Goal: Task Accomplishment & Management: Manage account settings

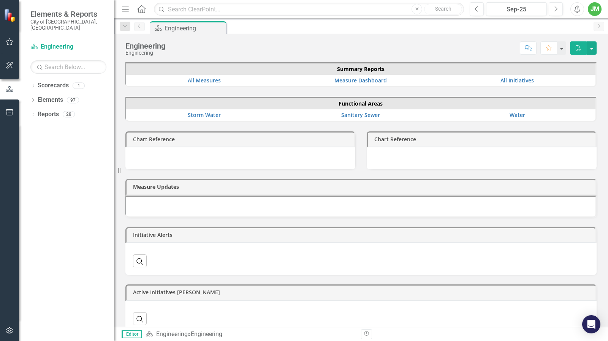
click at [72, 163] on div "Dropdown Scorecards 1 Engineering Dropdown Elements 97 Dropdown Functional Area…" at bounding box center [66, 210] width 95 height 262
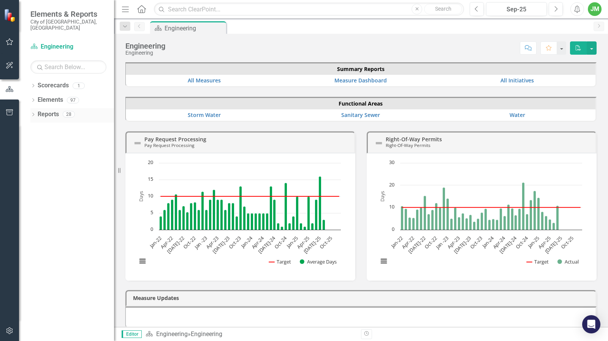
click at [32, 113] on icon "Dropdown" at bounding box center [32, 115] width 5 height 4
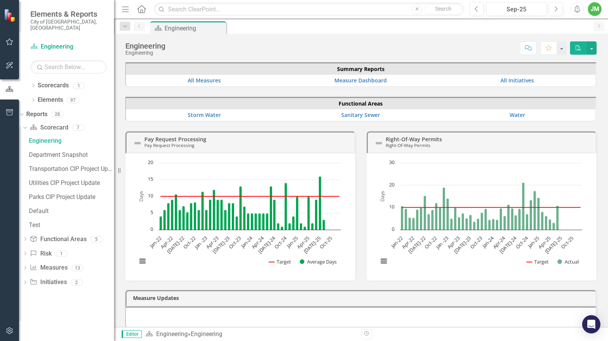
click at [33, 275] on div "Dropdown Scorecard Scorecard 7 Engineering Department Snapshot Transportation C…" at bounding box center [66, 206] width 95 height 169
click at [28, 281] on icon "Dropdown" at bounding box center [24, 283] width 5 height 4
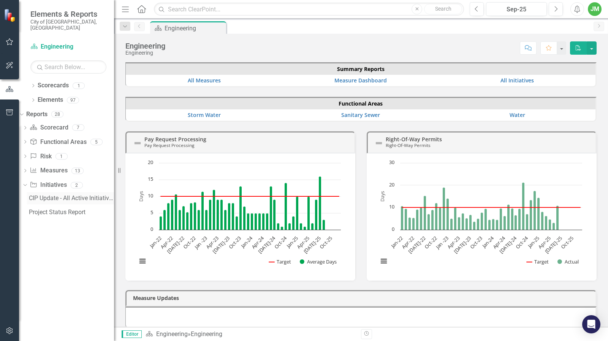
click at [62, 195] on div "CIP Update - All Active Initiatives" at bounding box center [71, 198] width 85 height 7
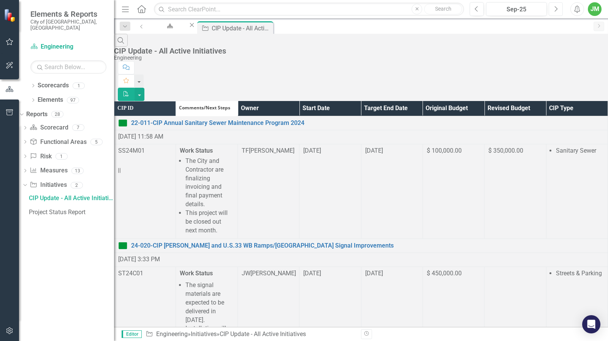
click at [556, 6] on icon "Next" at bounding box center [555, 9] width 4 height 7
click at [299, 101] on th "Owner" at bounding box center [268, 108] width 62 height 15
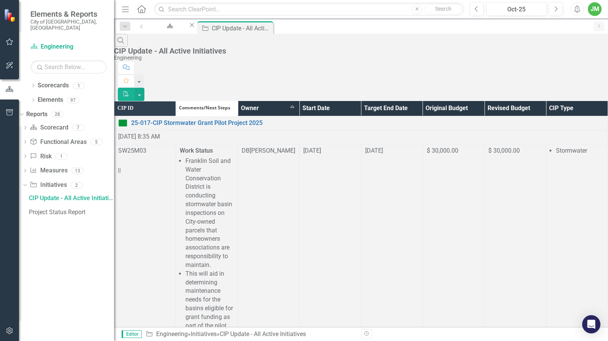
scroll to position [1048, 0]
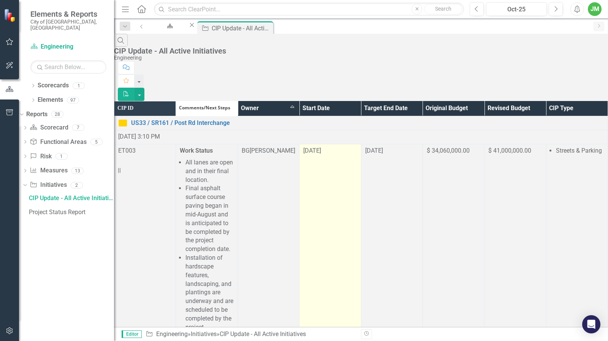
scroll to position [949, 0]
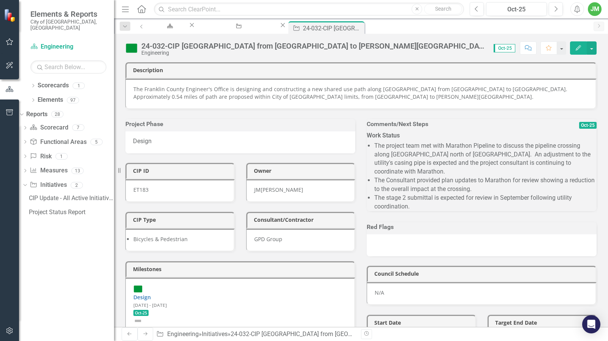
scroll to position [38, 0]
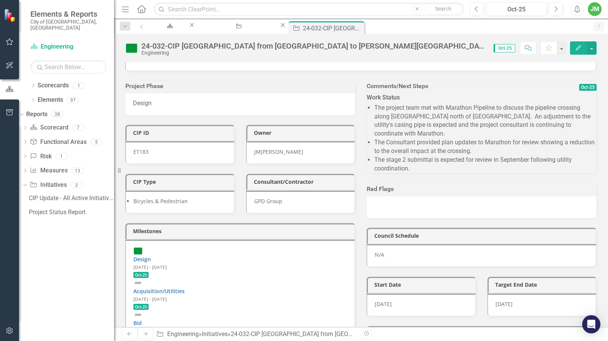
click at [444, 162] on li "The stage 2 submittal is expected for review in September following utility coo…" at bounding box center [485, 164] width 222 height 17
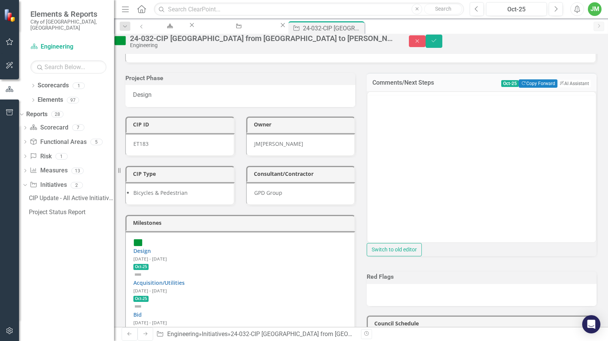
scroll to position [0, 0]
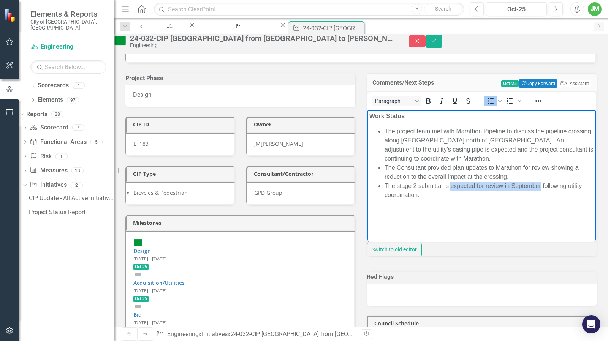
drag, startPoint x: 452, startPoint y: 186, endPoint x: 541, endPoint y: 188, distance: 88.9
click at [541, 188] on li "The stage 2 submittal is expected for review in September following utility coo…" at bounding box center [488, 191] width 209 height 18
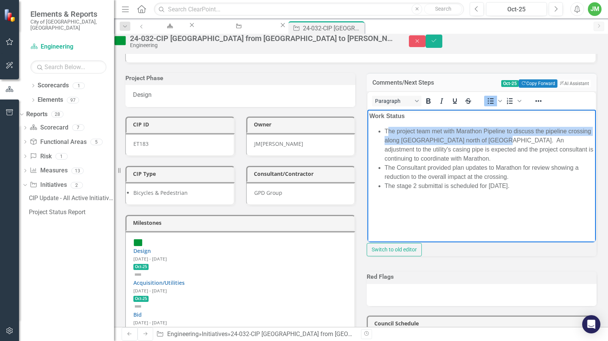
drag, startPoint x: 387, startPoint y: 130, endPoint x: 519, endPoint y: 139, distance: 132.4
click at [519, 139] on li "The project team met with Marathon Pipeline to discuss the pipeline crossing al…" at bounding box center [488, 145] width 209 height 36
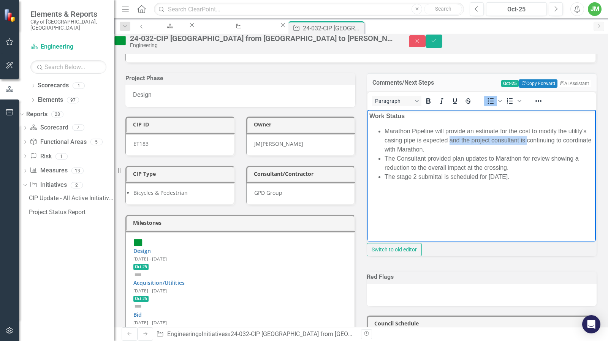
drag, startPoint x: 470, startPoint y: 139, endPoint x: 546, endPoint y: 140, distance: 75.6
click at [546, 140] on li "Marathon Pipeline will provide an estimate for the cost to modify the utility's…" at bounding box center [488, 140] width 209 height 27
drag, startPoint x: 436, startPoint y: 131, endPoint x: 474, endPoint y: 134, distance: 38.0
click at [474, 134] on li "Marathon Pipeline will provide an estimate for the cost to modify the utility's…" at bounding box center [488, 140] width 209 height 27
drag, startPoint x: 383, startPoint y: 139, endPoint x: 466, endPoint y: 137, distance: 82.8
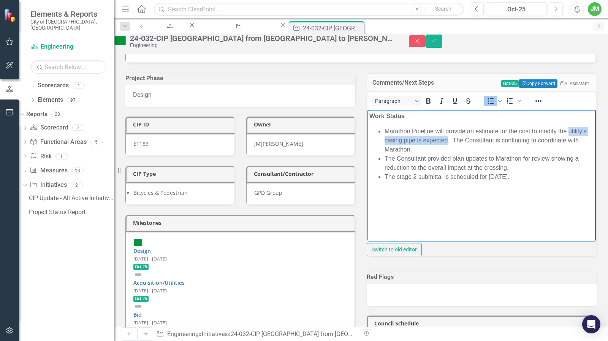
click at [466, 137] on ul "Marathon Pipeline will provide an estimate for the cost to modify the utility's…" at bounding box center [481, 154] width 224 height 55
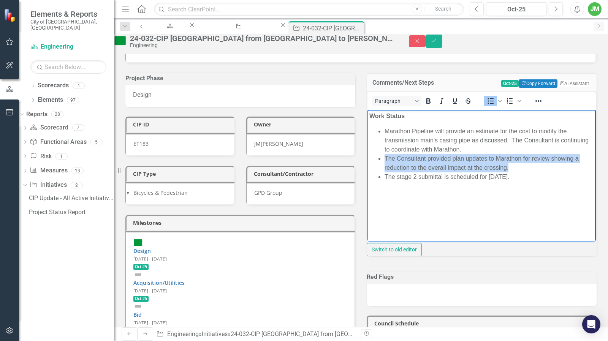
drag, startPoint x: 522, startPoint y: 169, endPoint x: 373, endPoint y: 159, distance: 149.2
click at [373, 159] on ul "Marathon Pipeline will provide an estimate for the cost to modify the transmiss…" at bounding box center [481, 154] width 224 height 55
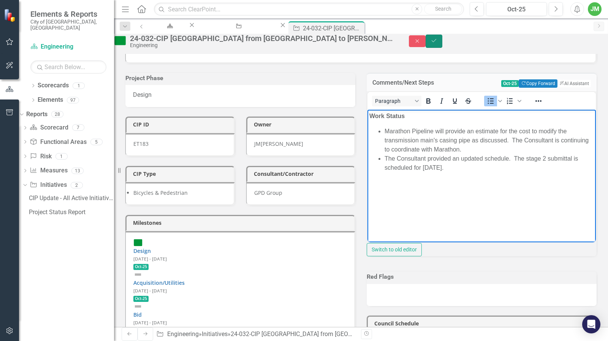
click at [437, 43] on icon "Save" at bounding box center [433, 40] width 7 height 5
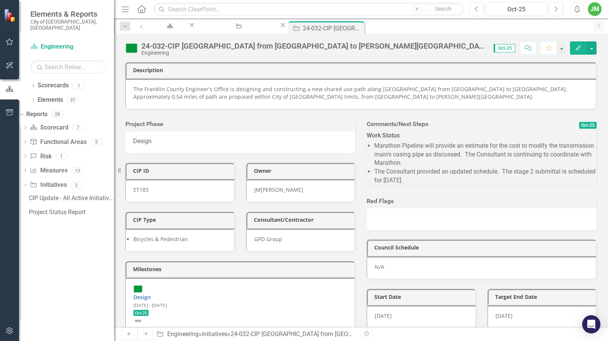
scroll to position [114, 0]
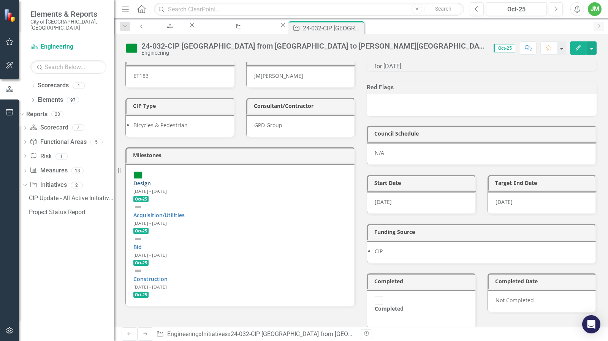
click at [151, 180] on link "Design" at bounding box center [141, 183] width 17 height 7
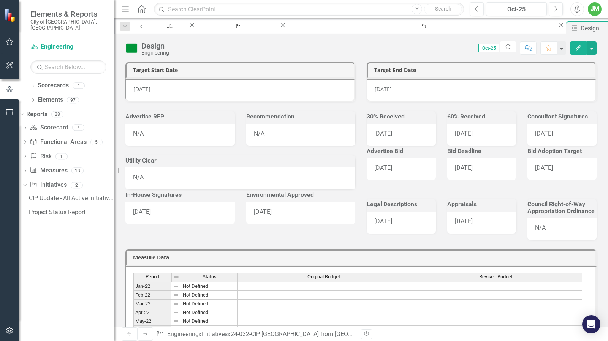
click at [479, 135] on div "[DATE]" at bounding box center [481, 135] width 69 height 22
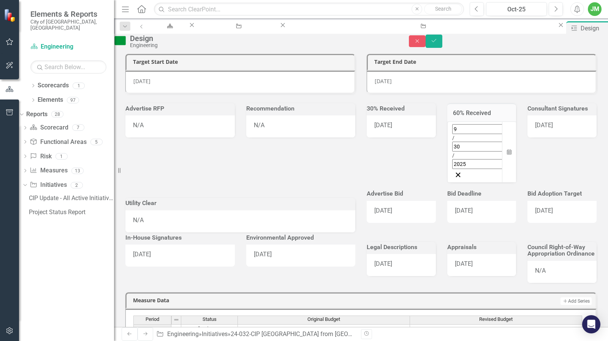
click at [474, 159] on input "2025" at bounding box center [484, 164] width 64 height 10
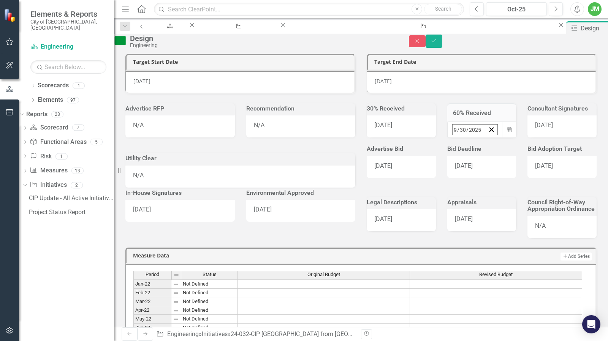
click at [546, 155] on button "›" at bounding box center [554, 146] width 17 height 17
click at [474, 194] on abbr "3" at bounding box center [475, 191] width 3 height 6
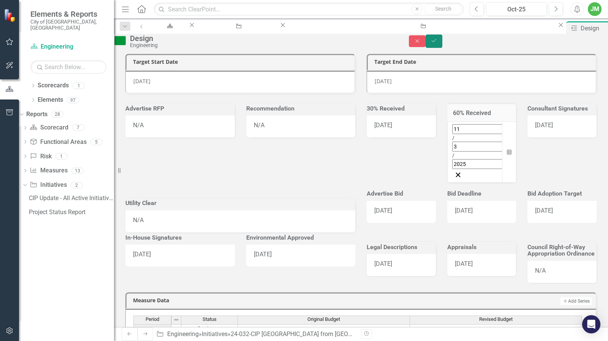
click at [437, 43] on icon "Save" at bounding box center [433, 40] width 7 height 5
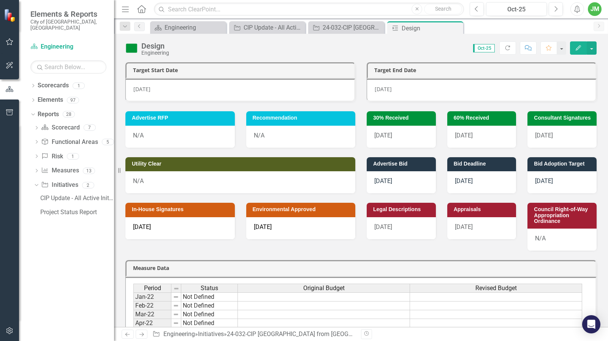
click at [545, 134] on span "6/11/27" at bounding box center [544, 135] width 18 height 7
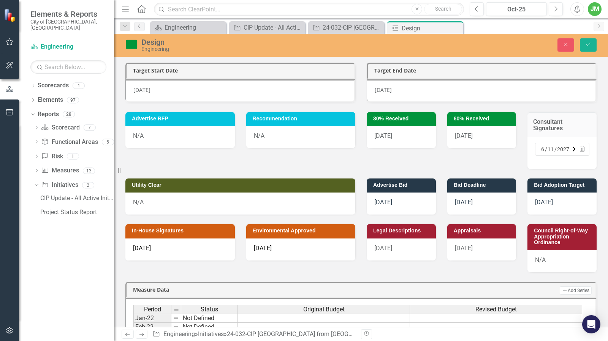
click at [560, 151] on input "2027" at bounding box center [562, 149] width 13 height 8
click at [541, 156] on button "›" at bounding box center [549, 164] width 17 height 17
click at [518, 237] on button "29" at bounding box center [527, 244] width 19 height 14
click at [397, 200] on div "10/21/27" at bounding box center [400, 204] width 69 height 22
click at [197, 243] on div "6/11/27" at bounding box center [179, 249] width 109 height 22
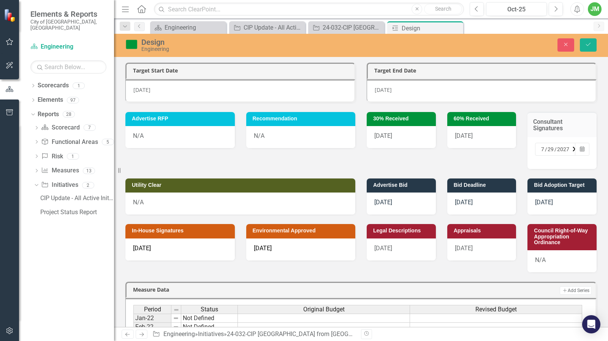
click at [197, 243] on div "6/11/27" at bounding box center [179, 249] width 109 height 22
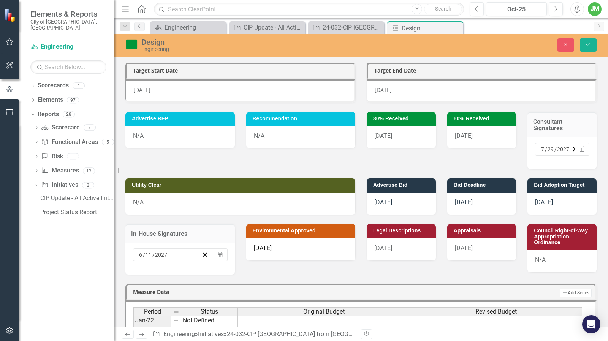
click at [168, 251] on div "6 / 11 / 2027" at bounding box center [169, 255] width 63 height 8
click at [232, 261] on button "›" at bounding box center [240, 269] width 17 height 17
click at [282, 246] on div "6/11/27" at bounding box center [300, 249] width 109 height 22
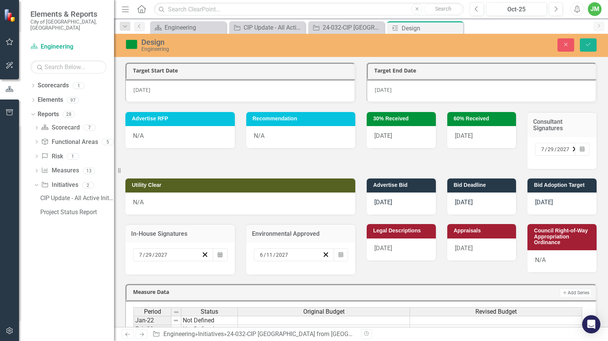
drag, startPoint x: 286, startPoint y: 249, endPoint x: 294, endPoint y: 243, distance: 10.3
click at [286, 251] on input "2027" at bounding box center [281, 255] width 13 height 8
click at [353, 261] on button "›" at bounding box center [361, 269] width 17 height 17
click at [587, 46] on icon "Save" at bounding box center [587, 44] width 7 height 5
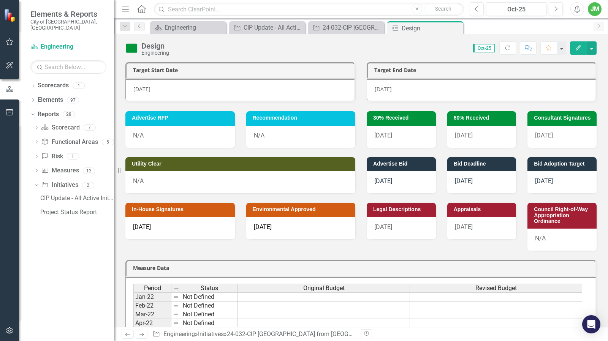
click at [477, 181] on div "11/22/27" at bounding box center [481, 182] width 69 height 22
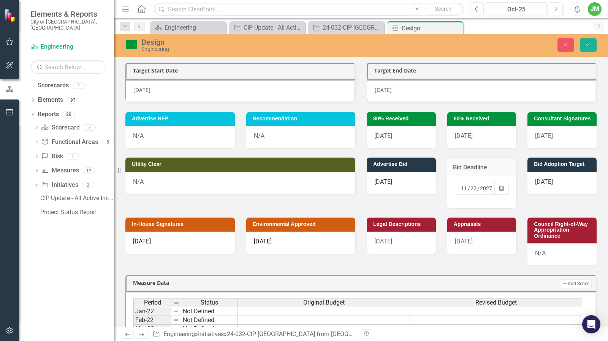
click at [472, 187] on input "22" at bounding box center [473, 189] width 7 height 8
click at [549, 254] on button "19" at bounding box center [558, 256] width 19 height 14
click at [588, 43] on icon "Save" at bounding box center [587, 44] width 7 height 5
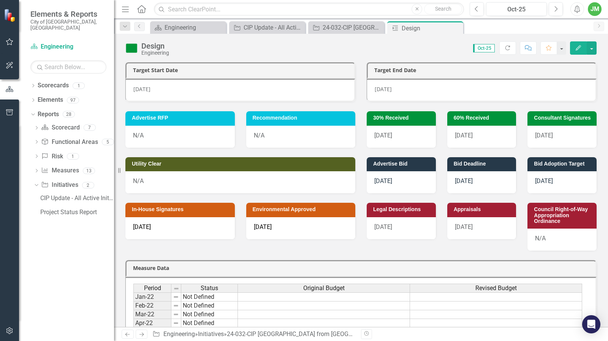
scroll to position [38, 0]
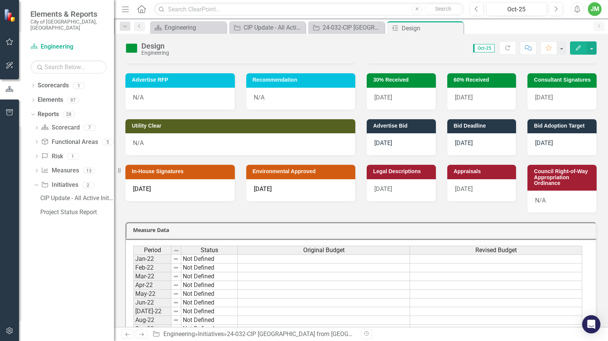
click at [399, 187] on div "4/30/26" at bounding box center [400, 190] width 69 height 22
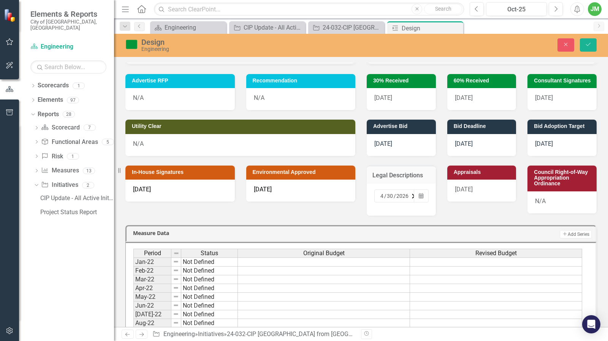
click at [396, 196] on input "2026" at bounding box center [402, 196] width 13 height 8
click at [473, 210] on button "›" at bounding box center [481, 210] width 17 height 17
click at [477, 239] on abbr "3" at bounding box center [478, 236] width 3 height 6
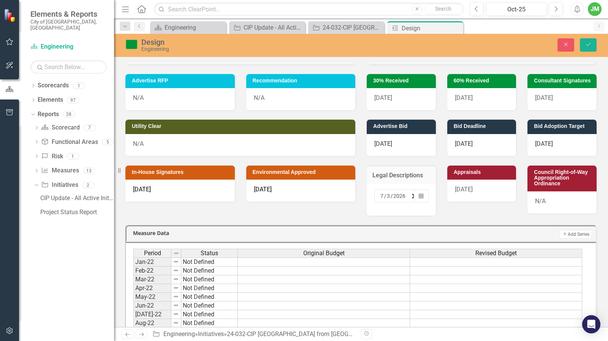
click at [467, 205] on div "Legal Descriptions 7 / 3 / 2026 Calendar Appraisals 6/9/26 Council Right-of-Way…" at bounding box center [481, 186] width 241 height 60
click at [591, 41] on button "Save" at bounding box center [587, 44] width 17 height 13
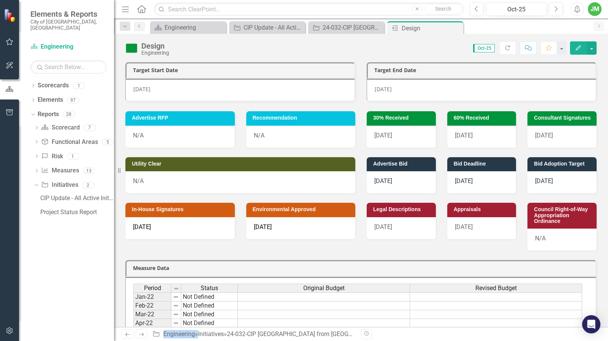
click at [484, 230] on div "6/9/26" at bounding box center [481, 228] width 69 height 22
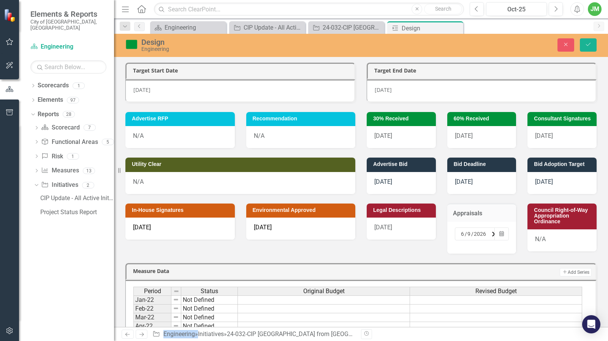
click at [471, 231] on span "/" at bounding box center [472, 233] width 2 height 7
click at [554, 250] on button "›" at bounding box center [562, 248] width 17 height 17
click at [556, 314] on abbr "24" at bounding box center [559, 315] width 6 height 6
click at [587, 48] on button "Save" at bounding box center [587, 44] width 17 height 13
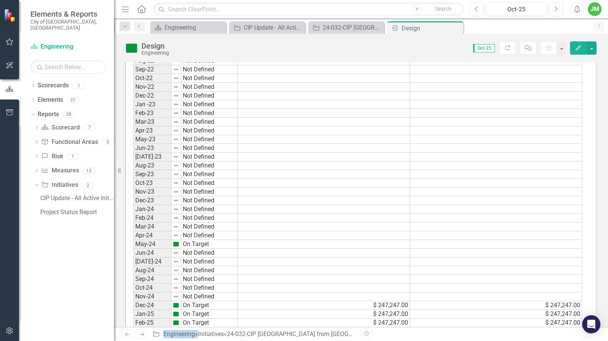
scroll to position [380, 0]
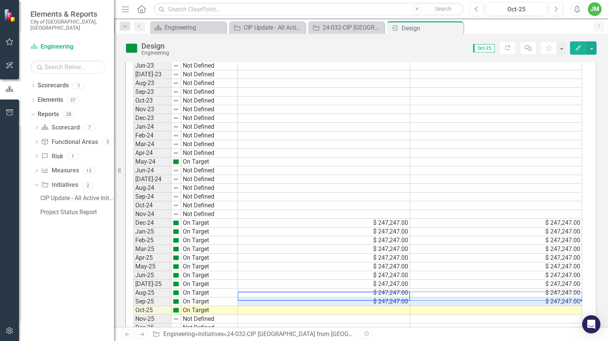
drag, startPoint x: 406, startPoint y: 292, endPoint x: 420, endPoint y: 294, distance: 14.5
click at [420, 297] on tr "Sep-25 On Target $ 247,247.00 $ 247,247.00" at bounding box center [357, 301] width 448 height 9
click at [133, 300] on div "Period Status Original Budget Revised Budget Jan-22 Not Defined Feb-22 Not Defi…" at bounding box center [133, 118] width 0 height 428
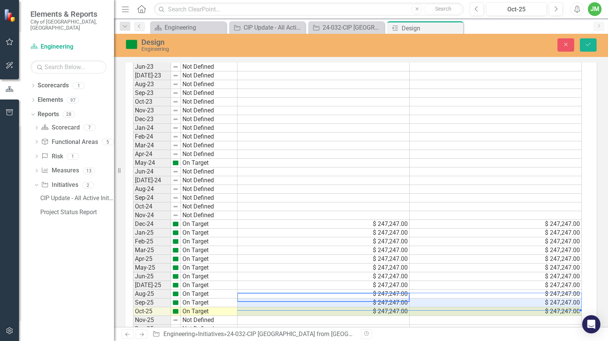
type textarea "247247"
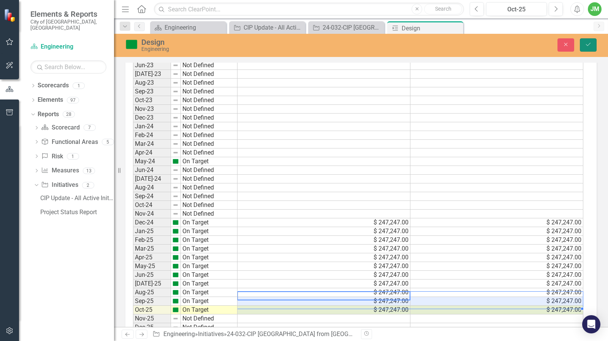
click at [586, 44] on icon "Save" at bounding box center [587, 44] width 7 height 5
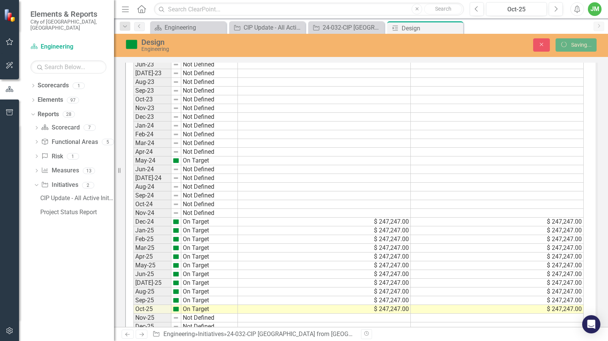
scroll to position [380, 0]
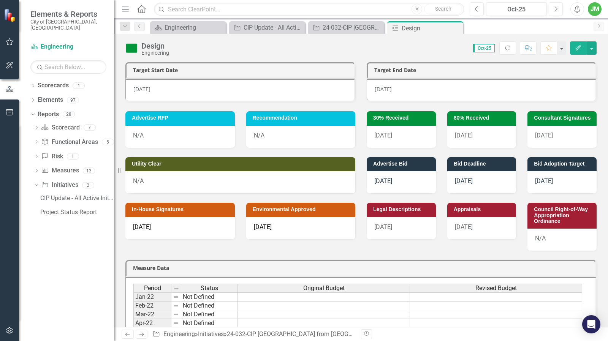
click at [403, 89] on div "5/3/27" at bounding box center [481, 90] width 230 height 23
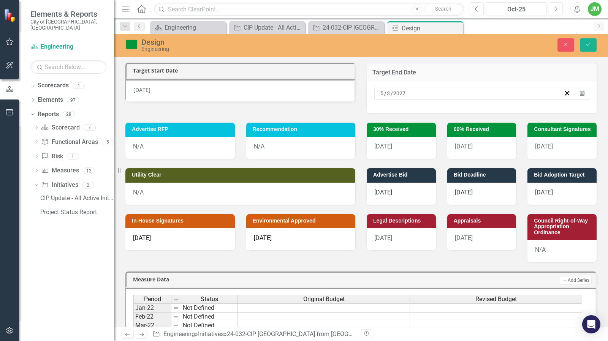
click at [445, 92] on div "5 / 3 / 2027" at bounding box center [471, 94] width 184 height 8
click at [490, 113] on button "›" at bounding box center [481, 108] width 17 height 17
click at [463, 191] on abbr "29" at bounding box center [460, 188] width 6 height 6
click at [590, 43] on icon "Save" at bounding box center [587, 44] width 7 height 5
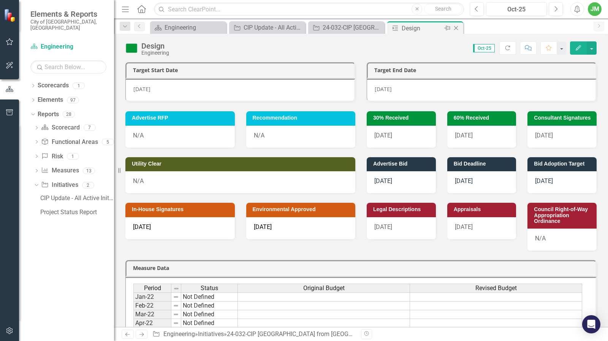
click at [458, 27] on icon "Close" at bounding box center [456, 28] width 8 height 6
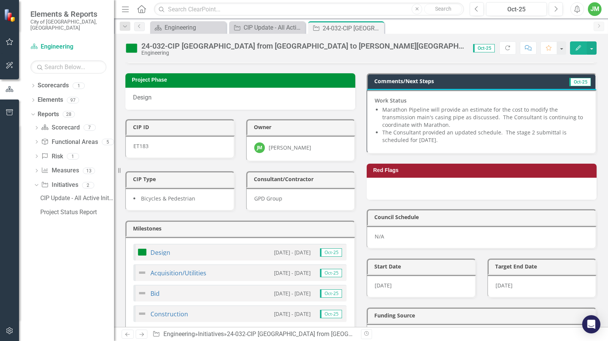
scroll to position [114, 0]
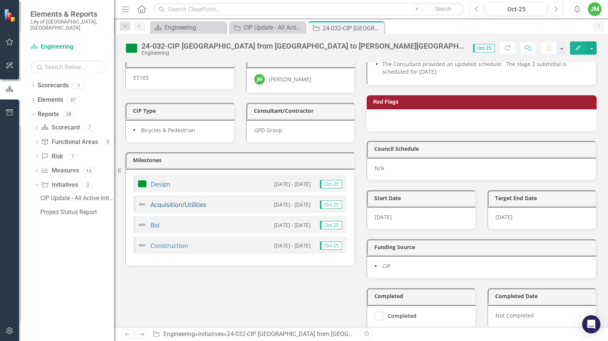
click at [199, 200] on link "Acquisition/Utilities" at bounding box center [178, 204] width 56 height 8
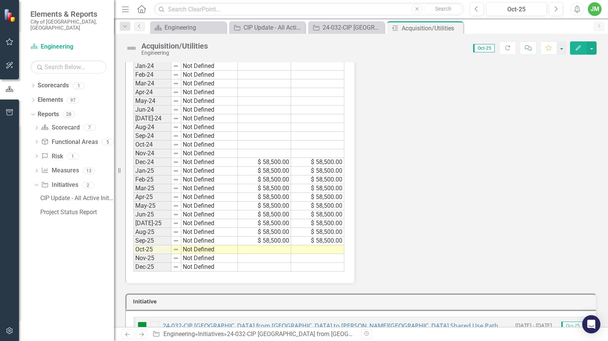
scroll to position [304, 0]
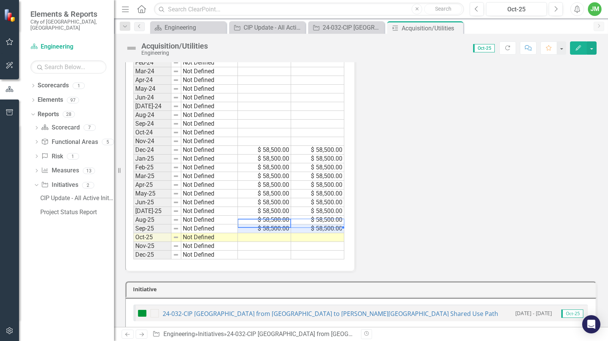
drag, startPoint x: 286, startPoint y: 217, endPoint x: 300, endPoint y: 217, distance: 14.1
click at [300, 224] on tr "Sep-25 Not Defined $ 58,500.00 $ 58,500.00" at bounding box center [238, 228] width 211 height 9
drag, startPoint x: 342, startPoint y: 225, endPoint x: 342, endPoint y: 231, distance: 6.1
click at [133, 231] on div "Period Status Original Budget Revised Budget Jan-22 Not Defined Feb-22 Not Defi…" at bounding box center [133, 45] width 0 height 428
type textarea "58500"
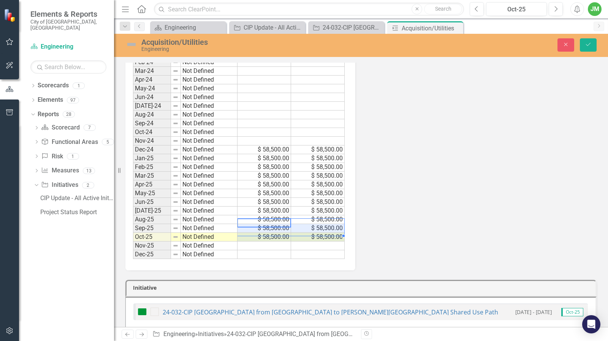
click at [418, 213] on div "Measure Data Add Add Series Period Status Original Budget Revised Budget Jan-22…" at bounding box center [361, 33] width 482 height 473
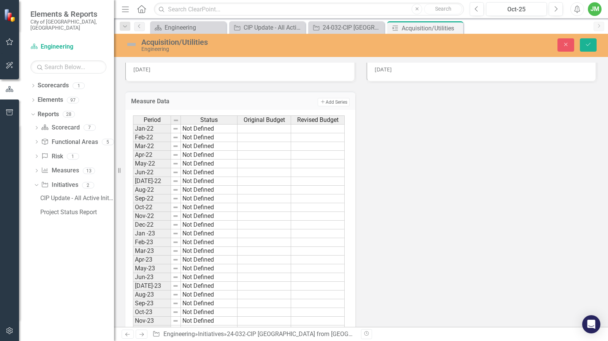
scroll to position [0, 0]
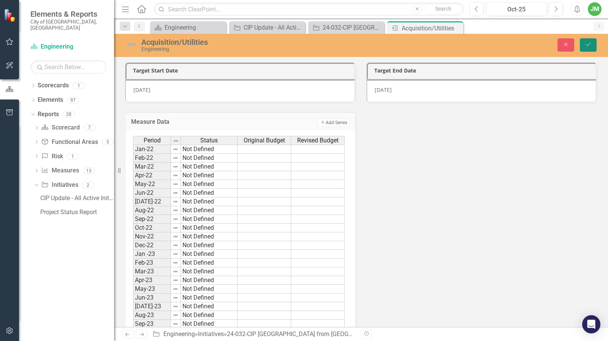
click at [588, 44] on icon "Save" at bounding box center [587, 44] width 7 height 5
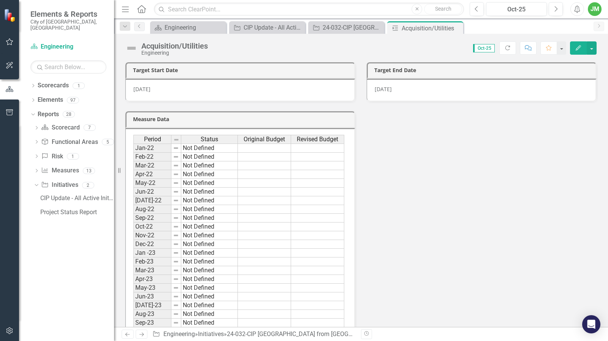
click at [195, 89] on div "9/16/24" at bounding box center [240, 90] width 230 height 23
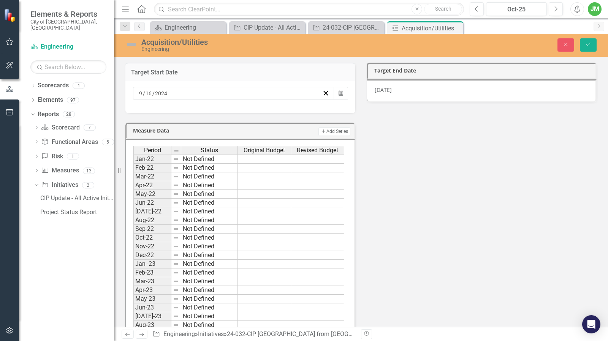
click at [310, 92] on div "9 / 16 / 2024" at bounding box center [230, 94] width 184 height 8
click at [167, 114] on button "‹" at bounding box center [158, 108] width 17 height 17
click at [266, 113] on button "»" at bounding box center [257, 108] width 17 height 17
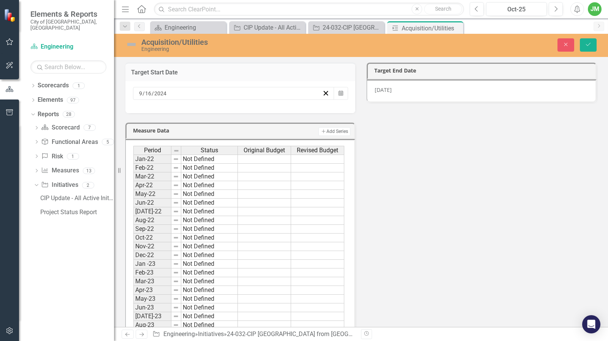
click at [240, 177] on abbr "24" at bounding box center [237, 174] width 6 height 6
click at [431, 91] on div "6/25/27" at bounding box center [481, 90] width 230 height 23
click at [423, 90] on div "6/25/27" at bounding box center [481, 90] width 230 height 23
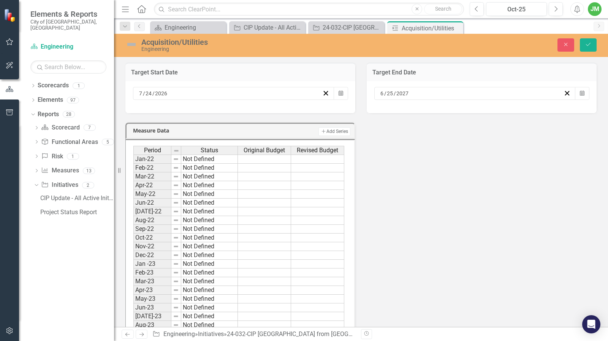
click at [403, 92] on input "2027" at bounding box center [402, 94] width 13 height 8
click at [490, 112] on button "›" at bounding box center [481, 108] width 17 height 17
click at [463, 191] on abbr "29" at bounding box center [460, 188] width 6 height 6
click at [585, 47] on button "Save" at bounding box center [587, 44] width 17 height 13
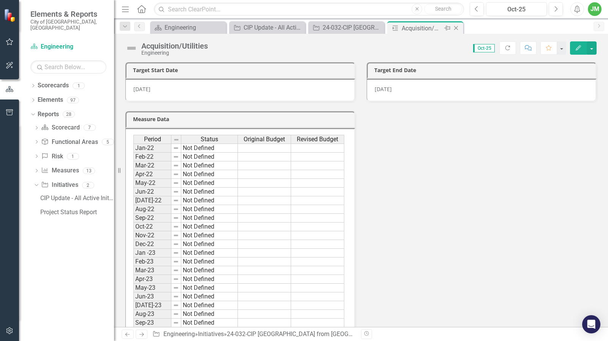
click at [455, 28] on icon at bounding box center [456, 28] width 4 height 4
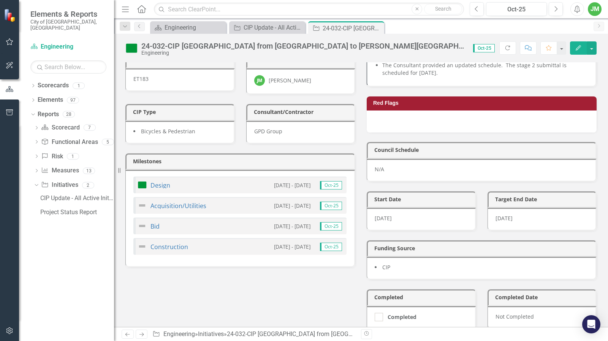
scroll to position [114, 0]
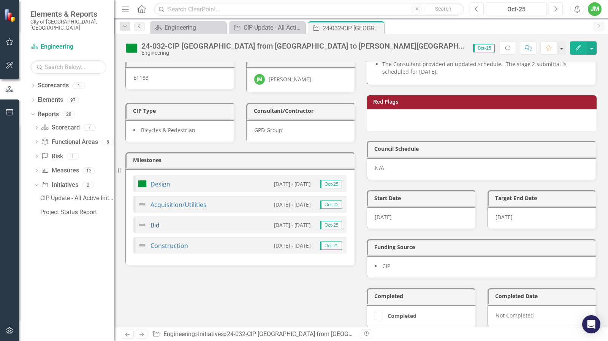
click at [153, 221] on link "Bid" at bounding box center [154, 225] width 9 height 8
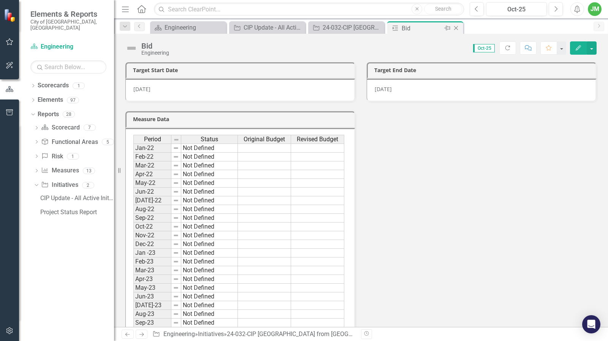
click at [457, 28] on icon "Close" at bounding box center [456, 28] width 8 height 6
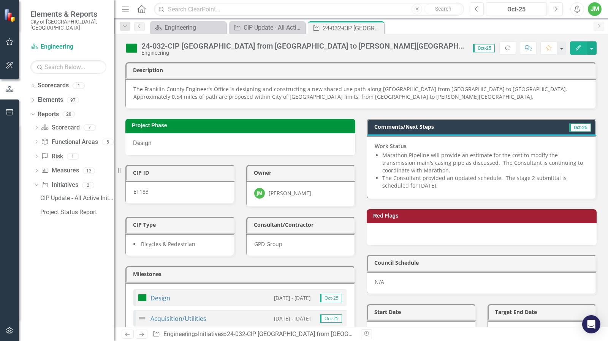
scroll to position [152, 0]
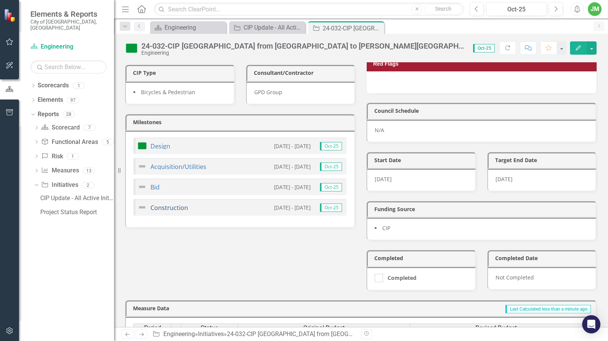
click at [178, 204] on link "Construction" at bounding box center [169, 208] width 38 height 8
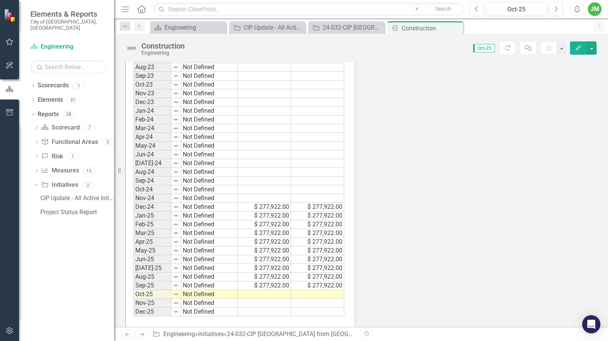
scroll to position [313, 0]
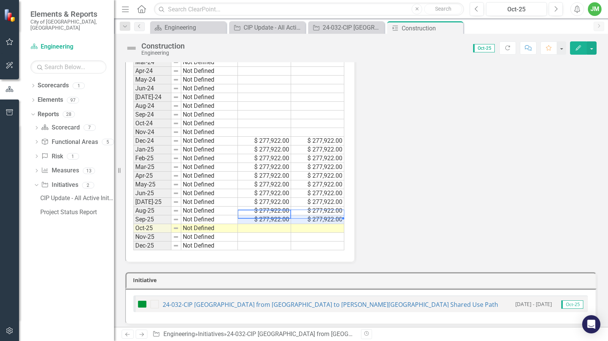
drag, startPoint x: 288, startPoint y: 211, endPoint x: 297, endPoint y: 212, distance: 9.1
click at [296, 215] on tr "Sep-25 Not Defined $ 277,922.00 $ 277,922.00" at bounding box center [238, 219] width 211 height 9
drag, startPoint x: 343, startPoint y: 214, endPoint x: 342, endPoint y: 219, distance: 5.3
click at [133, 219] on div "Period Status Original Budget Revised Budget Jan-22 Not Defined Feb-22 Not Defi…" at bounding box center [133, 36] width 0 height 428
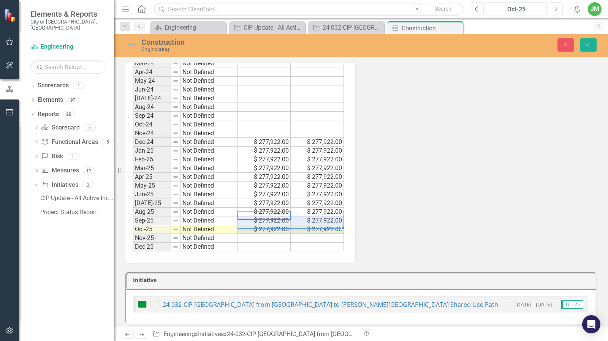
type textarea "277922"
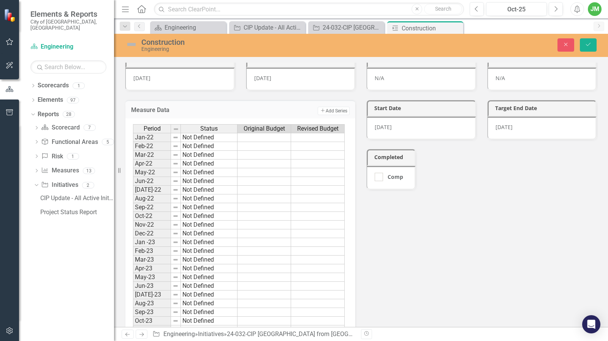
scroll to position [0, 0]
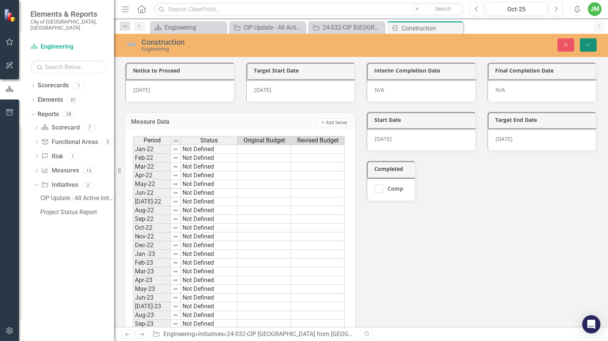
click at [589, 45] on icon "Save" at bounding box center [587, 44] width 7 height 5
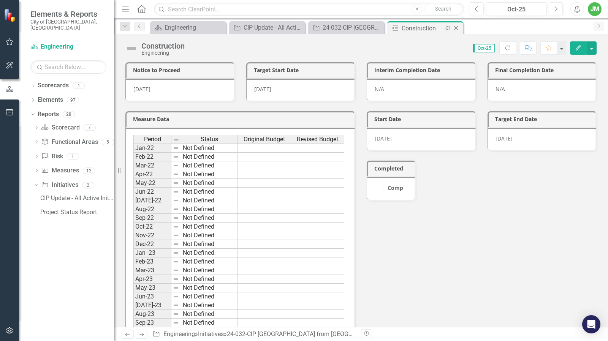
click at [457, 28] on icon "Close" at bounding box center [456, 28] width 8 height 6
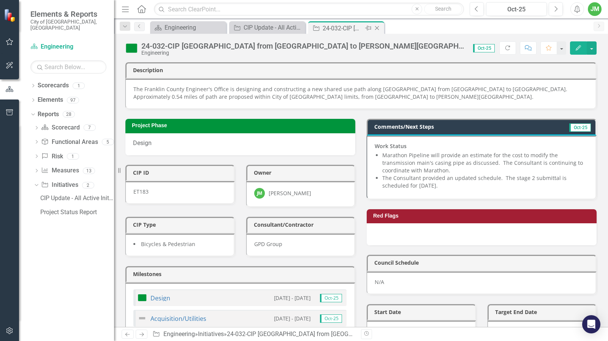
click at [380, 28] on icon "Close" at bounding box center [377, 28] width 8 height 6
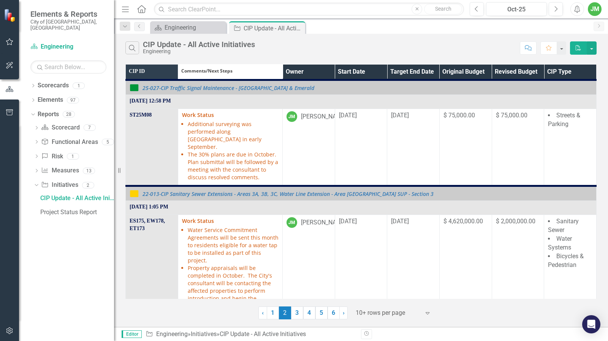
click at [303, 69] on th "Owner" at bounding box center [308, 73] width 52 height 16
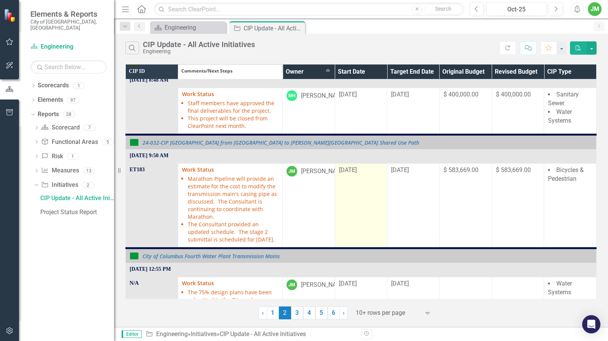
scroll to position [1063, 0]
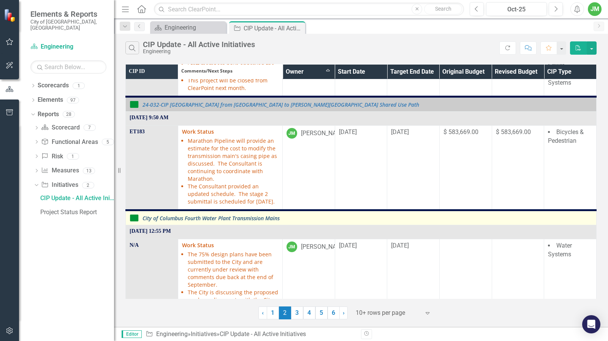
click at [252, 215] on link "City of Columbus Fourth Water Plant Transmission Mains" at bounding box center [367, 218] width 450 height 6
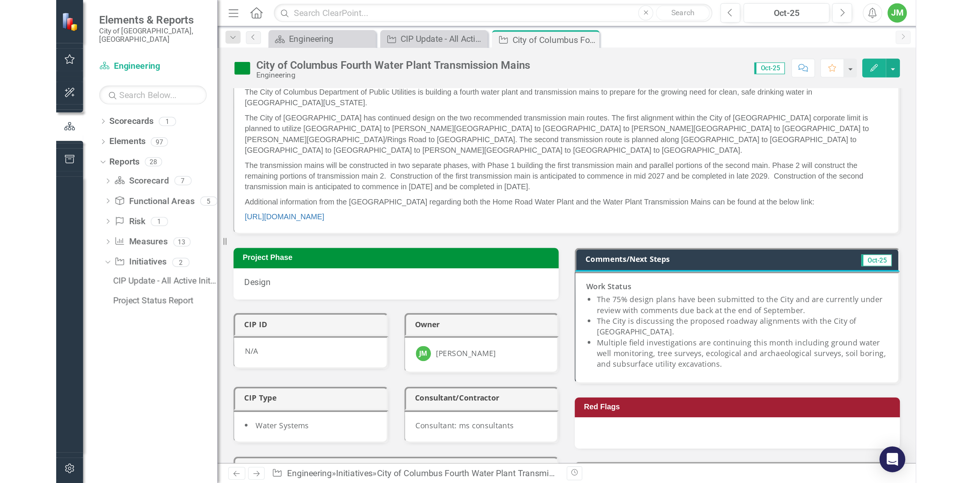
scroll to position [38, 0]
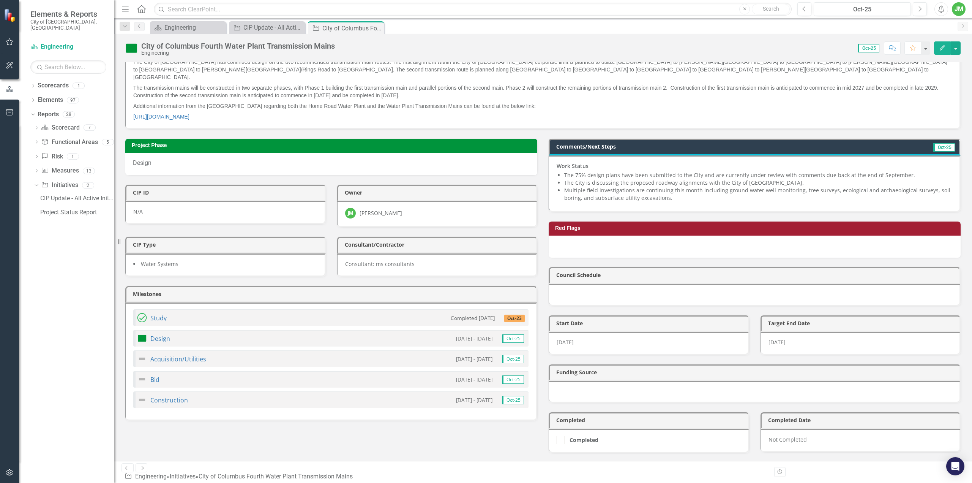
click at [607, 179] on li "The City is discussing the proposed roadway alignments with the City of [GEOGRA…" at bounding box center [758, 183] width 388 height 8
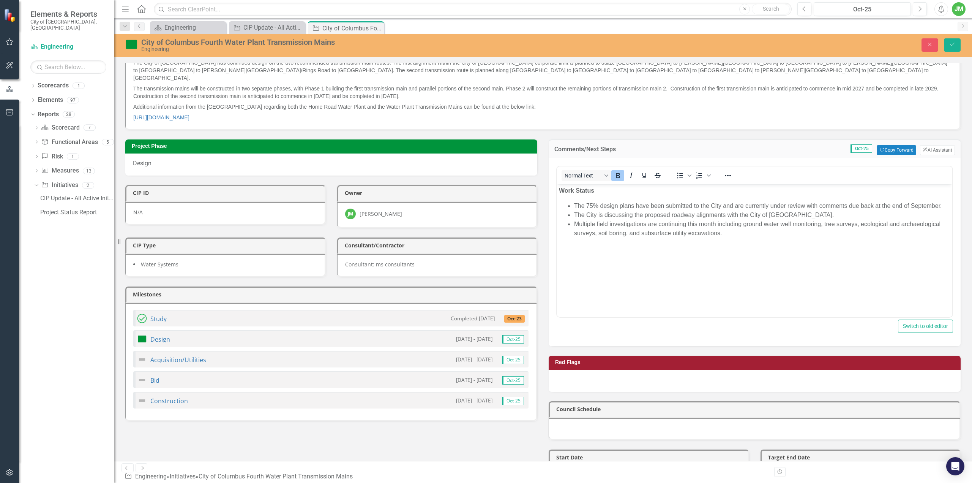
scroll to position [0, 0]
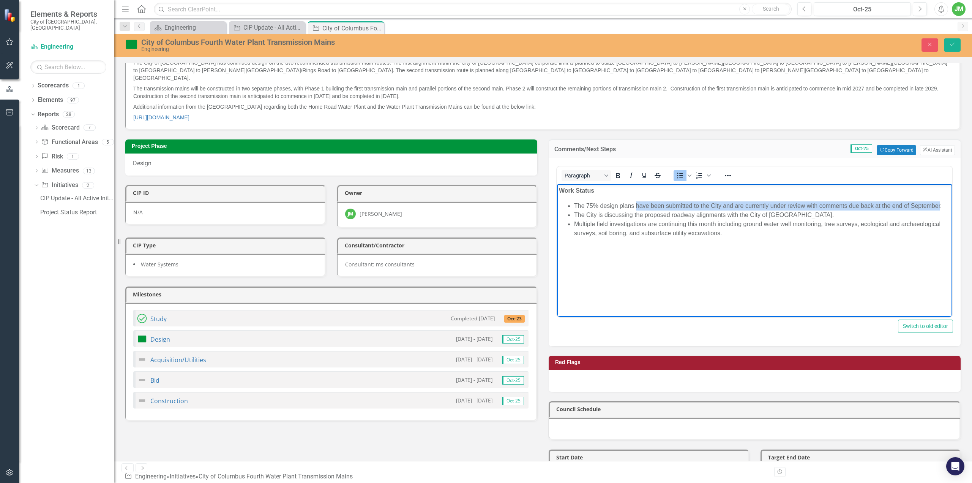
drag, startPoint x: 637, startPoint y: 205, endPoint x: 940, endPoint y: 209, distance: 303.0
click at [607, 209] on li "The 75% design plans have been submitted to the City and are currently under re…" at bounding box center [762, 205] width 376 height 9
click at [607, 206] on li "The 75% design plans were reviewed and returned to Columbus on October 3rd." at bounding box center [762, 205] width 376 height 9
drag, startPoint x: 754, startPoint y: 206, endPoint x: 747, endPoint y: 204, distance: 7.5
click at [607, 206] on li "The 75% design plans were reviewed and returned to Columbus on October 3rd." at bounding box center [762, 205] width 376 height 9
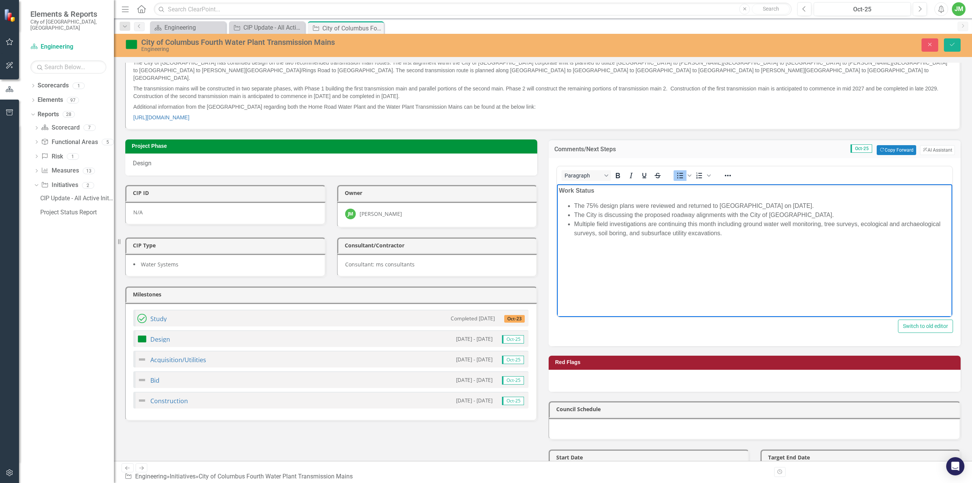
click at [607, 204] on li "The 75% design plans were reviewed and returned to Columbus on October 3rd." at bounding box center [762, 205] width 376 height 9
click at [607, 203] on li "The 75% design plans were reviewed and returned to Columbus' team on October 3r…" at bounding box center [762, 205] width 376 height 9
click at [607, 204] on li "The 75% design plans were reviewed and returned to Columbus' team on October 3r…" at bounding box center [762, 205] width 376 height 9
click at [607, 206] on li "The 75% design plans were reviewed and returned to Columbus' team on October 3r…" at bounding box center [762, 205] width 376 height 9
click at [607, 202] on li "The 75% design plans were reviewed and returned to Columbus' team on October 3r…" at bounding box center [762, 205] width 376 height 9
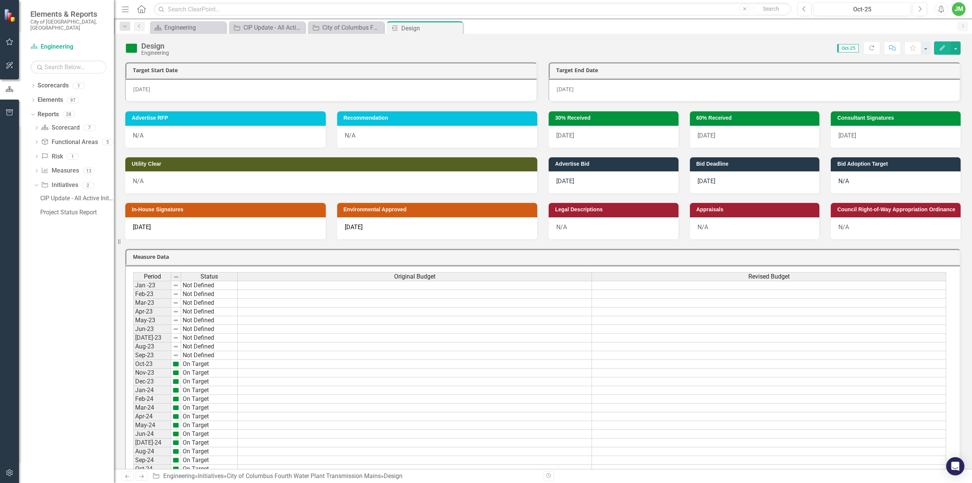
click at [598, 224] on div "N/A" at bounding box center [614, 228] width 130 height 22
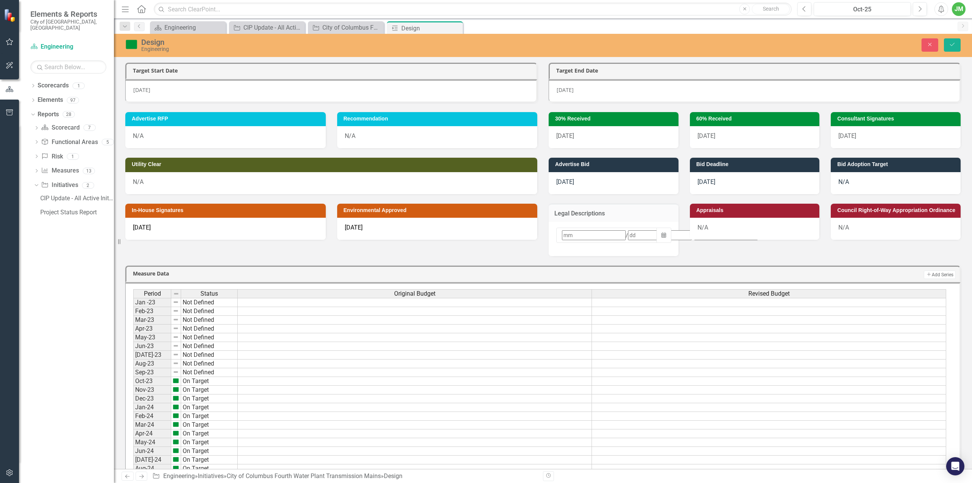
click at [598, 224] on div "/ / Calendar" at bounding box center [614, 239] width 130 height 34
click at [597, 232] on div "/ /" at bounding box center [659, 235] width 197 height 10
click at [584, 289] on abbr "6" at bounding box center [585, 287] width 3 height 6
click at [718, 229] on div "N/A" at bounding box center [755, 229] width 130 height 22
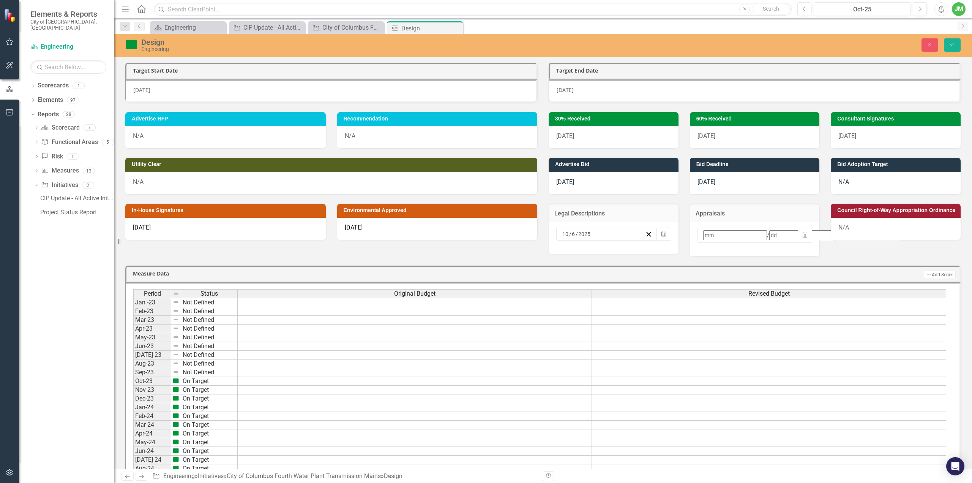
click at [738, 234] on div "/ /" at bounding box center [800, 235] width 197 height 10
click at [797, 252] on button "›" at bounding box center [805, 248] width 17 height 17
click at [814, 252] on button "»" at bounding box center [822, 248] width 17 height 17
click at [797, 253] on button "›" at bounding box center [805, 248] width 17 height 17
click at [780, 330] on abbr "31" at bounding box center [783, 328] width 6 height 6
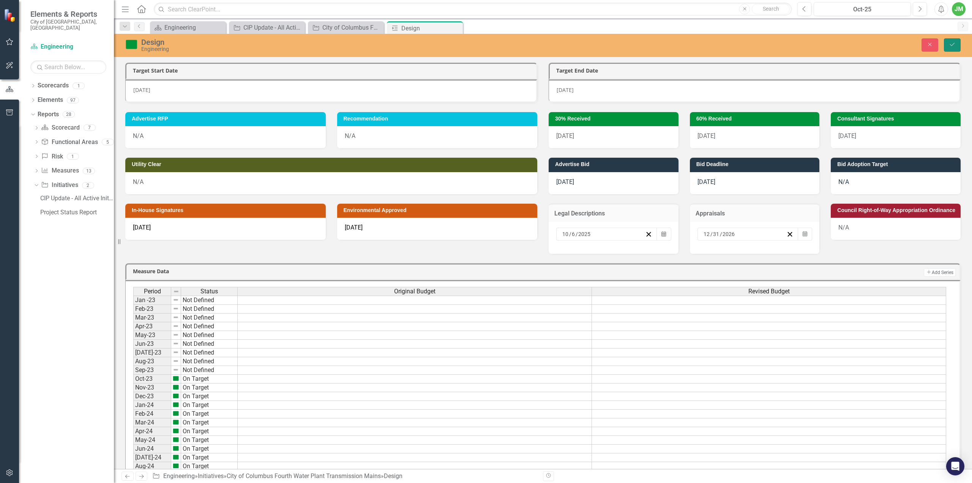
click at [955, 48] on button "Save" at bounding box center [952, 44] width 17 height 13
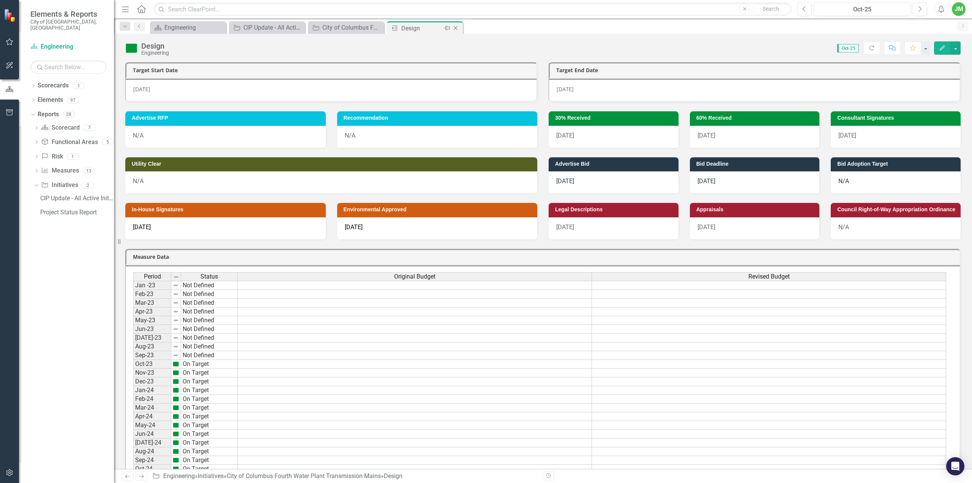
click at [457, 29] on icon "Close" at bounding box center [456, 28] width 8 height 6
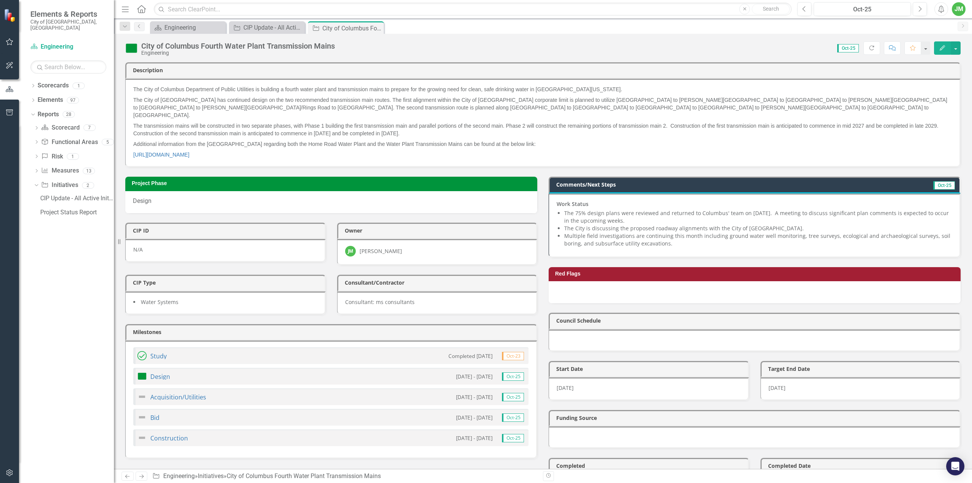
scroll to position [76, 0]
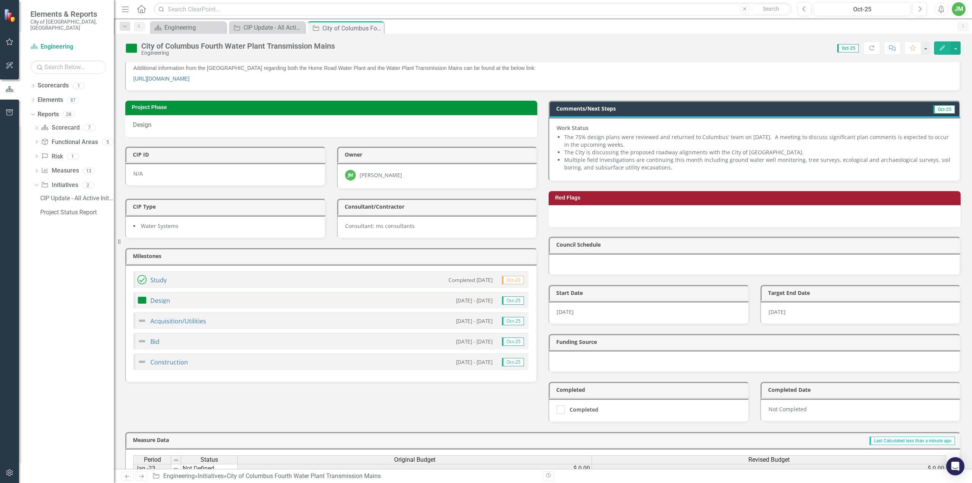
click at [477, 317] on small "8/17/26 - 8/16/27" at bounding box center [474, 320] width 36 height 7
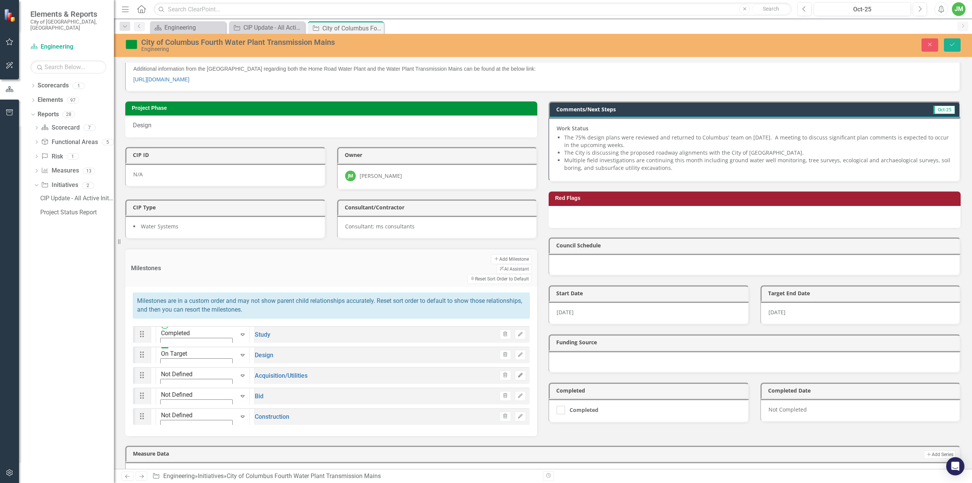
click at [518, 373] on icon "Edit" at bounding box center [521, 375] width 6 height 5
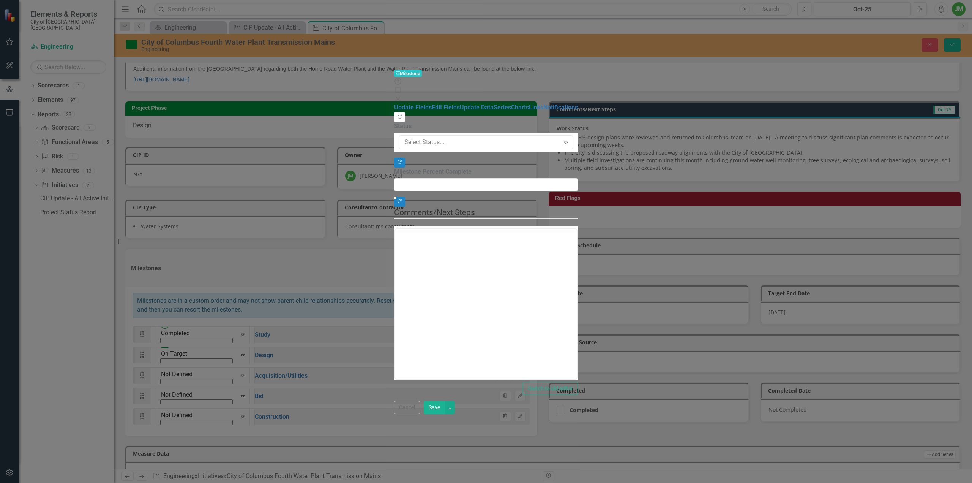
type input "0"
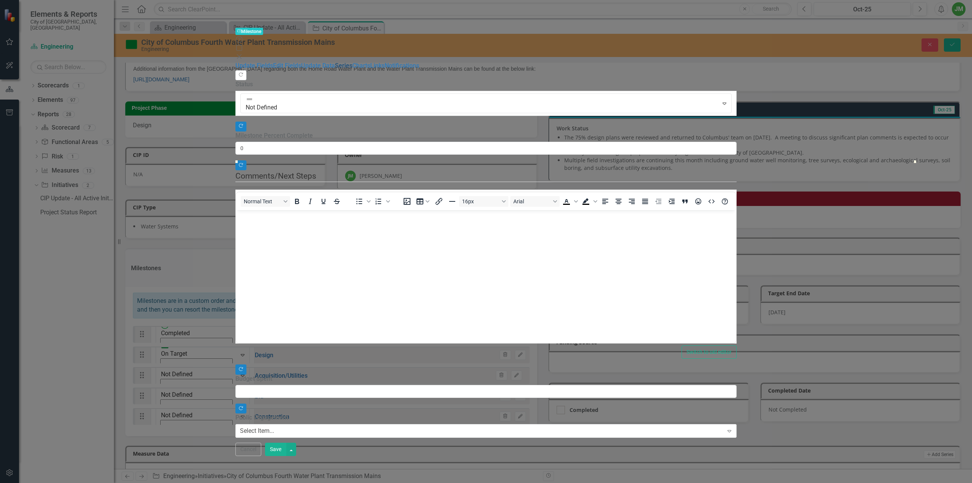
scroll to position [0, 0]
click at [273, 62] on link "Edit Fields" at bounding box center [287, 65] width 28 height 7
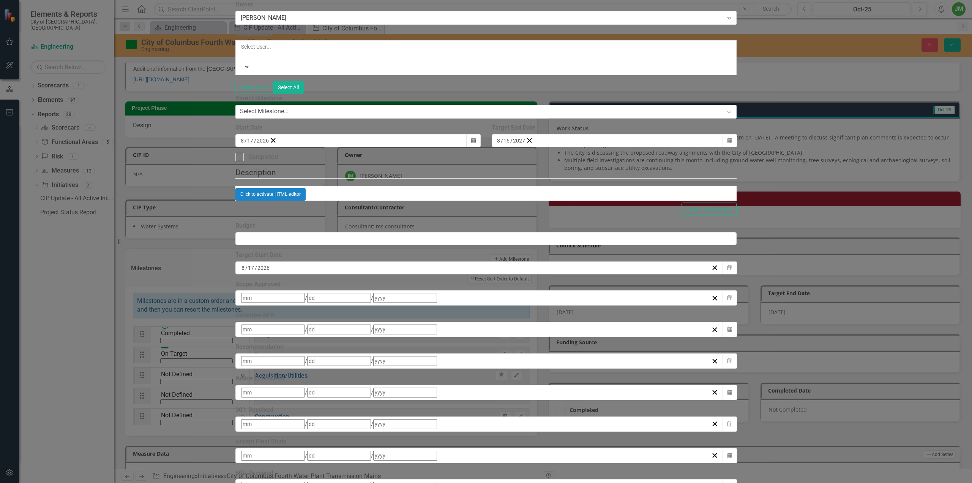
click at [270, 144] on div "8 / 17 / 2026" at bounding box center [254, 141] width 29 height 8
click at [352, 164] on button "›" at bounding box center [343, 155] width 17 height 17
click at [253, 164] on button "«" at bounding box center [244, 155] width 17 height 17
click at [274, 201] on button "6" at bounding box center [264, 194] width 19 height 14
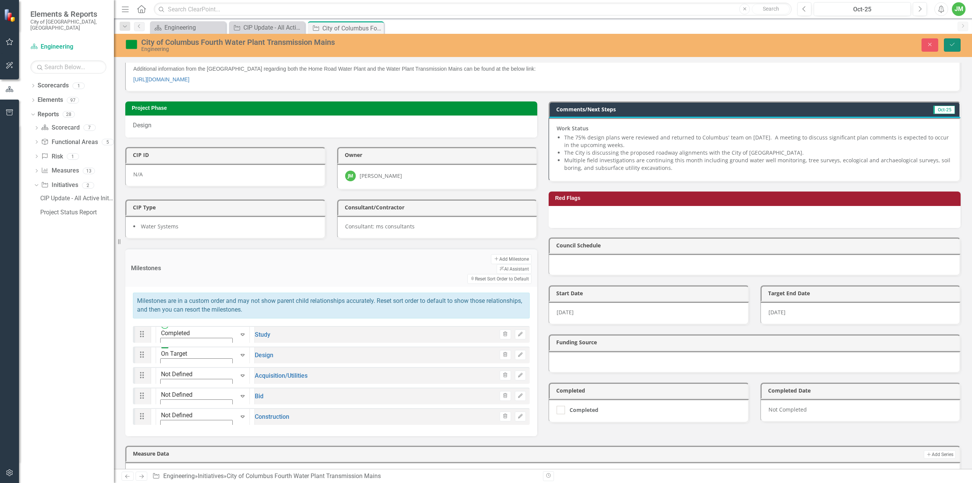
click at [949, 42] on icon "Save" at bounding box center [952, 44] width 7 height 5
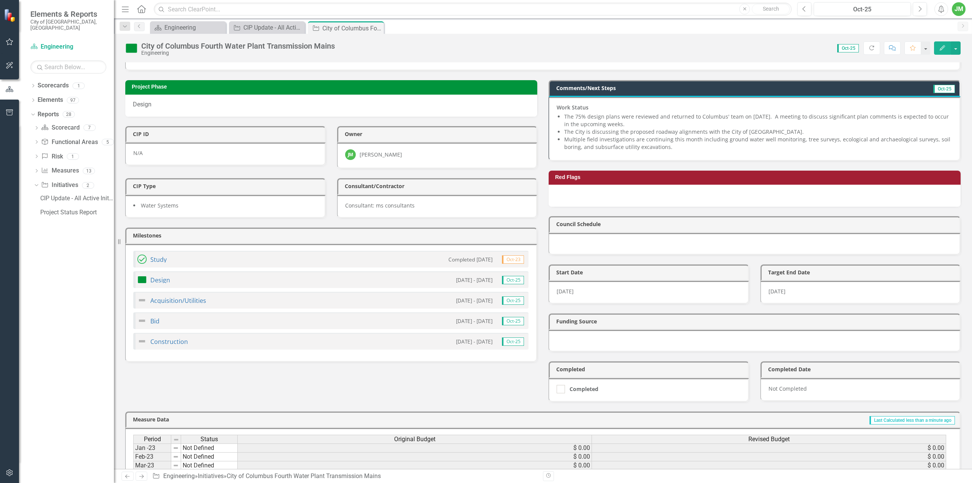
scroll to position [49, 0]
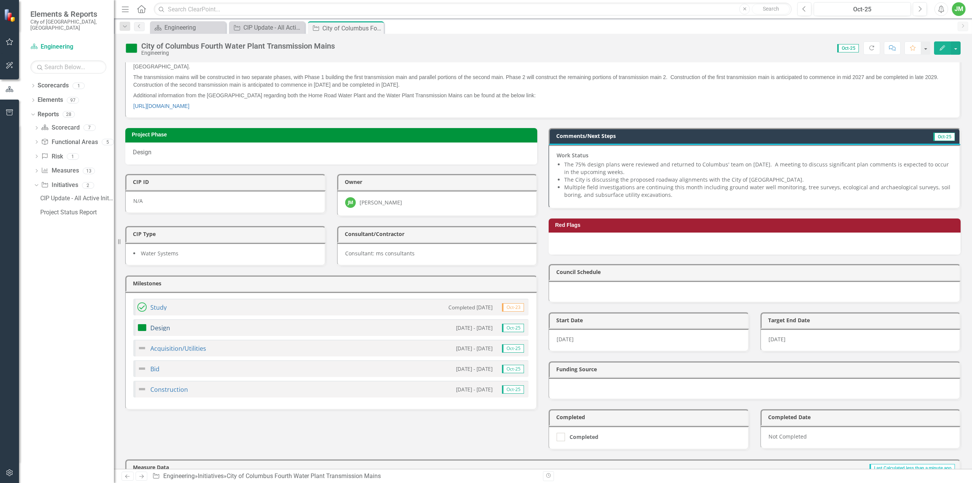
click at [161, 324] on link "Design" at bounding box center [160, 328] width 20 height 8
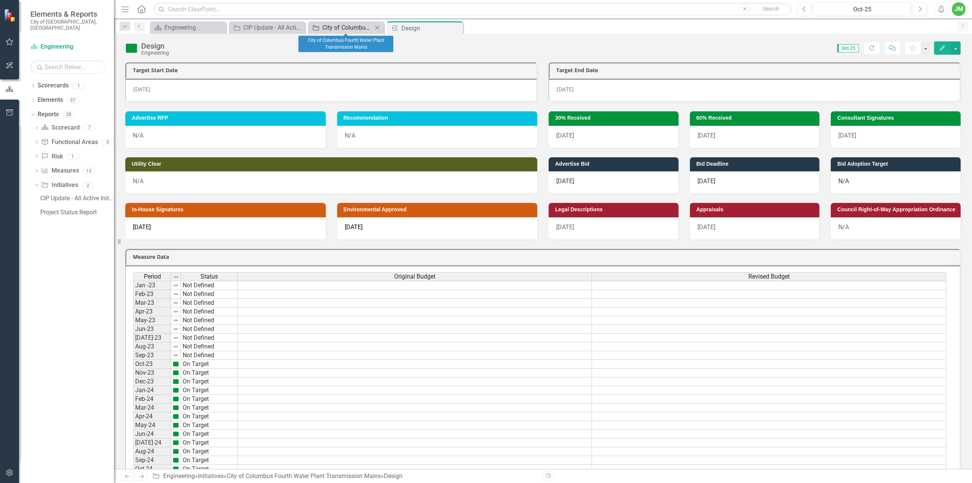
click at [350, 25] on div "City of Columbus Fourth Water Plant Transmission Mains" at bounding box center [347, 27] width 50 height 9
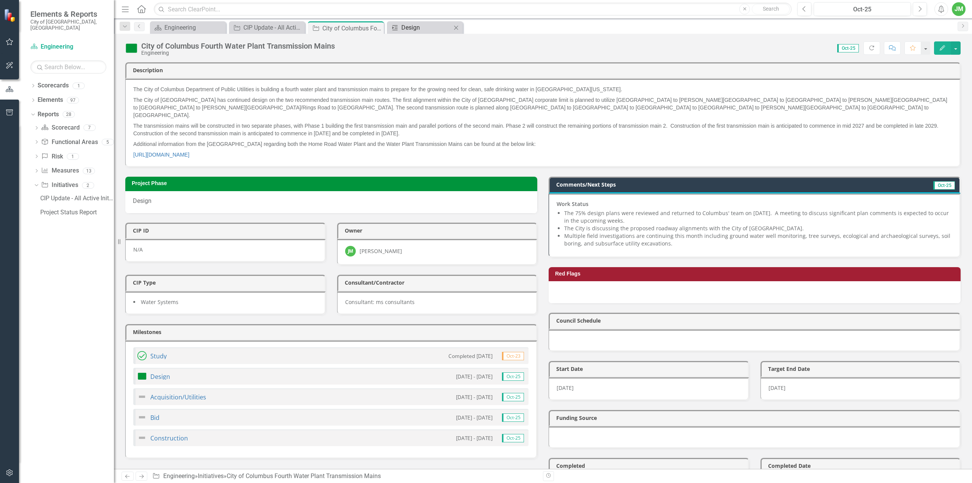
click at [418, 27] on div "Design" at bounding box center [426, 27] width 50 height 9
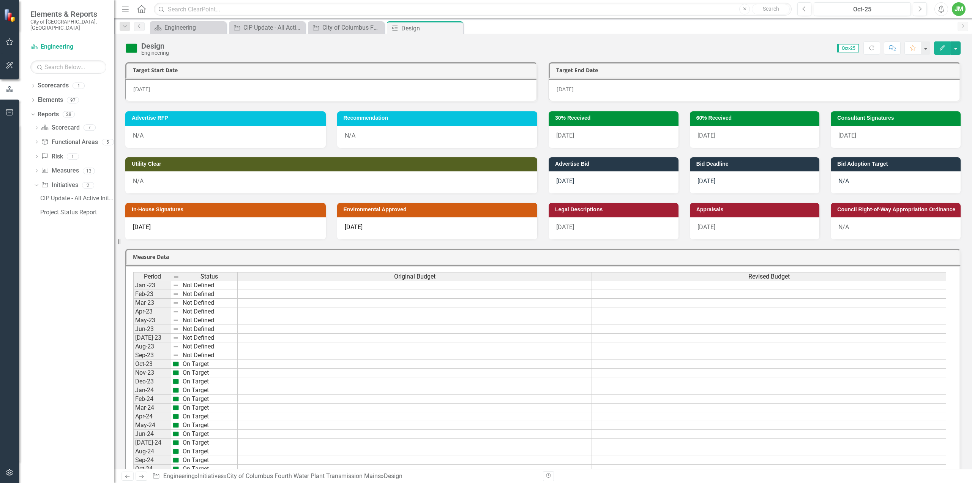
click at [720, 224] on div "[DATE]" at bounding box center [755, 228] width 130 height 22
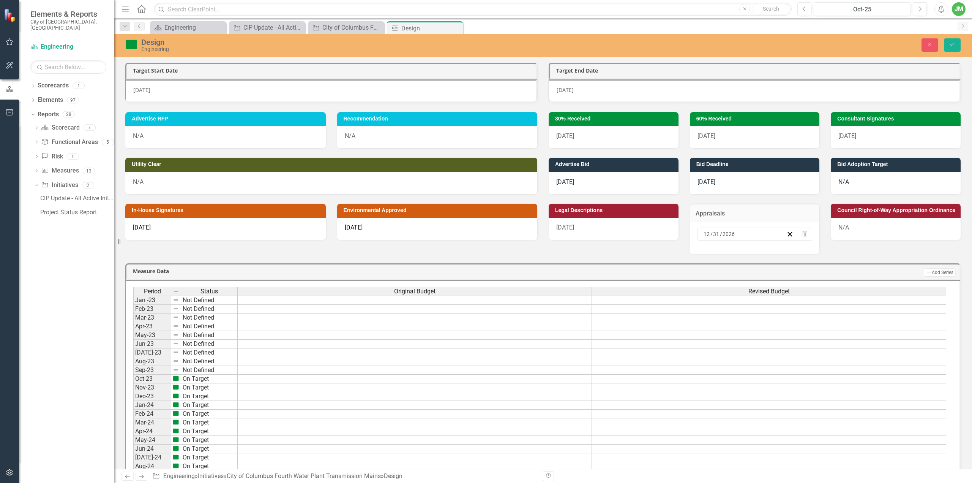
click at [765, 236] on div "12 / 31 / 2026" at bounding box center [744, 234] width 84 height 8
click at [814, 253] on button "»" at bounding box center [822, 248] width 17 height 17
click at [715, 256] on button "‹" at bounding box center [723, 248] width 17 height 17
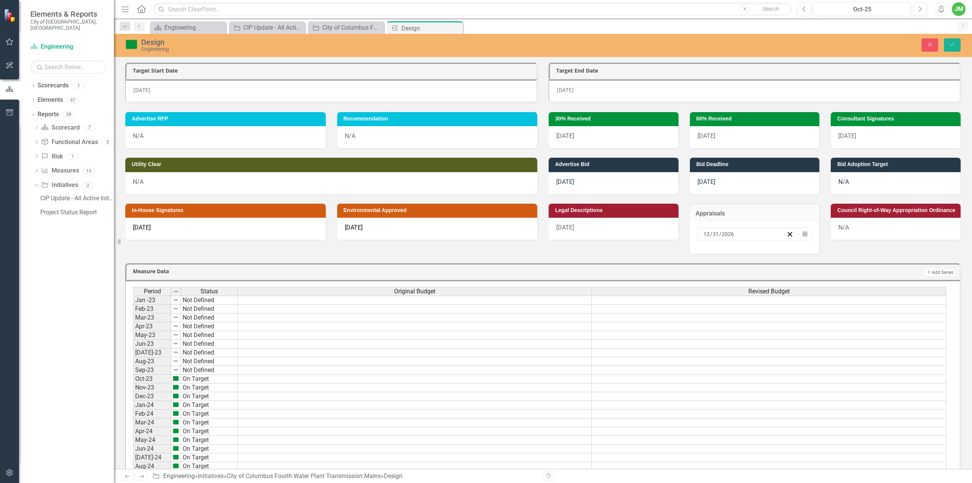
click at [715, 256] on button "‹" at bounding box center [723, 248] width 17 height 17
click at [723, 303] on abbr "16" at bounding box center [726, 301] width 6 height 6
click at [953, 49] on button "Save" at bounding box center [952, 44] width 17 height 13
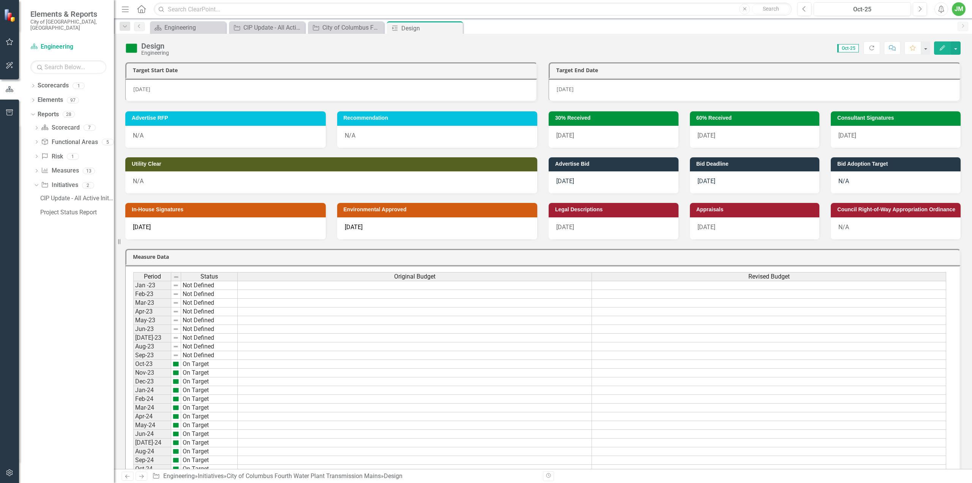
drag, startPoint x: 718, startPoint y: 110, endPoint x: 715, endPoint y: 114, distance: 5.2
click at [716, 114] on div "60% Received" at bounding box center [755, 118] width 130 height 14
click at [456, 30] on icon "Close" at bounding box center [456, 28] width 8 height 6
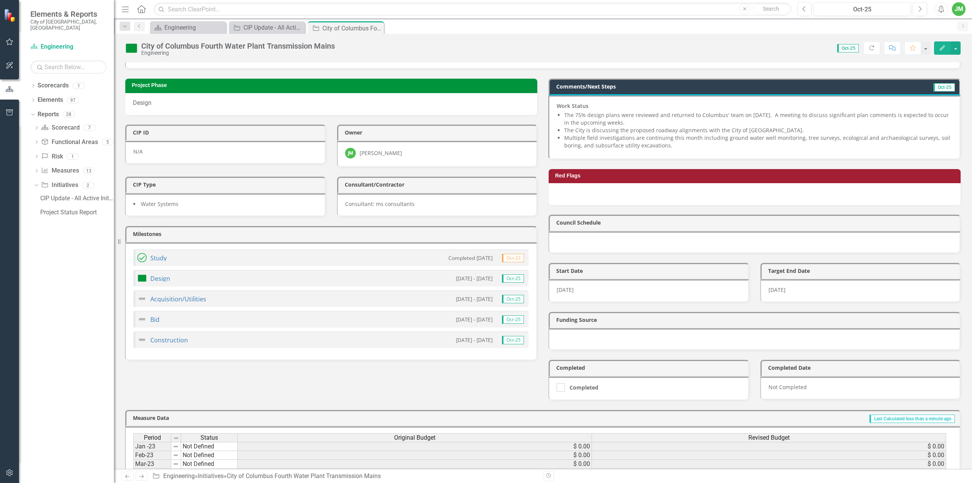
scroll to position [114, 0]
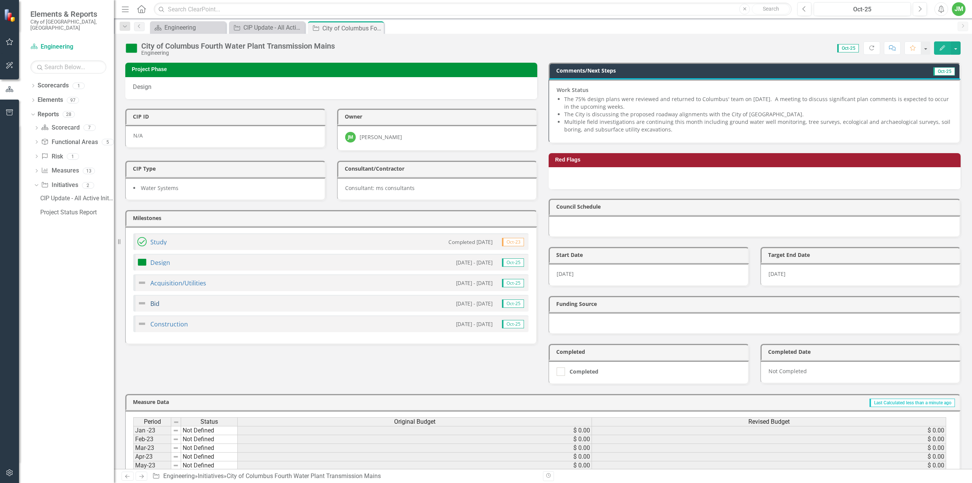
click at [158, 299] on link "Bid" at bounding box center [154, 303] width 9 height 8
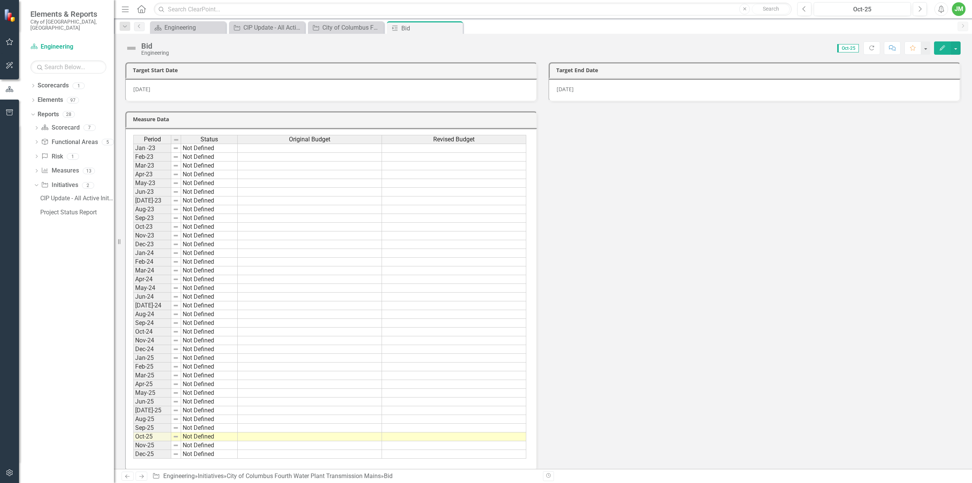
click at [835, 338] on div "Measure Data Last Calculated Period Status Original Budget Revised Budget Jan -…" at bounding box center [543, 286] width 847 height 369
click at [459, 28] on icon "Close" at bounding box center [456, 28] width 8 height 6
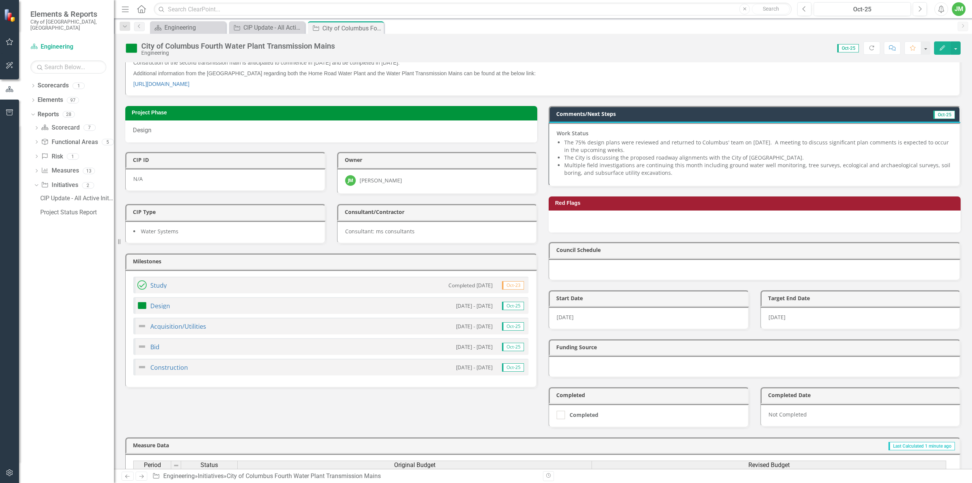
scroll to position [38, 0]
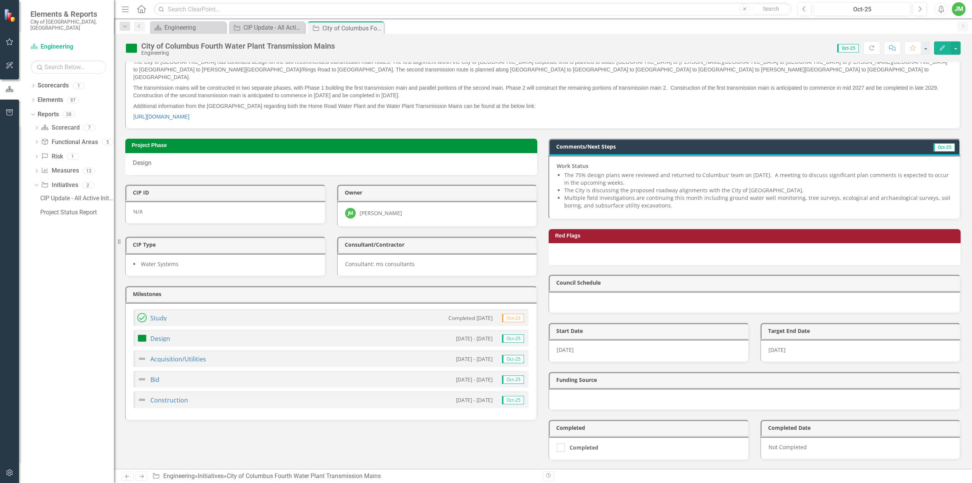
click at [594, 186] on li "The City is discussing the proposed roadway alignments with the City of Columbu…" at bounding box center [758, 190] width 388 height 8
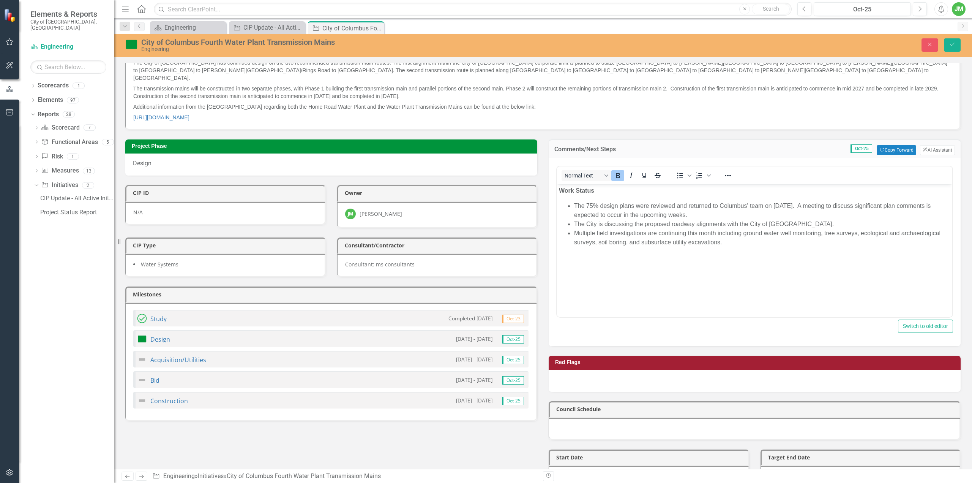
scroll to position [0, 0]
click at [612, 224] on li "The City is discussing the proposed roadway alignments with the City of Columbu…" at bounding box center [762, 223] width 376 height 9
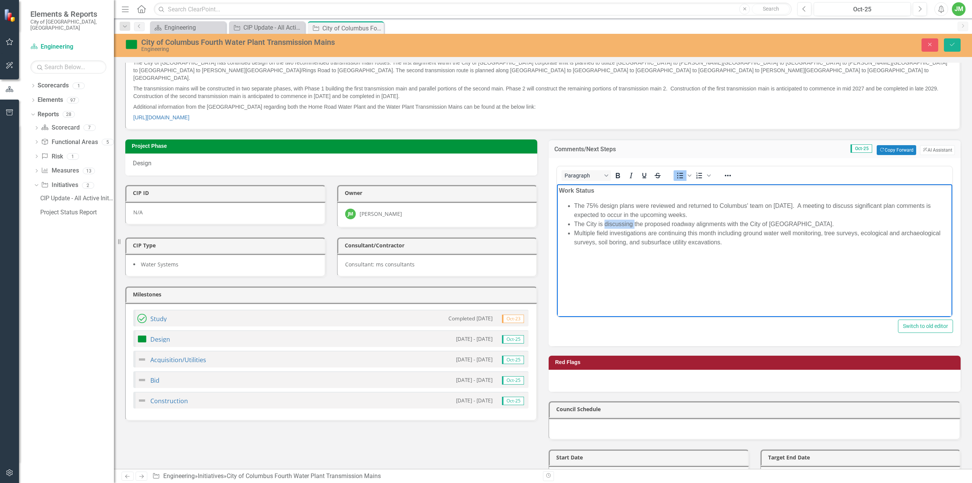
click at [612, 224] on li "The City is discussing the proposed roadway alignments with the City of Columbu…" at bounding box center [762, 223] width 376 height 9
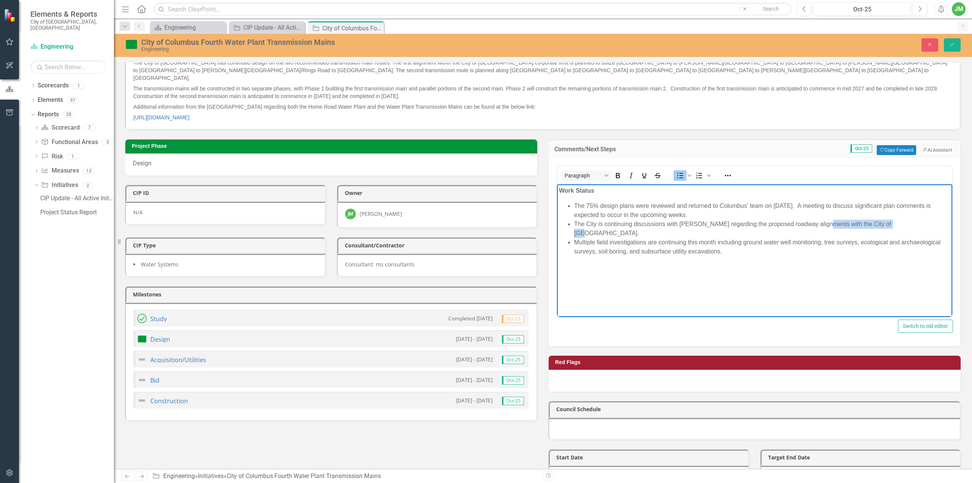
drag, startPoint x: 827, startPoint y: 223, endPoint x: 896, endPoint y: 220, distance: 69.6
click at [896, 220] on li "The City is continuing discussions with Columbus regarding the proposed roadway…" at bounding box center [762, 228] width 376 height 18
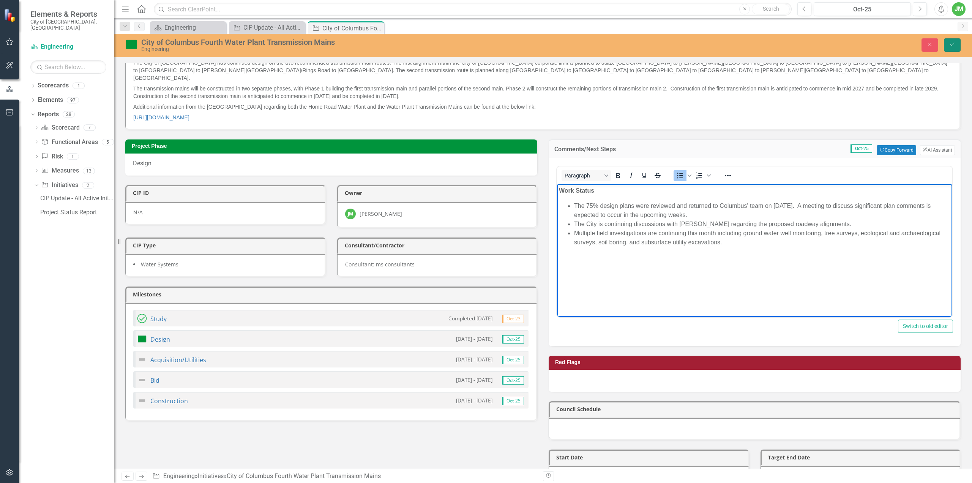
click at [947, 41] on button "Save" at bounding box center [952, 44] width 17 height 13
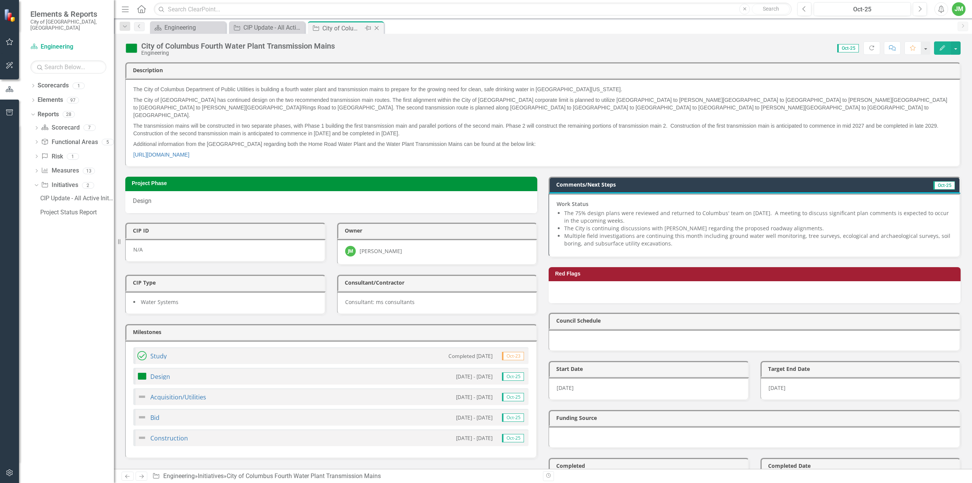
click at [379, 29] on icon "Close" at bounding box center [377, 28] width 8 height 6
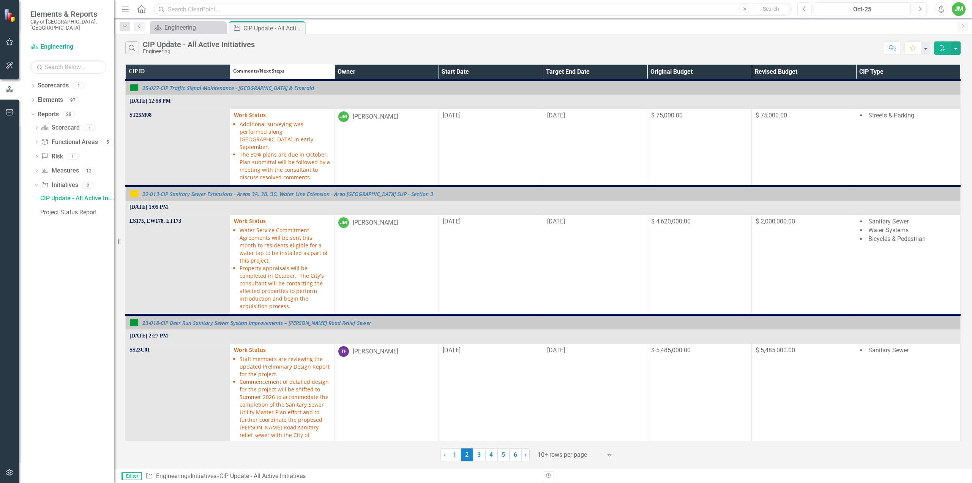
click at [433, 73] on th "Owner" at bounding box center [386, 73] width 104 height 16
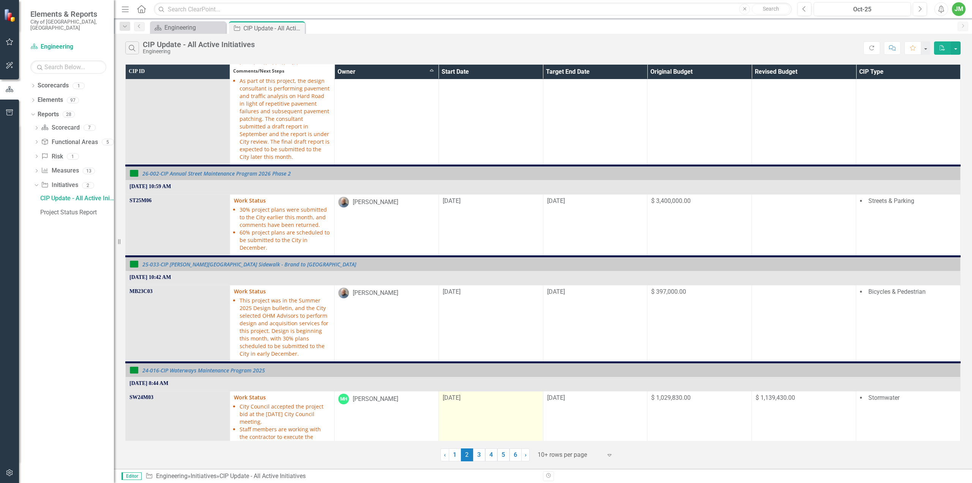
scroll to position [609, 0]
click at [482, 455] on link "3" at bounding box center [479, 454] width 12 height 13
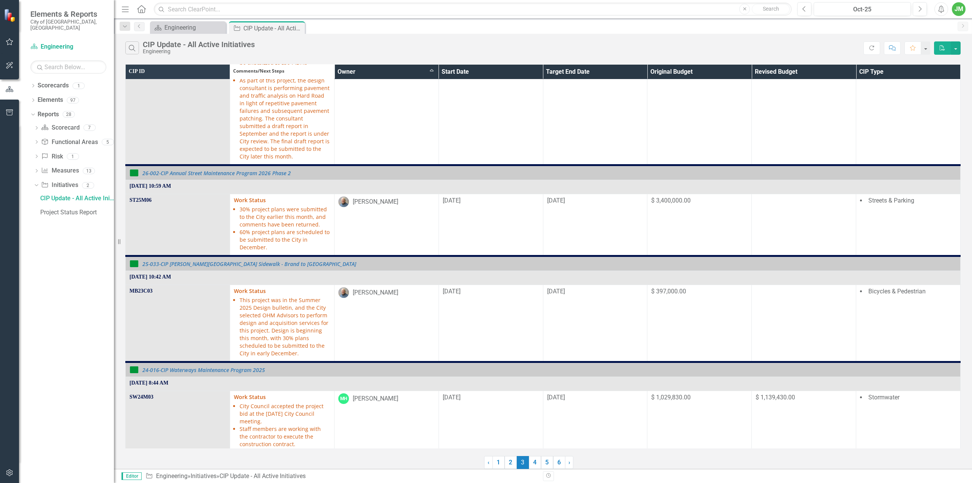
scroll to position [0, 0]
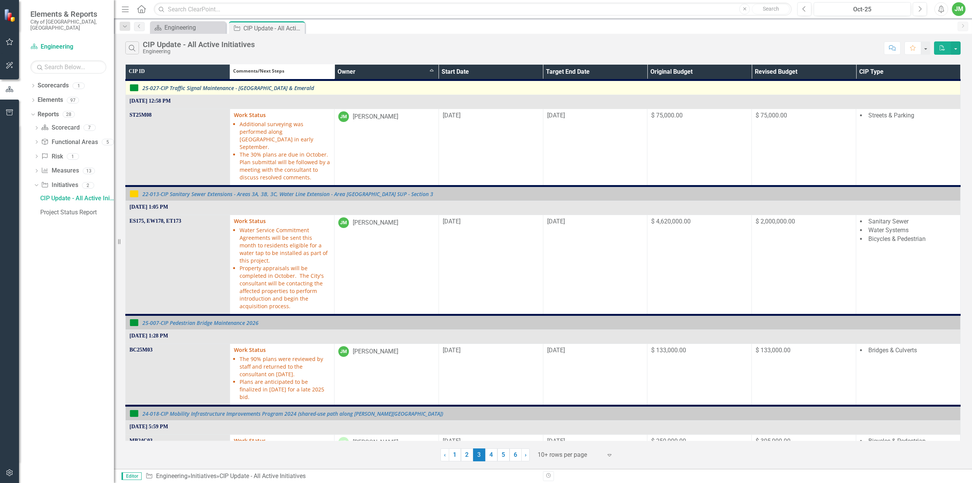
click at [264, 88] on link "25-027-CIP Traffic Signal Maintenance - [GEOGRAPHIC_DATA] & Emerald" at bounding box center [549, 88] width 814 height 6
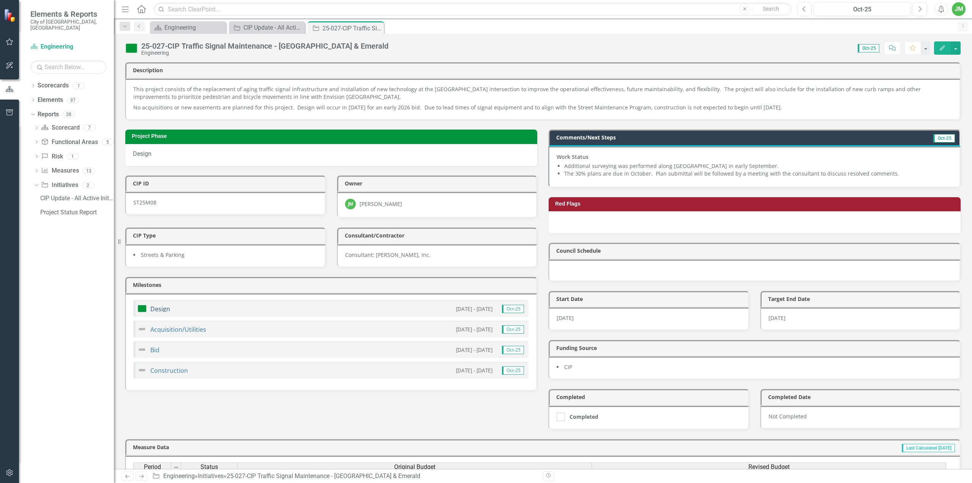
click at [165, 305] on link "Design" at bounding box center [160, 309] width 20 height 8
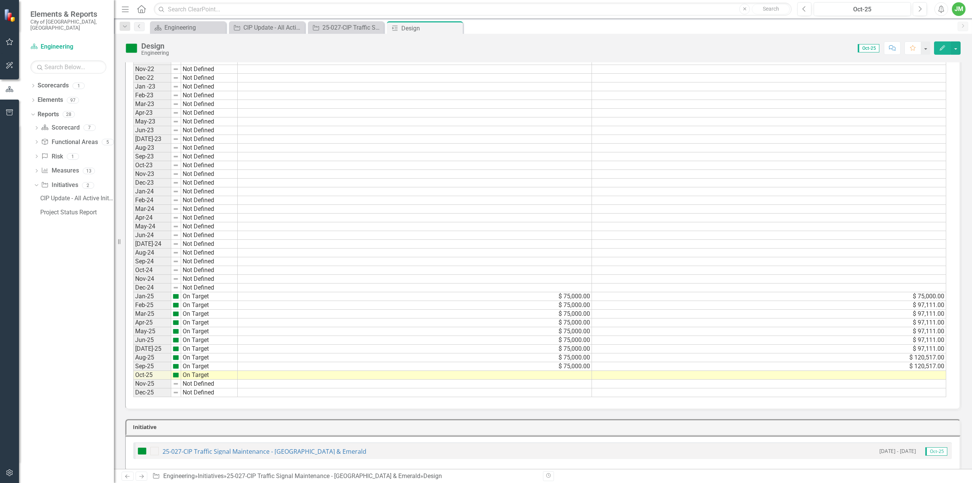
scroll to position [304, 0]
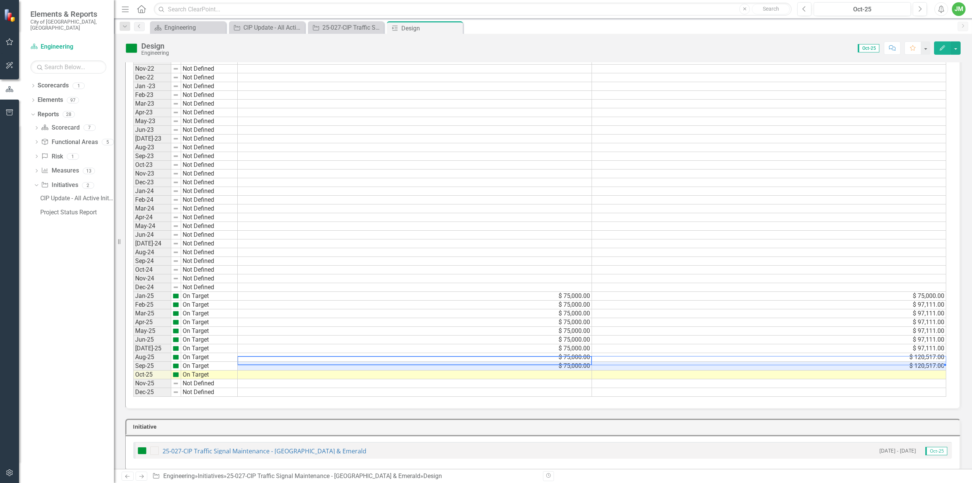
drag, startPoint x: 581, startPoint y: 356, endPoint x: 649, endPoint y: 357, distance: 68.0
click at [611, 361] on tr "Sep-25 On Target $ 75,000.00 $ 120,517.00" at bounding box center [539, 365] width 813 height 9
drag, startPoint x: 943, startPoint y: 362, endPoint x: 941, endPoint y: 369, distance: 7.3
click at [133, 369] on div "Period Status Original Budget Revised Budget Jan-22 Not Defined Feb-22 Not Defi…" at bounding box center [133, 182] width 0 height 428
type textarea "75000"
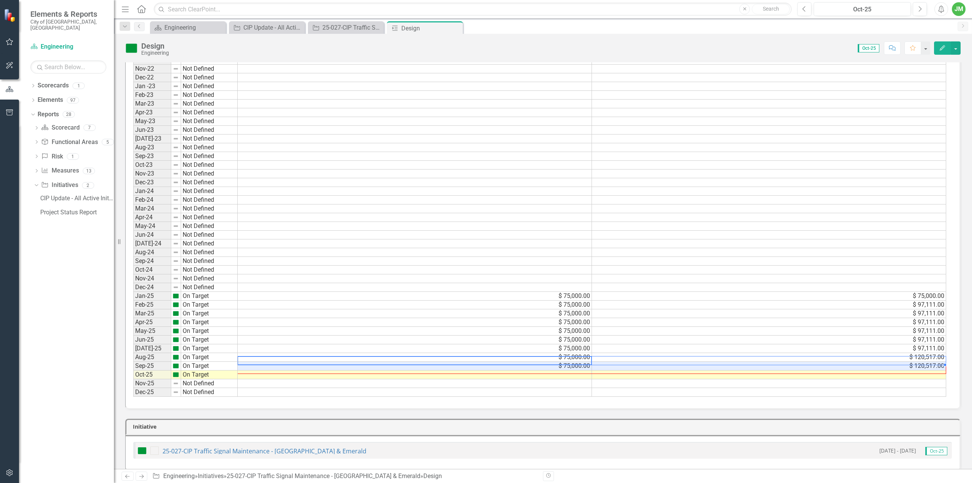
scroll to position [306, 0]
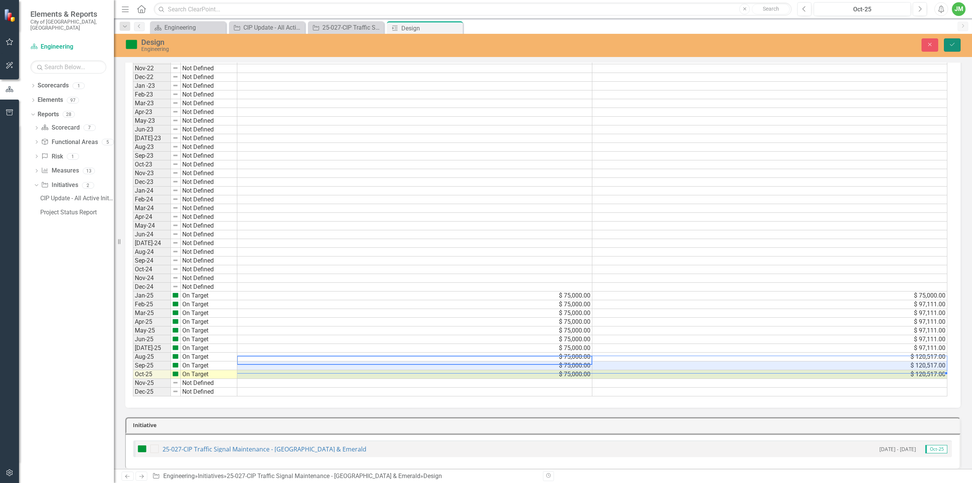
click at [952, 47] on button "Save" at bounding box center [952, 44] width 17 height 13
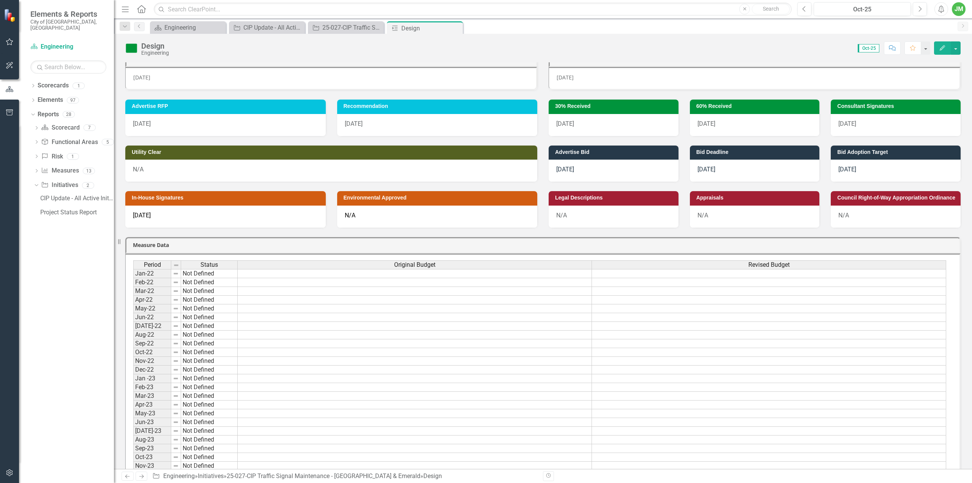
scroll to position [0, 0]
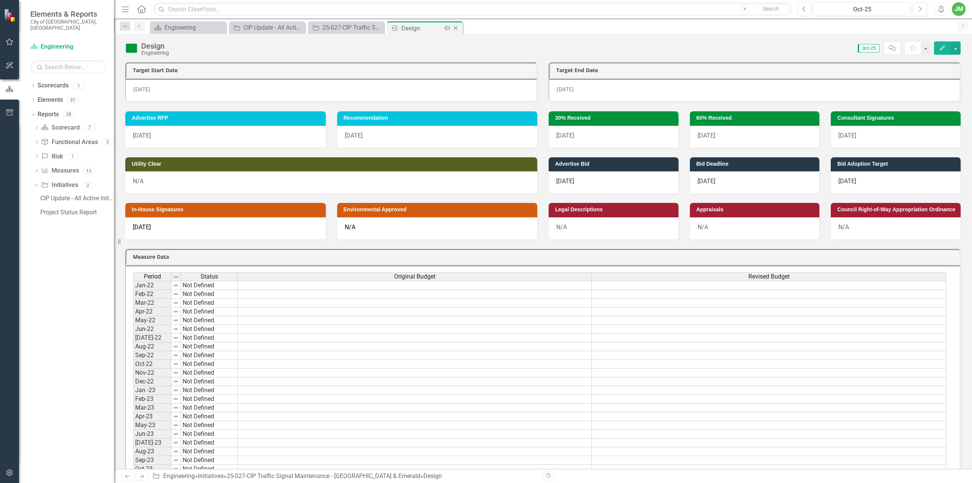
click at [458, 29] on icon "Close" at bounding box center [456, 28] width 8 height 6
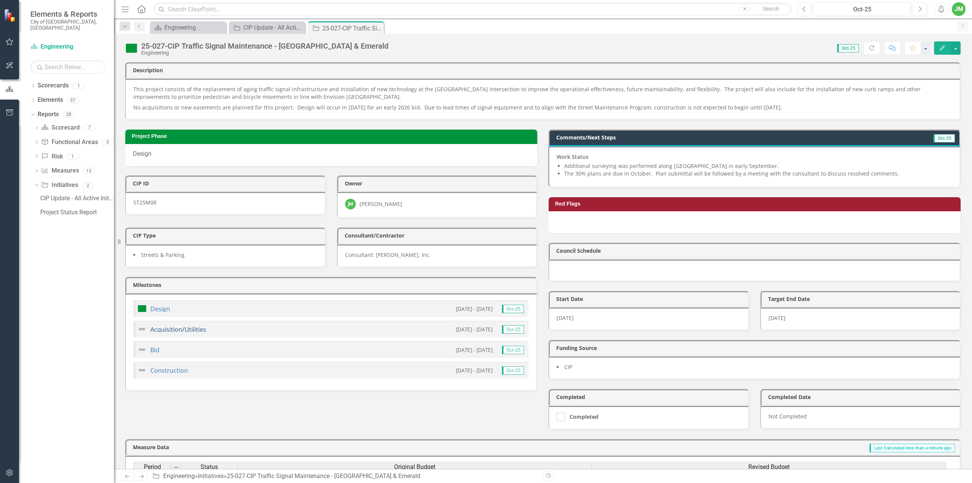
click at [184, 325] on link "Acquisition/Utilities" at bounding box center [178, 329] width 56 height 8
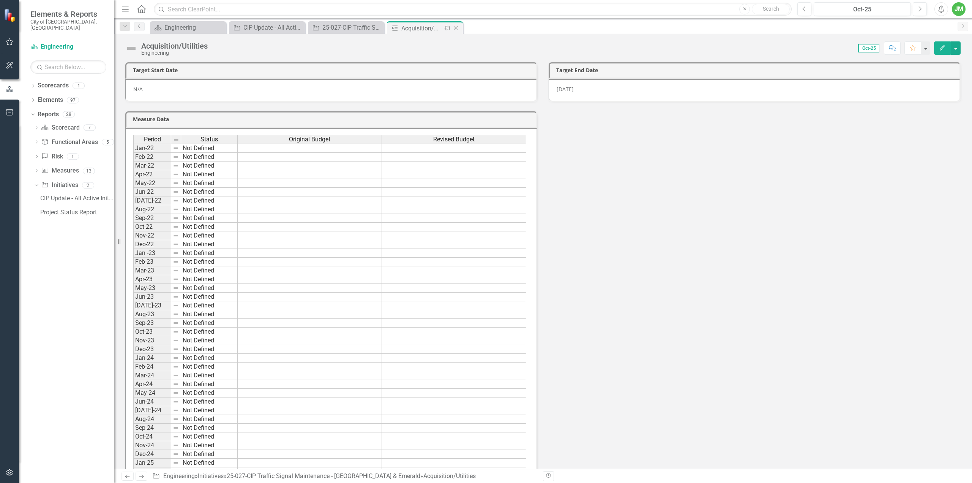
click at [454, 28] on icon "Close" at bounding box center [456, 28] width 8 height 6
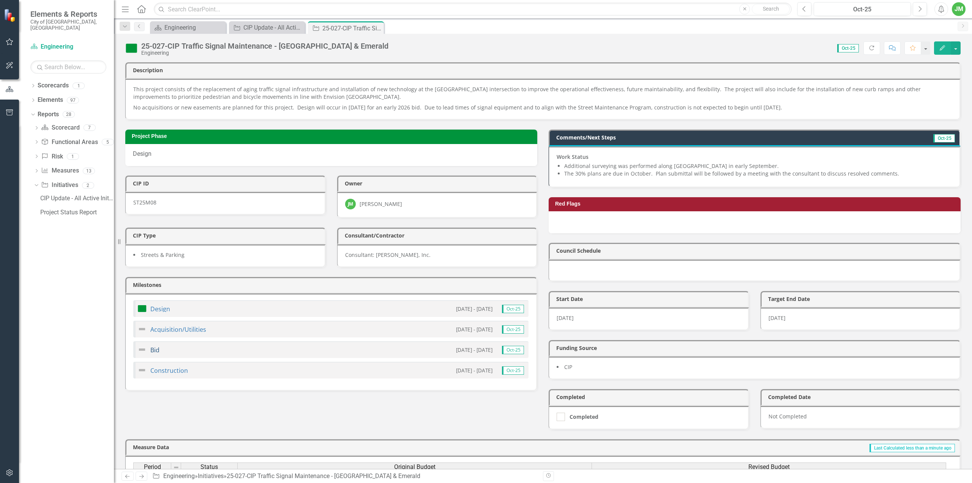
click at [156, 346] on link "Bid" at bounding box center [154, 350] width 9 height 8
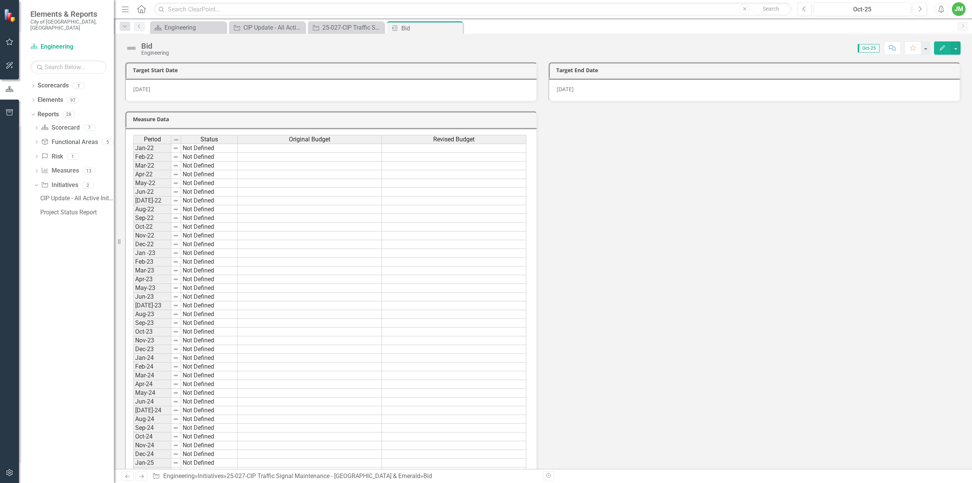
scroll to position [171, 0]
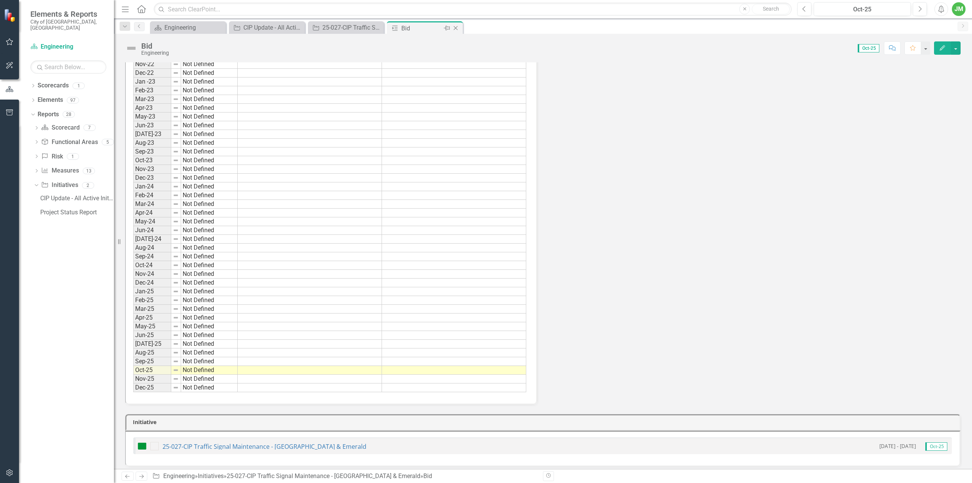
click at [456, 24] on div "Close" at bounding box center [455, 28] width 9 height 9
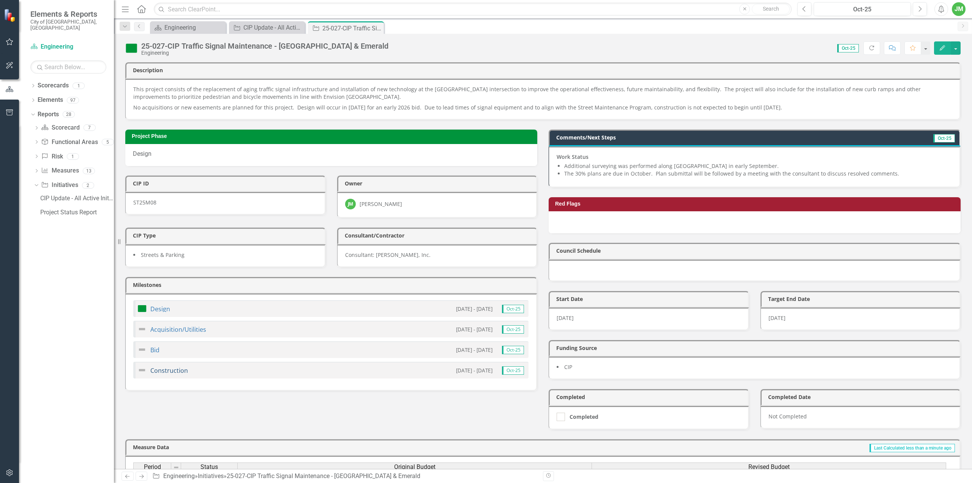
click at [178, 366] on link "Construction" at bounding box center [169, 370] width 38 height 8
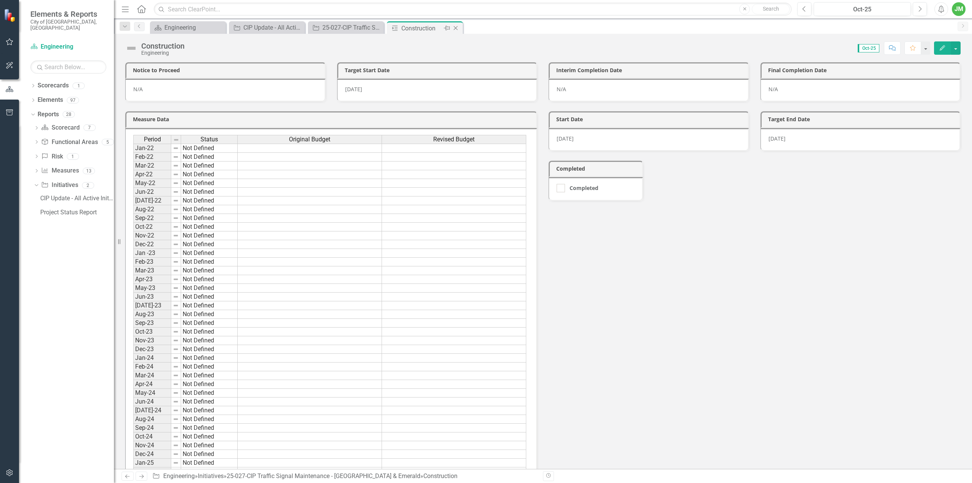
click at [458, 30] on icon "Close" at bounding box center [456, 28] width 8 height 6
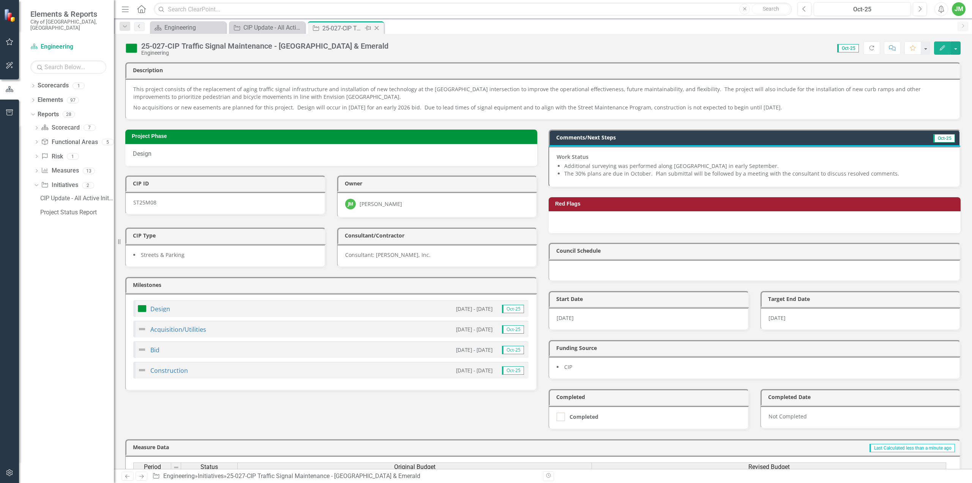
click at [376, 27] on icon at bounding box center [377, 28] width 4 height 4
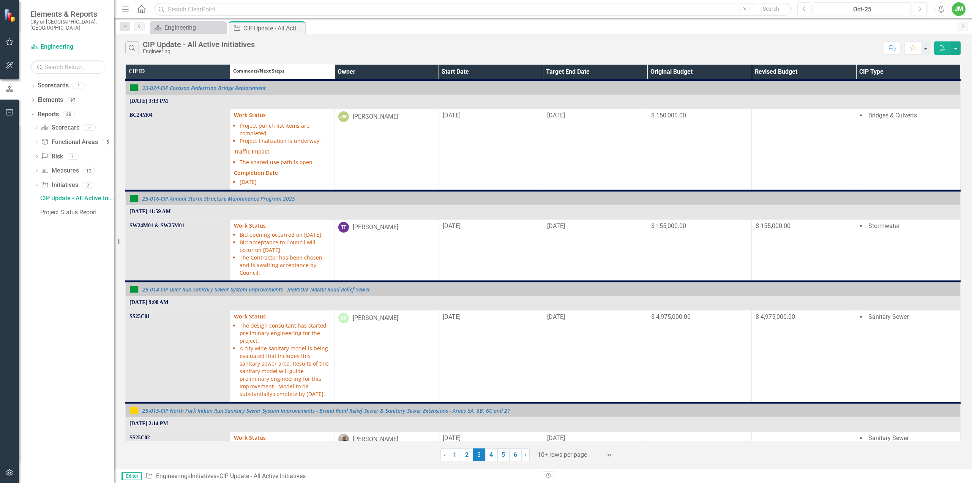
click at [439, 69] on th "Owner" at bounding box center [386, 73] width 104 height 16
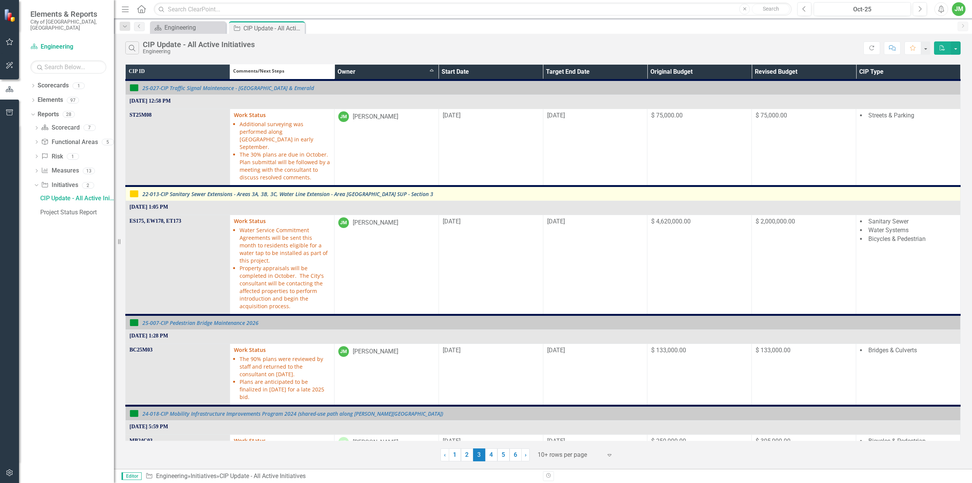
click at [389, 191] on link "22-013-CIP Sanitary Sewer Extensions - Areas 3A, 3B, 3C, Water Line Extension -…" at bounding box center [549, 194] width 814 height 6
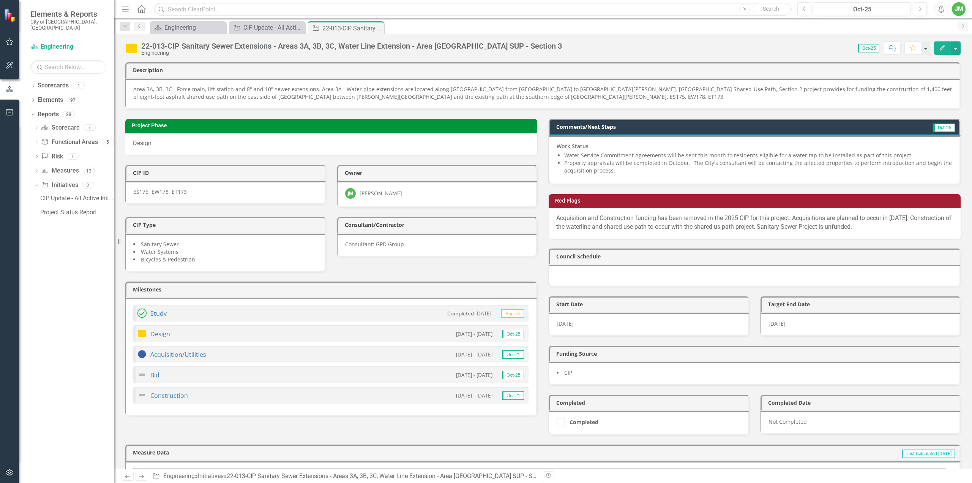
click at [717, 154] on li "Water Service Commitment Agreements will be sent this month to residents eligib…" at bounding box center [758, 156] width 388 height 8
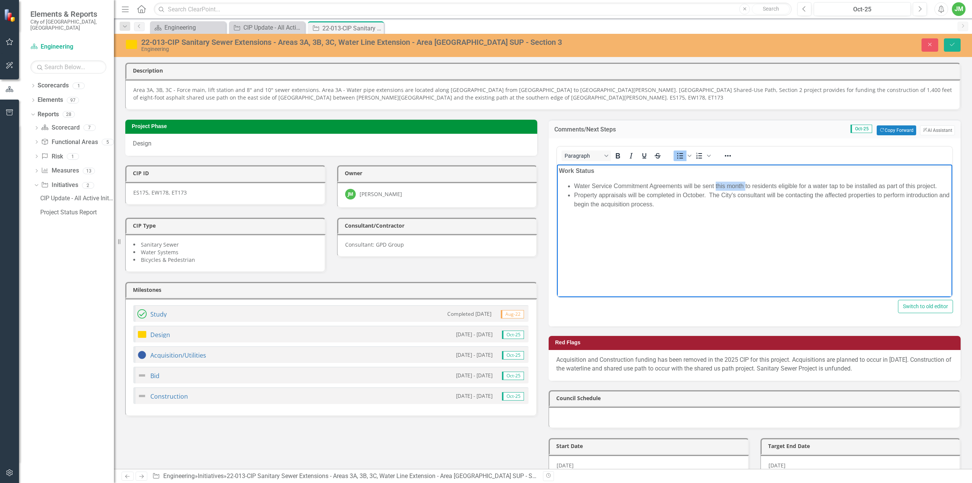
drag, startPoint x: 716, startPoint y: 185, endPoint x: 745, endPoint y: 185, distance: 28.5
click at [745, 185] on li "Water Service Commitment Agreements will be sent this month to residents eligib…" at bounding box center [762, 185] width 376 height 9
click at [674, 186] on li "Water Service Commitment Agreements will be sent to residents eligible for a wa…" at bounding box center [762, 185] width 376 height 9
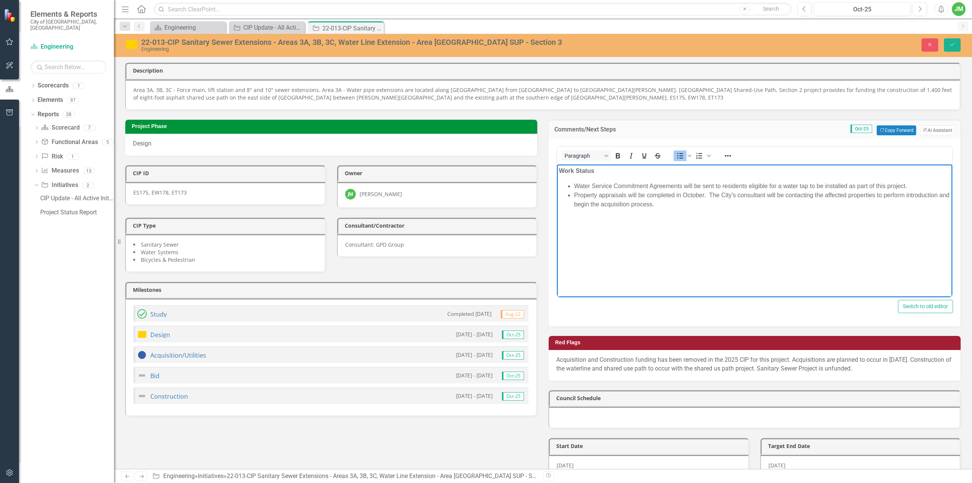
click at [742, 198] on li "Property appraisals will be completed in October. The City's consultant will be…" at bounding box center [762, 199] width 376 height 18
click at [682, 202] on li "Property appraisals will be completed in October. The City's consultant will be…" at bounding box center [762, 199] width 376 height 18
click at [661, 194] on li "Property appraisals will be completed in October. The City's consultant will be…" at bounding box center [762, 199] width 376 height 18
click at [704, 204] on li "Property appraisals will be completed in October. The City's consultant will be…" at bounding box center [762, 199] width 376 height 18
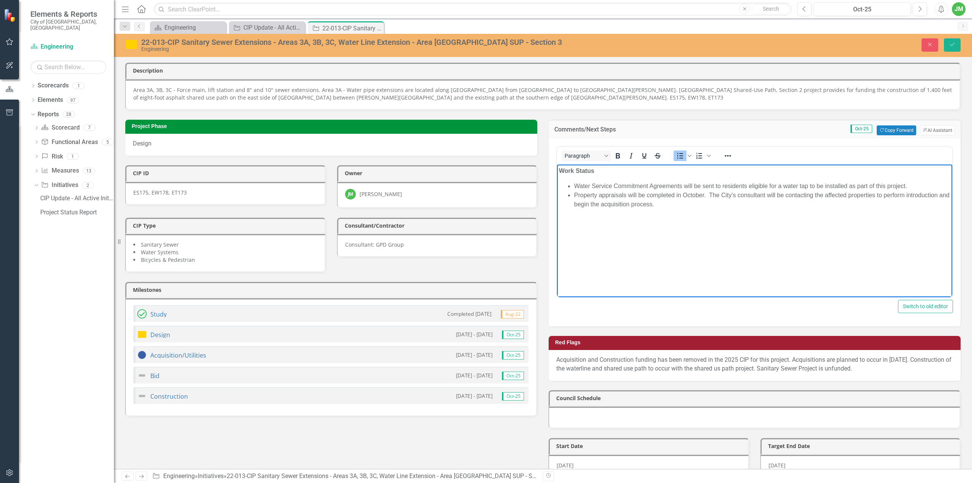
drag, startPoint x: 705, startPoint y: 195, endPoint x: 722, endPoint y: 218, distance: 28.6
click at [705, 195] on li "Property appraisals will be completed in October. The City's consultant will be…" at bounding box center [762, 199] width 376 height 18
drag, startPoint x: 648, startPoint y: 196, endPoint x: 704, endPoint y: 193, distance: 55.9
click at [704, 193] on li "Property appraisals will be completed in October. The City's consultant will be…" at bounding box center [762, 199] width 376 height 18
click at [660, 196] on li "Property appraisals will be completed in October. The City's consultant will be…" at bounding box center [762, 199] width 376 height 18
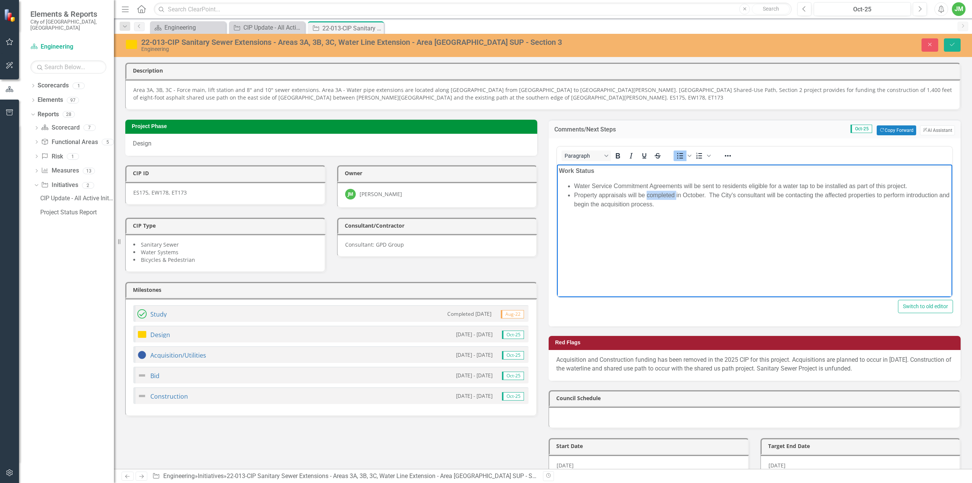
click at [660, 196] on li "Property appraisals will be completed in October. The City's consultant will be…" at bounding box center [762, 199] width 376 height 18
click at [952, 42] on icon "Save" at bounding box center [952, 44] width 7 height 5
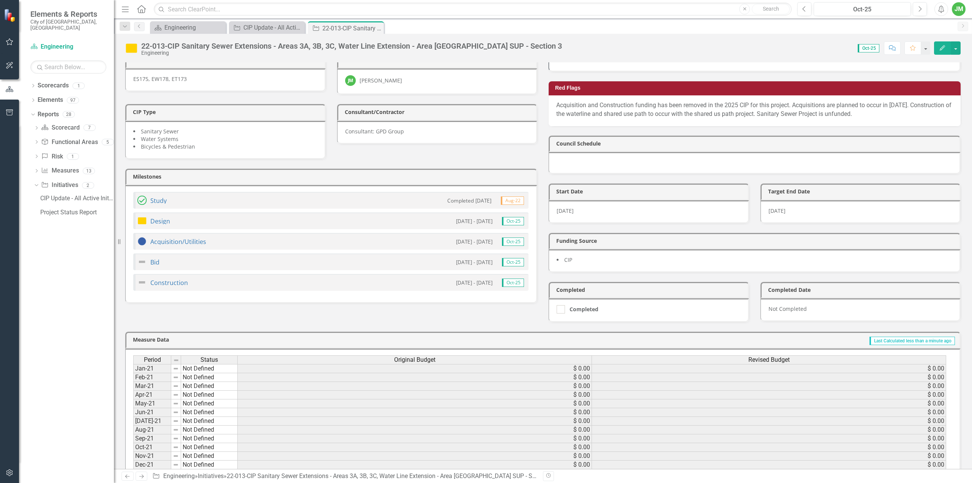
scroll to position [114, 0]
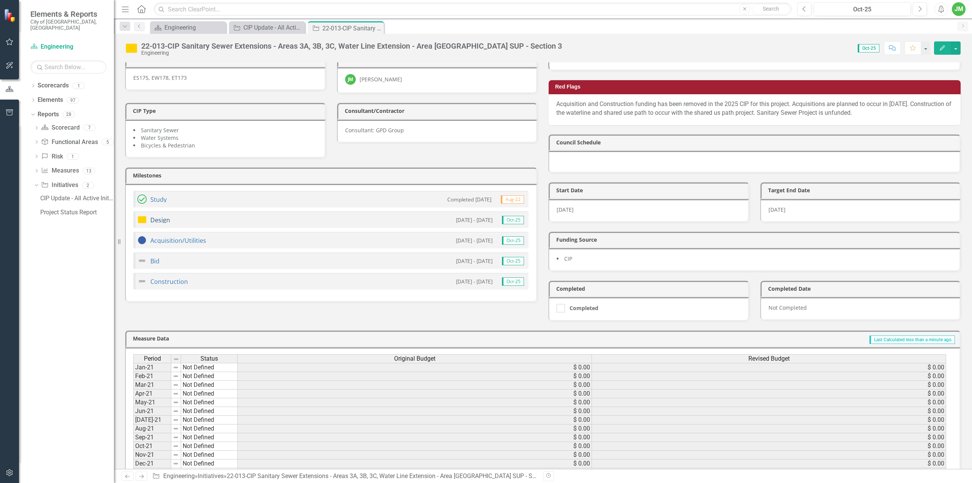
click at [163, 216] on link "Design" at bounding box center [160, 220] width 20 height 8
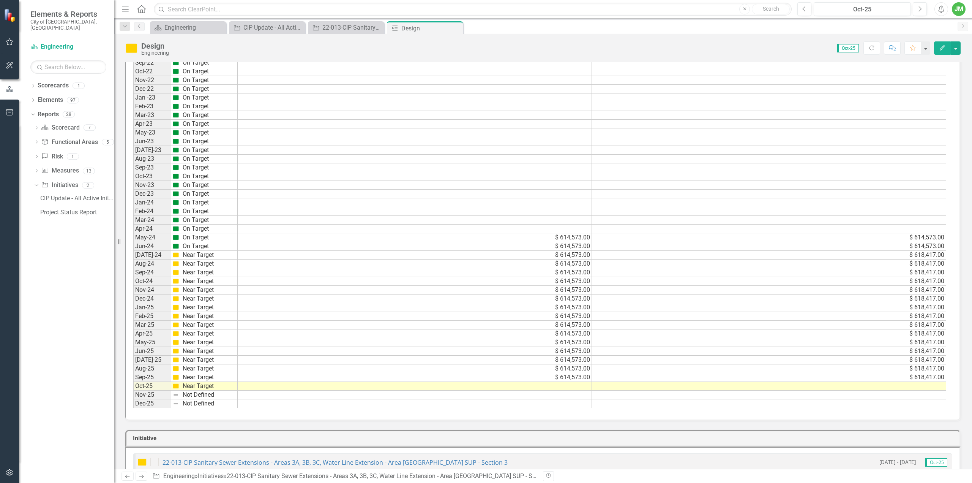
scroll to position [413, 0]
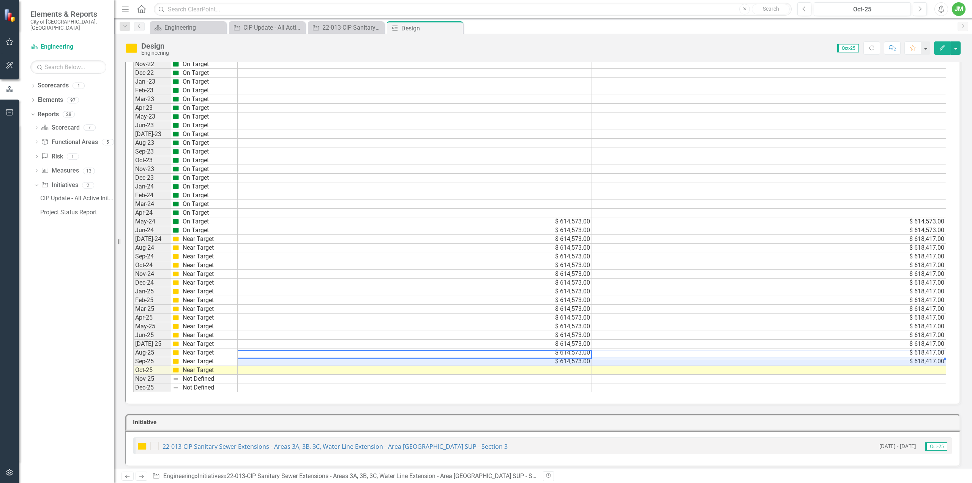
drag, startPoint x: 577, startPoint y: 352, endPoint x: 602, endPoint y: 347, distance: 25.6
click at [133, 347] on div "Period Status Original Budget Revised Budget Jan-21 Not Defined Feb-21 Not Defi…" at bounding box center [133, 125] width 0 height 533
click at [133, 356] on div "Period Status Original Budget Revised Budget Jan-21 Not Defined Feb-21 Not Defi…" at bounding box center [133, 125] width 0 height 533
click at [592, 356] on div at bounding box center [591, 354] width 1 height 9
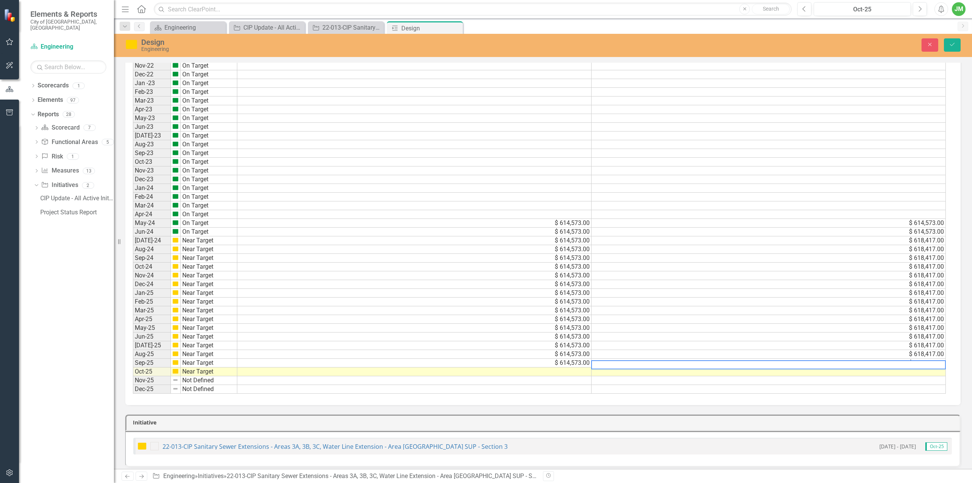
scroll to position [415, 0]
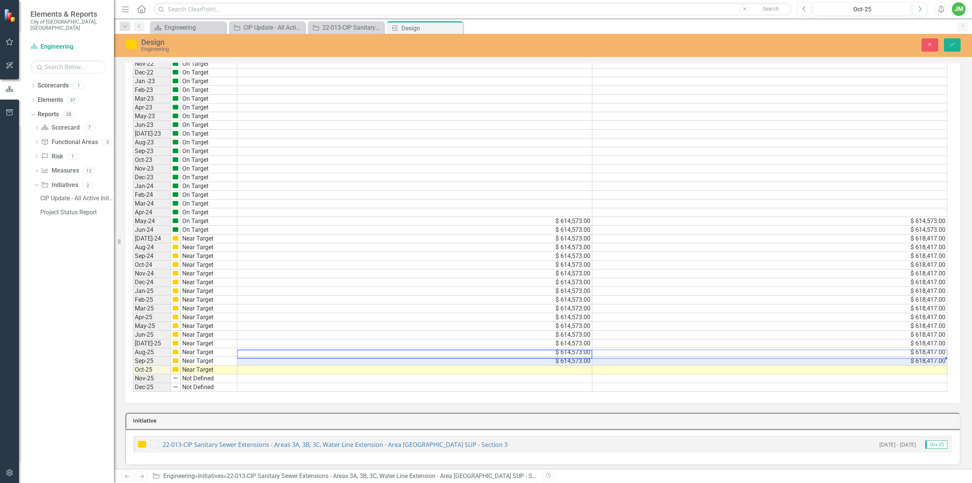
drag, startPoint x: 575, startPoint y: 353, endPoint x: 601, endPoint y: 350, distance: 26.3
click at [601, 357] on tr "Sep-25 Near Target $ 614,573.00 $ 618,417.00" at bounding box center [540, 361] width 814 height 9
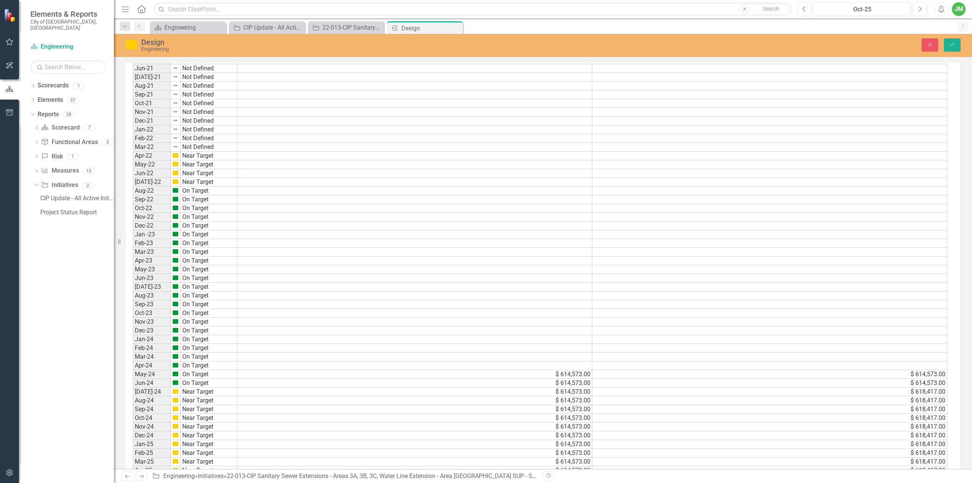
scroll to position [377, 0]
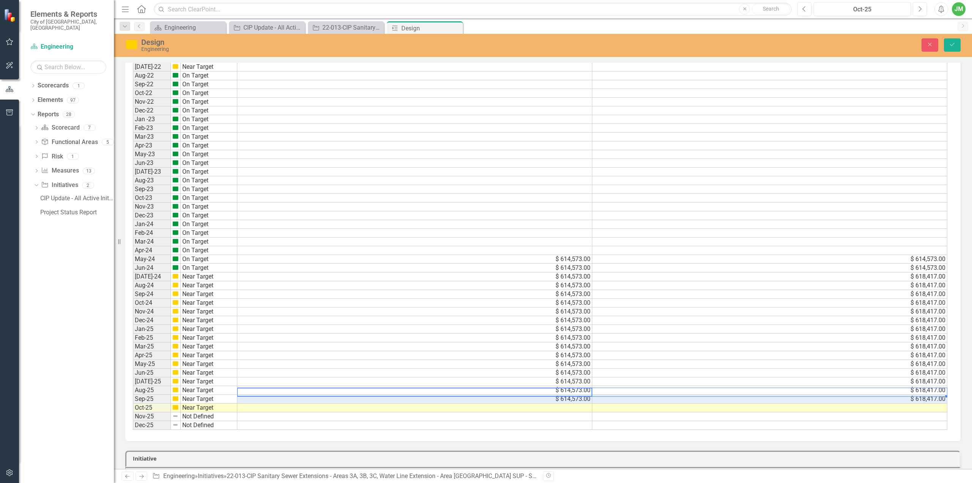
click at [133, 369] on div "Period Status Original Budget Revised Budget Jan-21 Not Defined Feb-21 Not Defi…" at bounding box center [133, 162] width 0 height 533
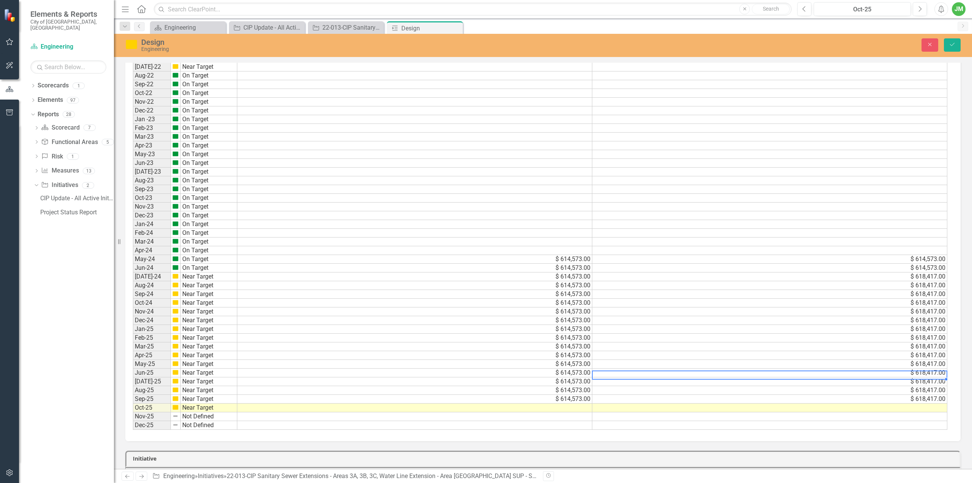
click at [928, 395] on td "$ 618,417.00" at bounding box center [769, 399] width 355 height 9
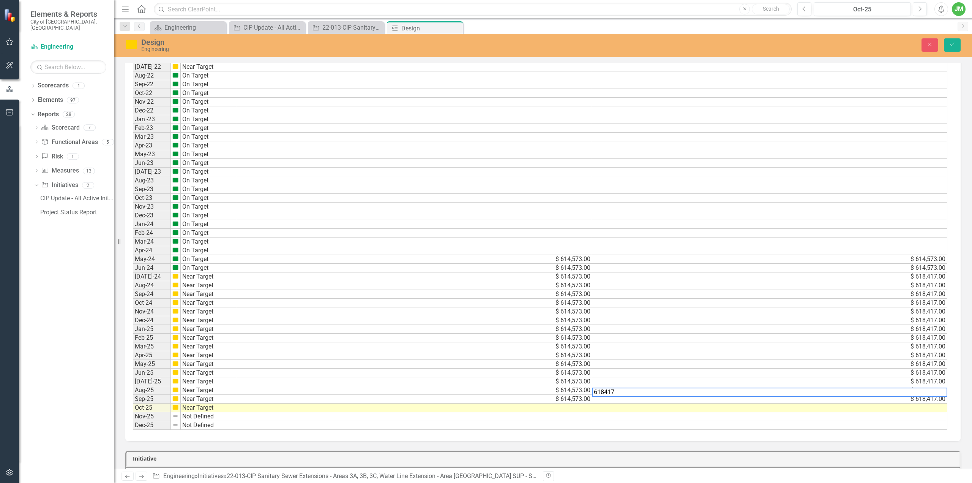
click at [920, 360] on td "$ 618,417.00" at bounding box center [769, 364] width 355 height 9
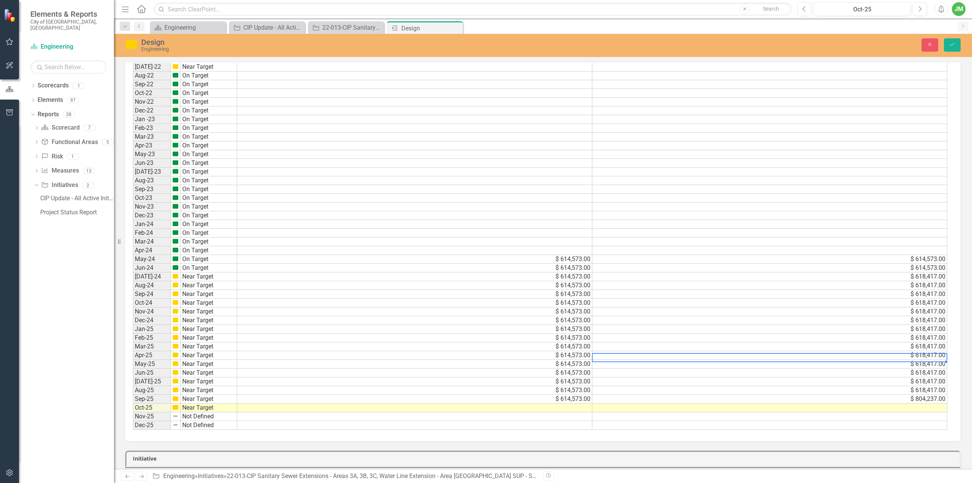
click at [920, 395] on td "$ 804,237.00" at bounding box center [769, 399] width 355 height 9
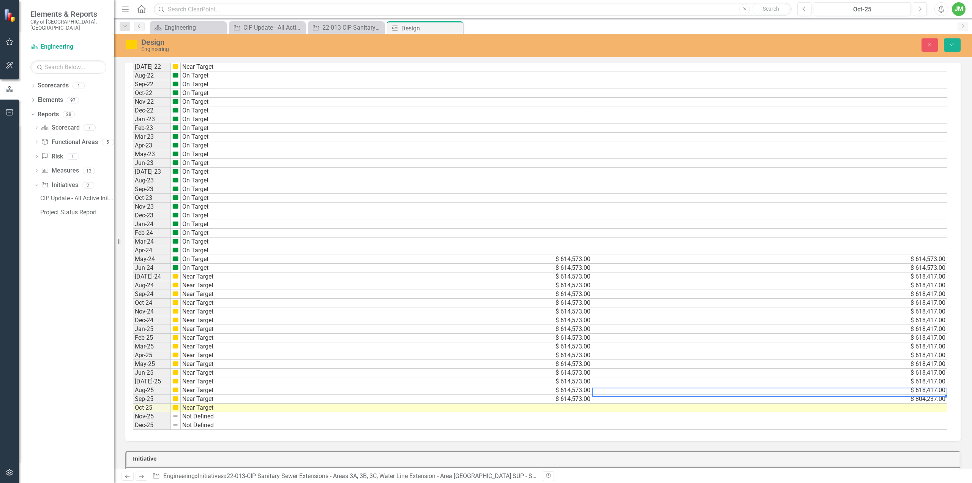
drag, startPoint x: 593, startPoint y: 390, endPoint x: 600, endPoint y: 391, distance: 7.3
click at [600, 395] on td "$ 804,237.00" at bounding box center [769, 399] width 355 height 9
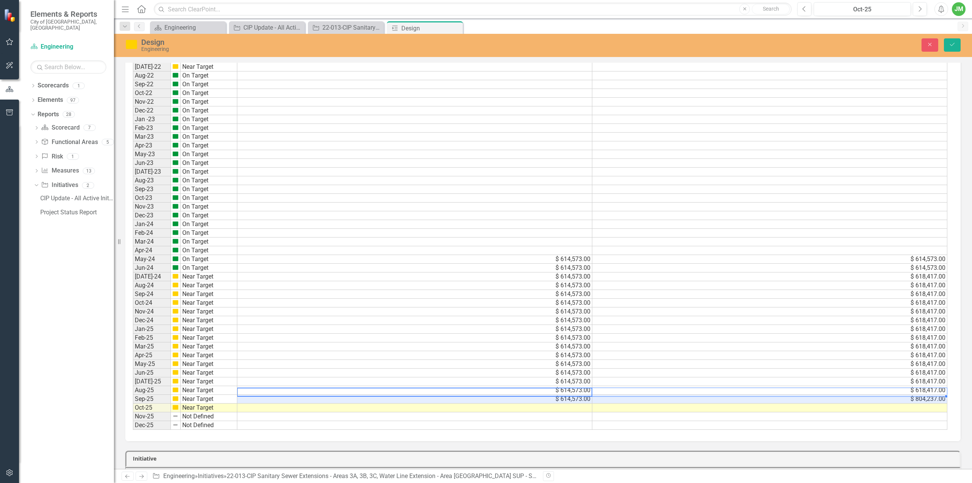
drag, startPoint x: 589, startPoint y: 391, endPoint x: 602, endPoint y: 391, distance: 12.9
click at [602, 395] on tr "Sep-25 Near Target $ 614,573.00 $ 804,237.00" at bounding box center [540, 399] width 814 height 9
drag, startPoint x: 946, startPoint y: 395, endPoint x: 941, endPoint y: 401, distance: 7.6
click at [133, 401] on div "Period Status Original Budget Revised Budget Jan-21 Not Defined Feb-21 Not Defi…" at bounding box center [133, 162] width 0 height 533
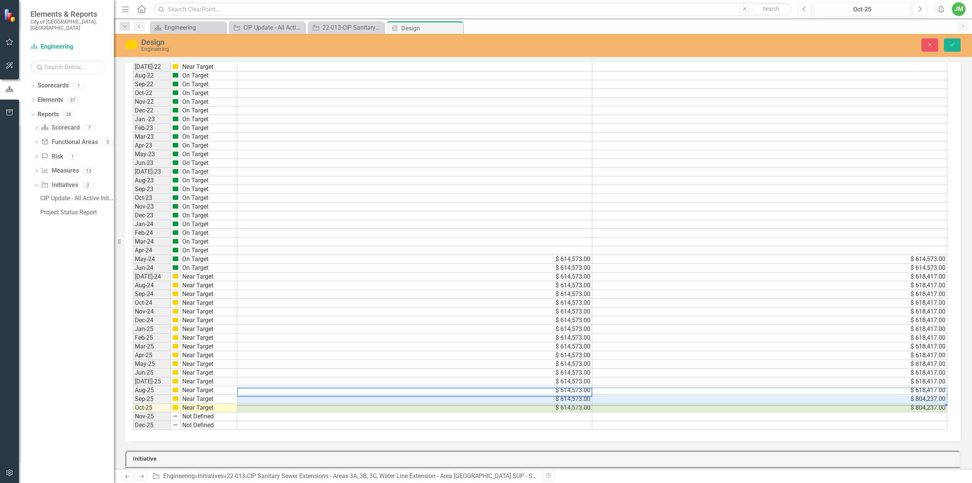
click at [940, 386] on td "$ 618,417.00" at bounding box center [769, 390] width 355 height 9
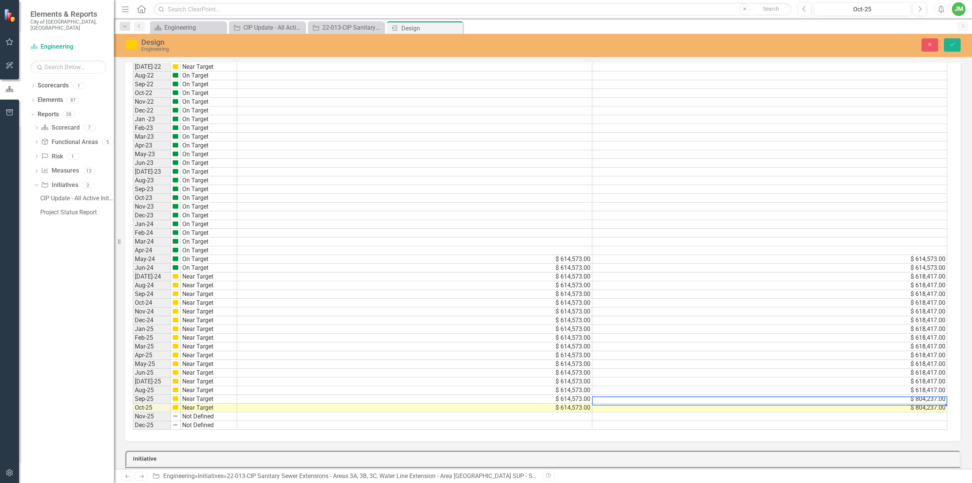
click at [618, 403] on td "$ 804,237.00" at bounding box center [769, 407] width 355 height 9
drag, startPoint x: 945, startPoint y: 403, endPoint x: 945, endPoint y: 323, distance: 79.7
click at [133, 323] on div "Period Status Original Budget Revised Budget Jan-21 Not Defined Feb-21 Not Defi…" at bounding box center [133, 162] width 0 height 533
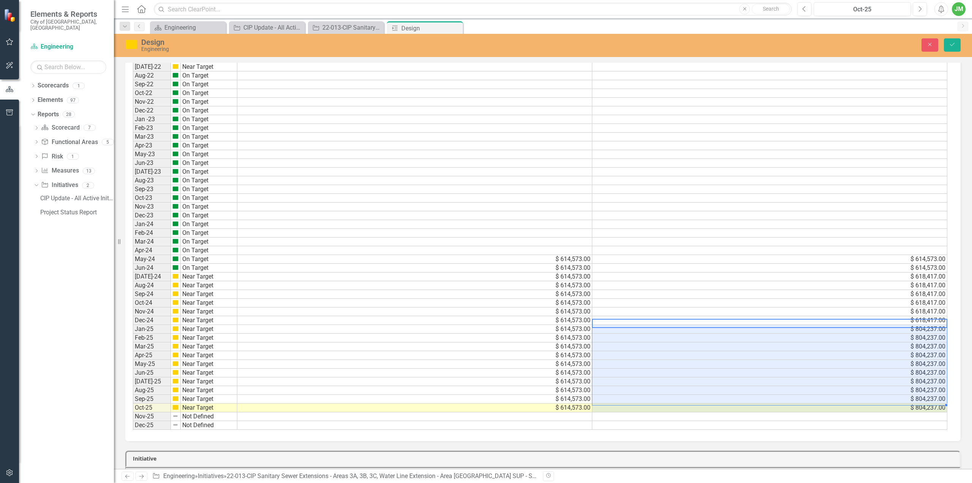
type textarea "804237"
click at [810, 272] on td "$ 618,417.00" at bounding box center [769, 276] width 355 height 9
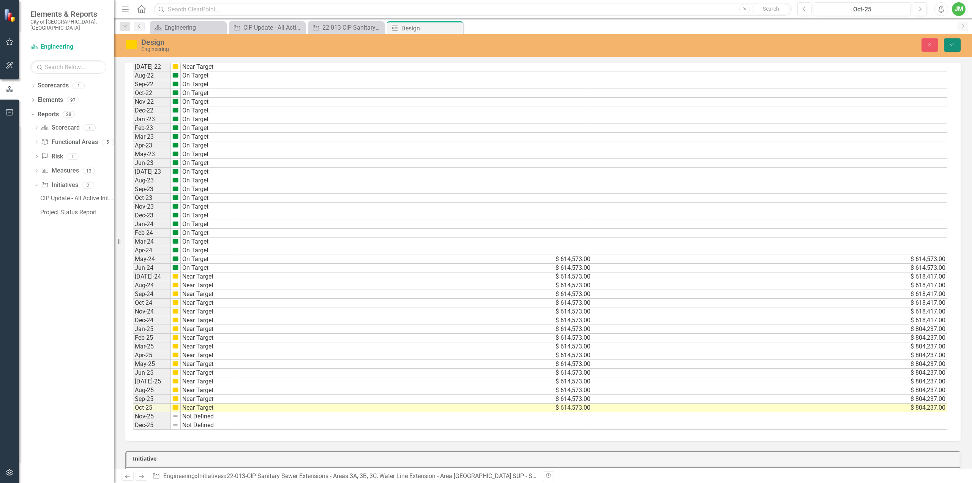
click at [953, 41] on button "Save" at bounding box center [952, 44] width 17 height 13
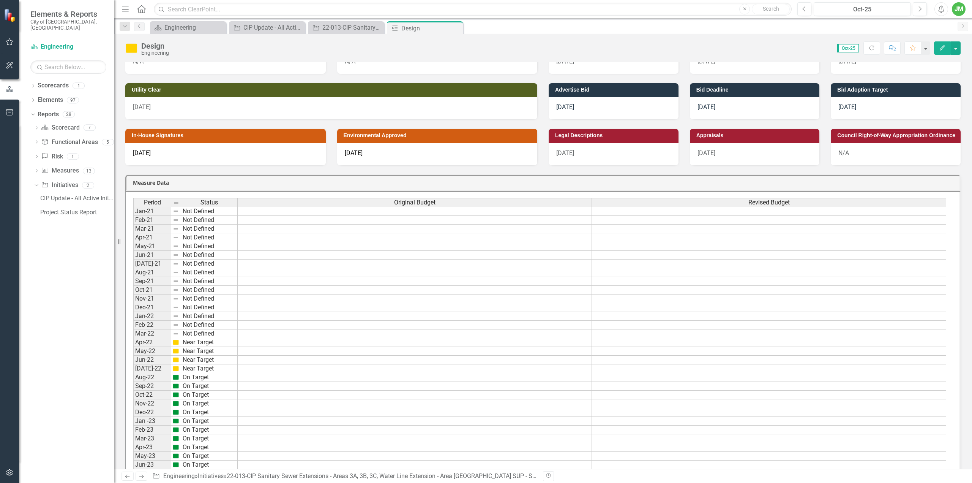
scroll to position [0, 0]
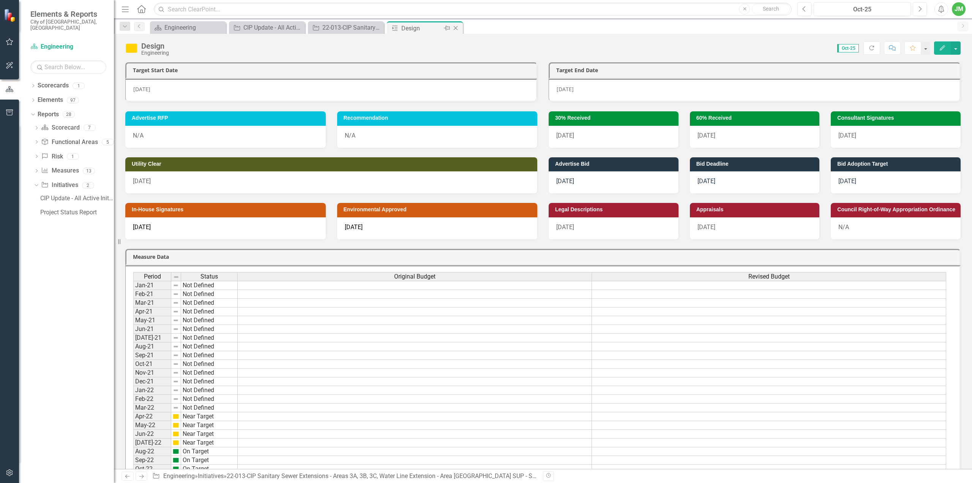
click at [455, 28] on icon at bounding box center [456, 28] width 4 height 4
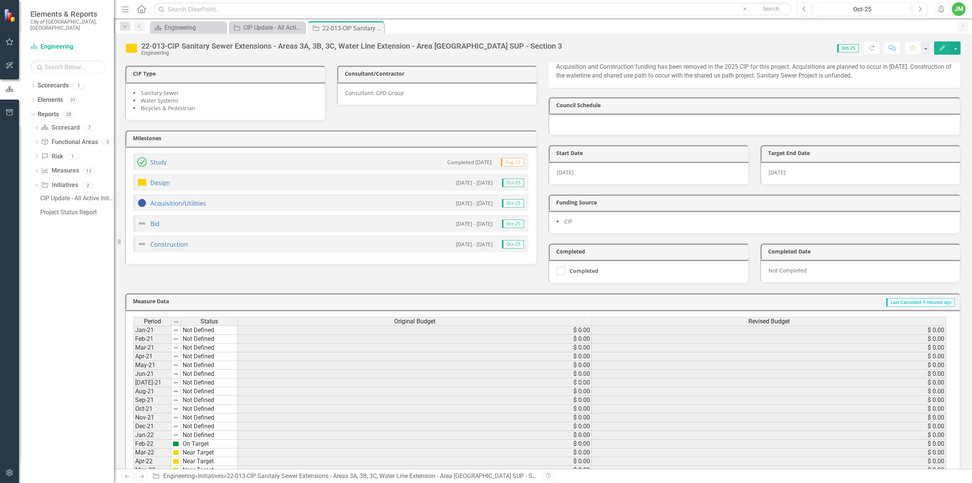
scroll to position [87, 0]
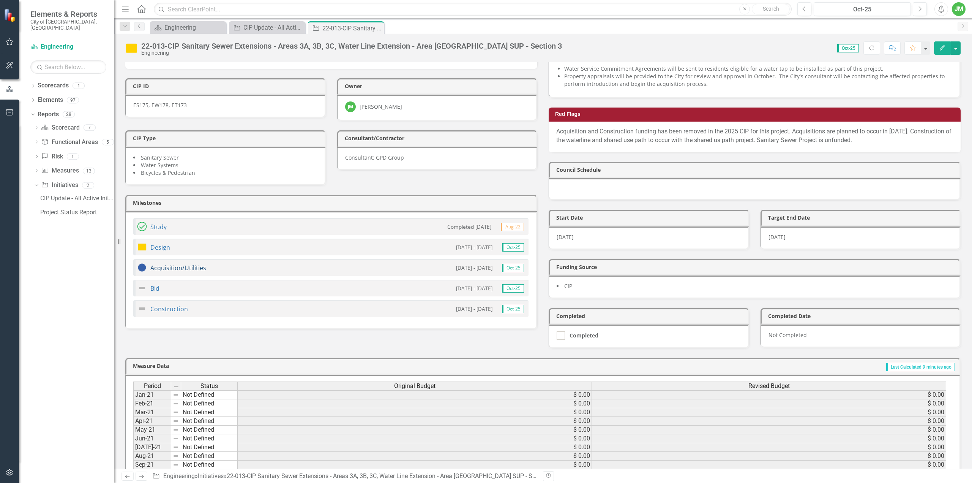
click at [200, 264] on link "Acquisition/Utilities" at bounding box center [178, 268] width 56 height 8
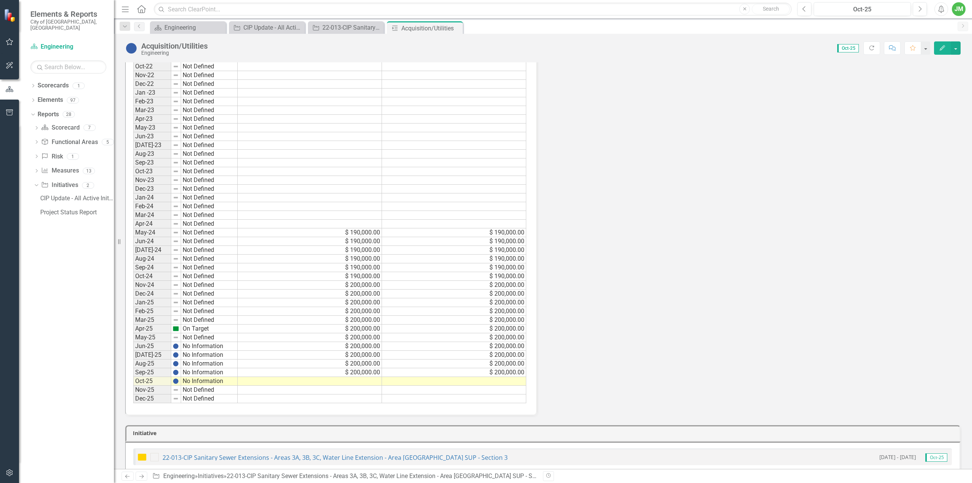
scroll to position [276, 0]
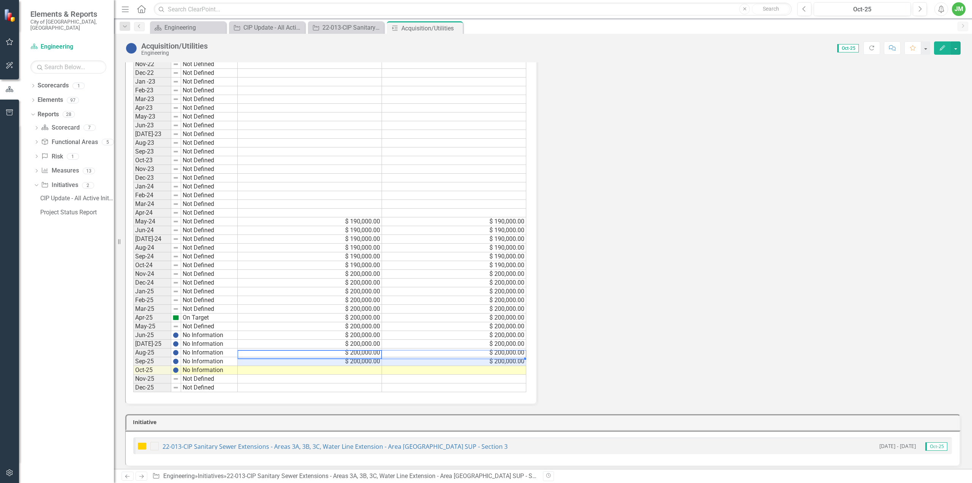
drag, startPoint x: 375, startPoint y: 350, endPoint x: 395, endPoint y: 350, distance: 19.8
click at [395, 357] on tr "Sep-25 No Information $ 200,000.00 $ 200,000.00" at bounding box center [329, 361] width 393 height 9
drag, startPoint x: 524, startPoint y: 355, endPoint x: 524, endPoint y: 360, distance: 5.3
click at [133, 360] on div "Period Status Original Budget Revised Budget Jan-21 Not Defined Feb-21 Not Defi…" at bounding box center [133, 125] width 0 height 533
type textarea "200000"
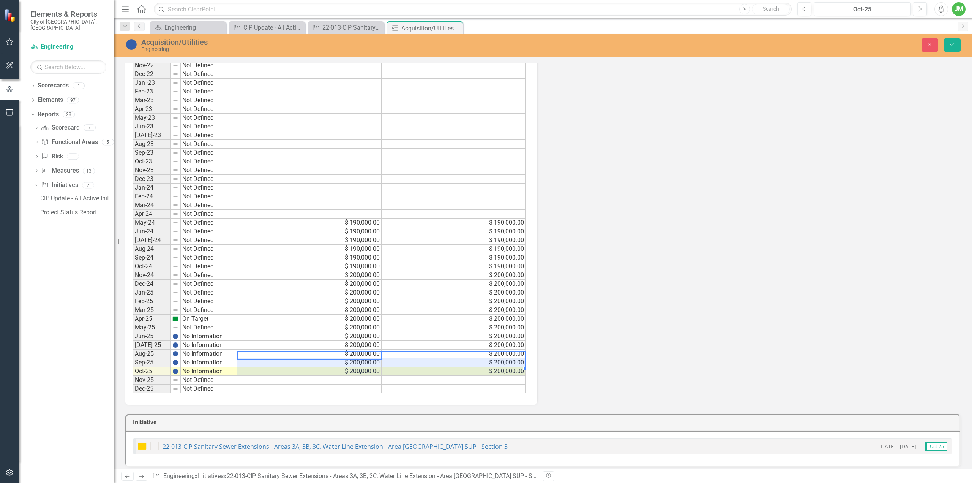
scroll to position [278, 0]
click at [951, 44] on icon "Save" at bounding box center [952, 44] width 7 height 5
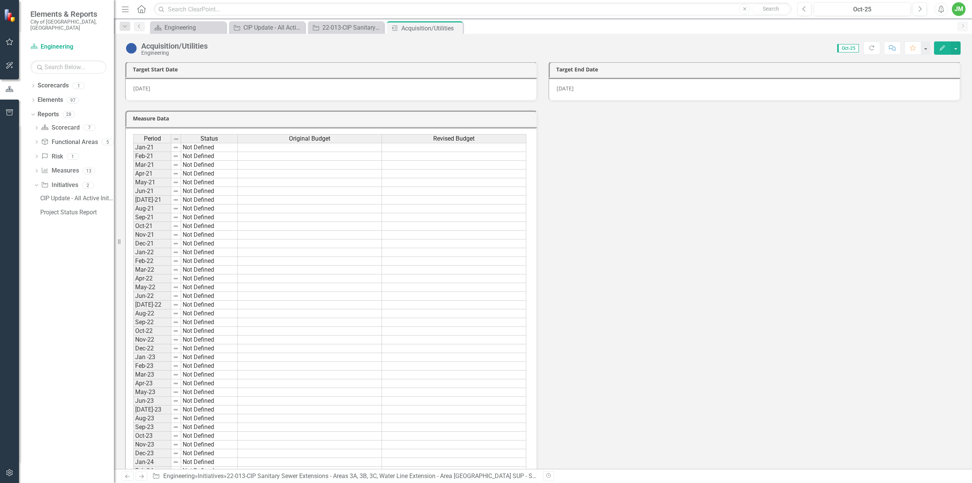
scroll to position [0, 0]
click at [455, 30] on icon "Close" at bounding box center [456, 28] width 8 height 6
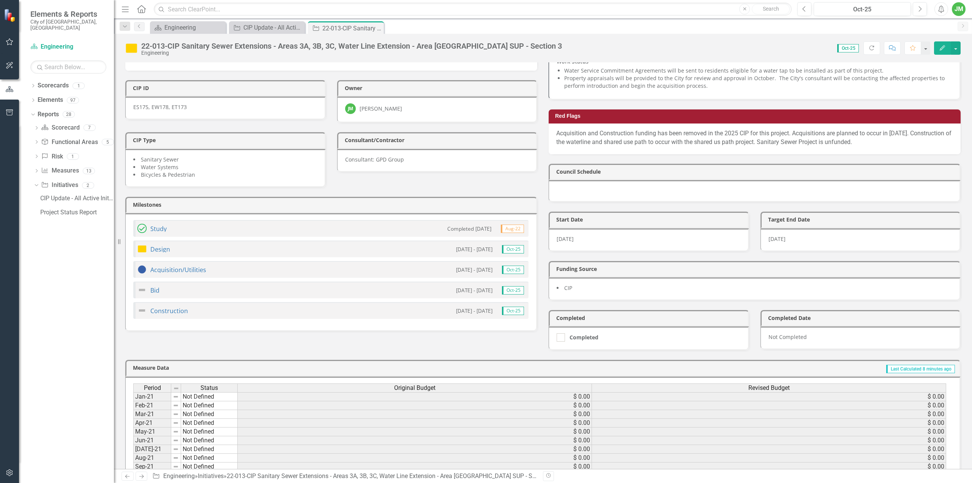
scroll to position [114, 0]
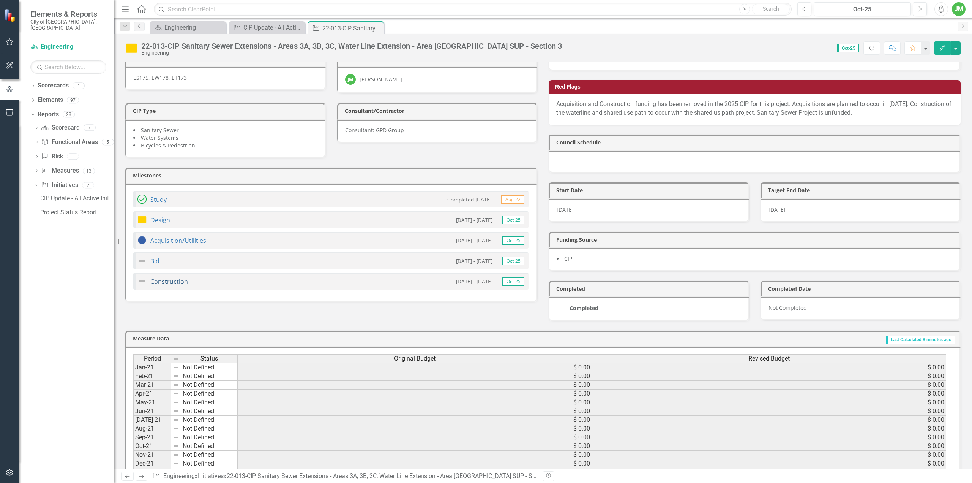
click at [165, 277] on link "Construction" at bounding box center [169, 281] width 38 height 8
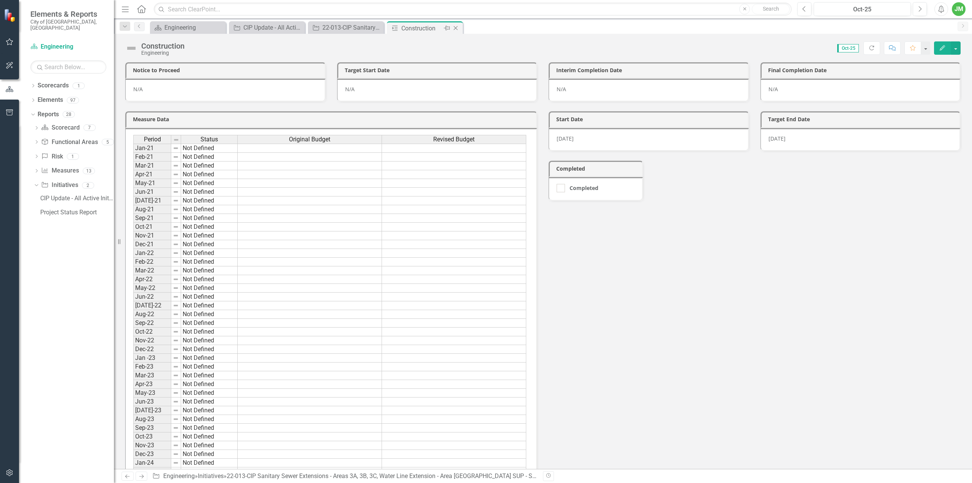
click at [455, 26] on icon "Close" at bounding box center [456, 28] width 8 height 6
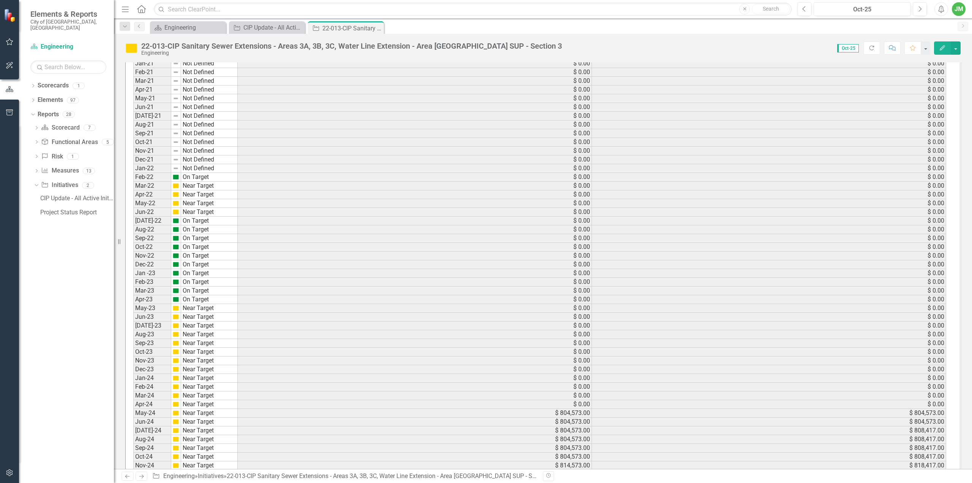
scroll to position [542, 0]
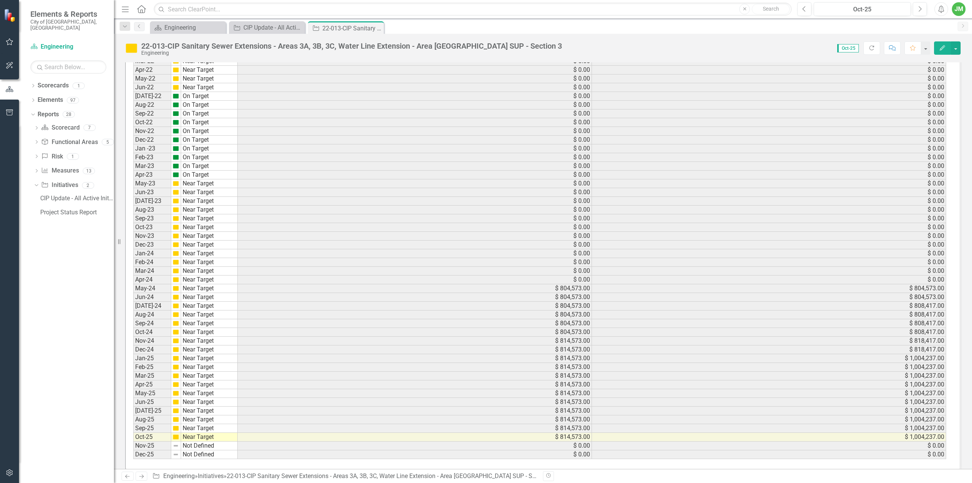
click at [927, 336] on td "$ 818,417.00" at bounding box center [769, 340] width 354 height 9
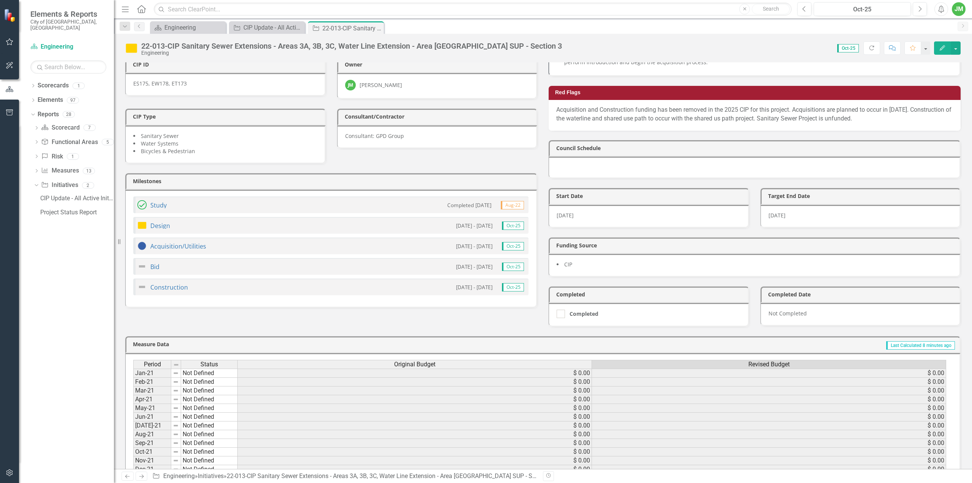
scroll to position [125, 0]
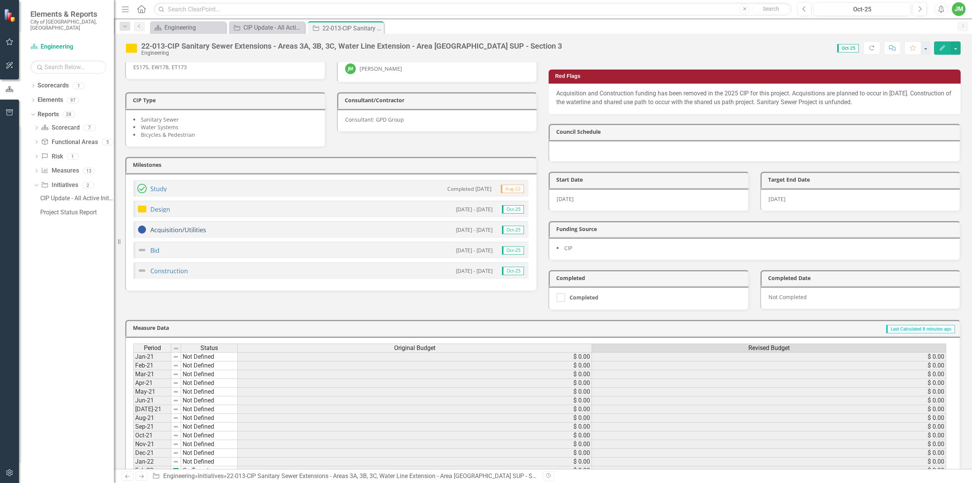
click at [190, 226] on link "Acquisition/Utilities" at bounding box center [178, 230] width 56 height 8
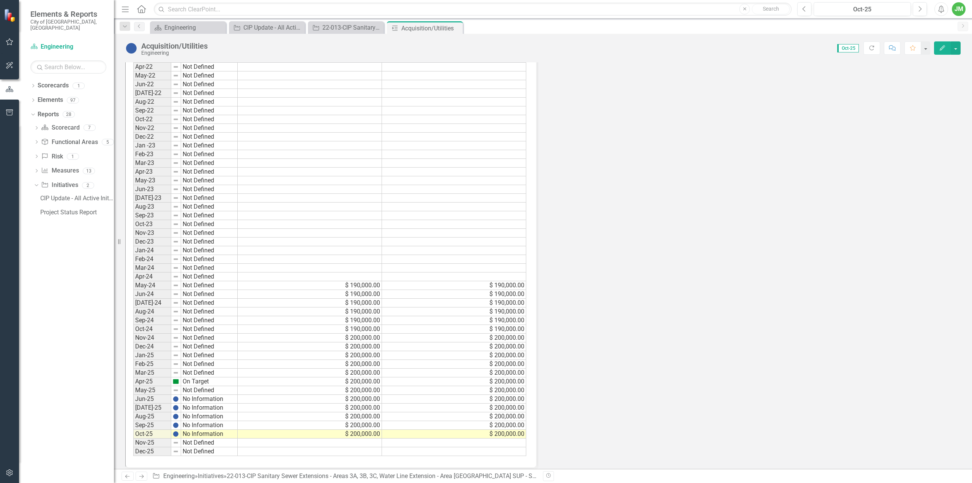
scroll to position [228, 0]
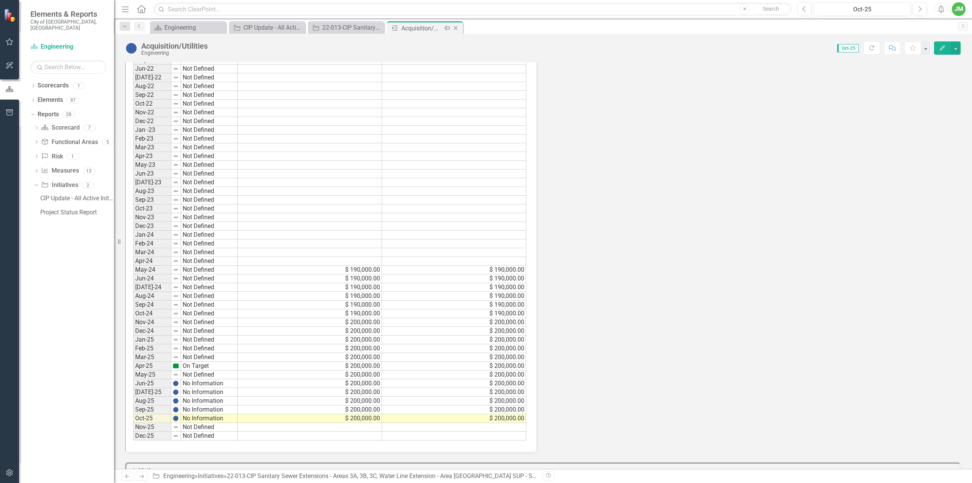
click at [454, 28] on icon "Close" at bounding box center [456, 28] width 8 height 6
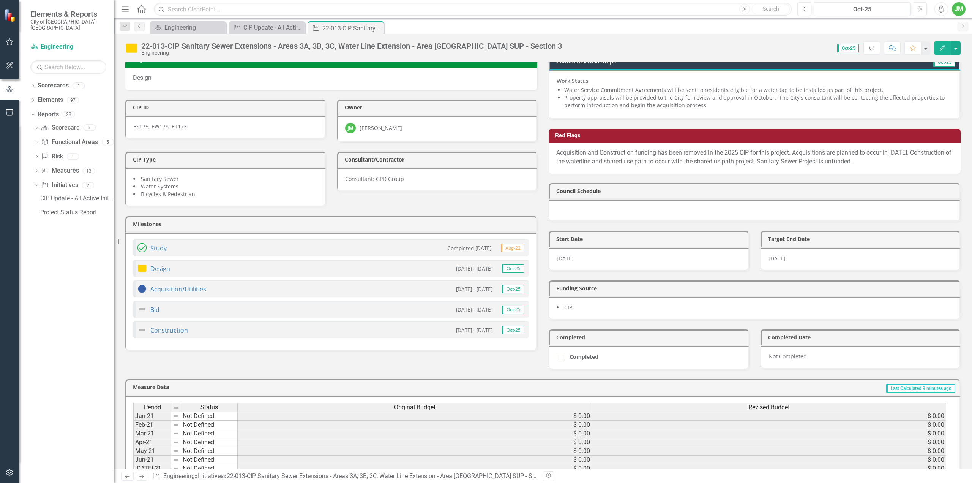
scroll to position [114, 0]
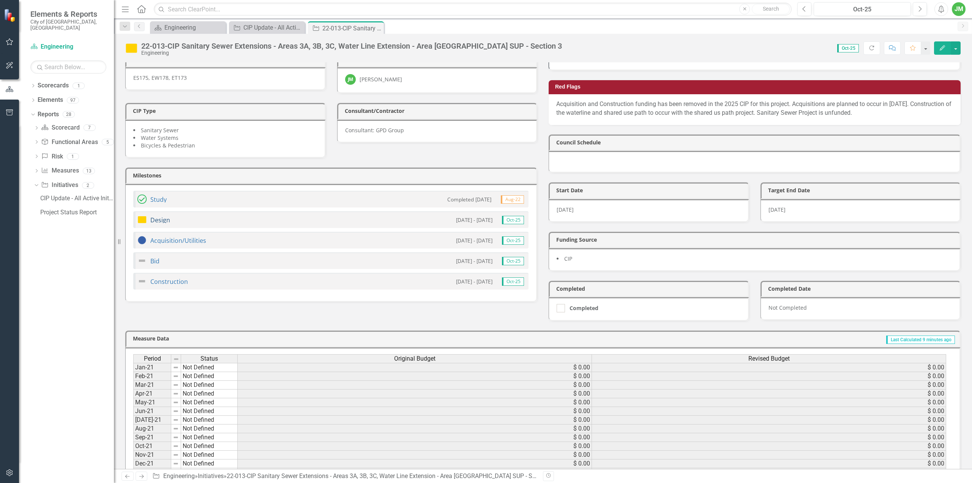
click at [164, 216] on link "Design" at bounding box center [160, 220] width 20 height 8
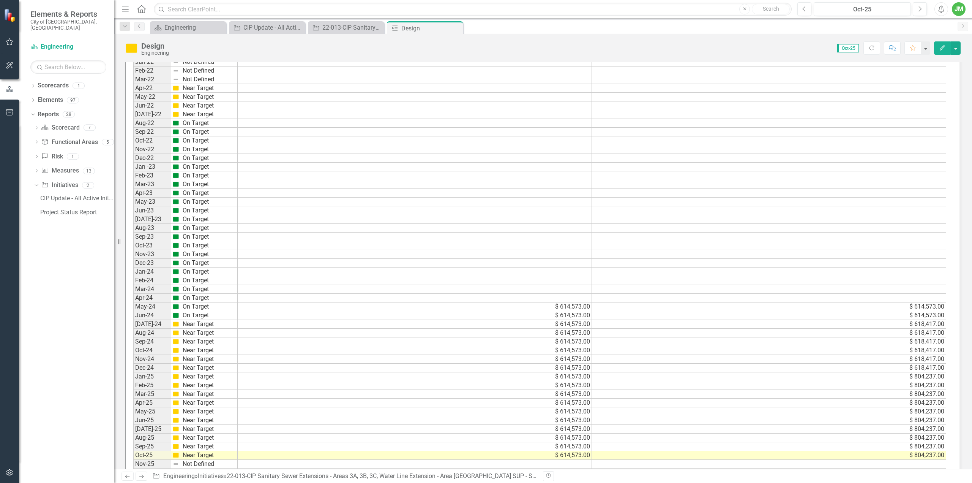
scroll to position [413, 0]
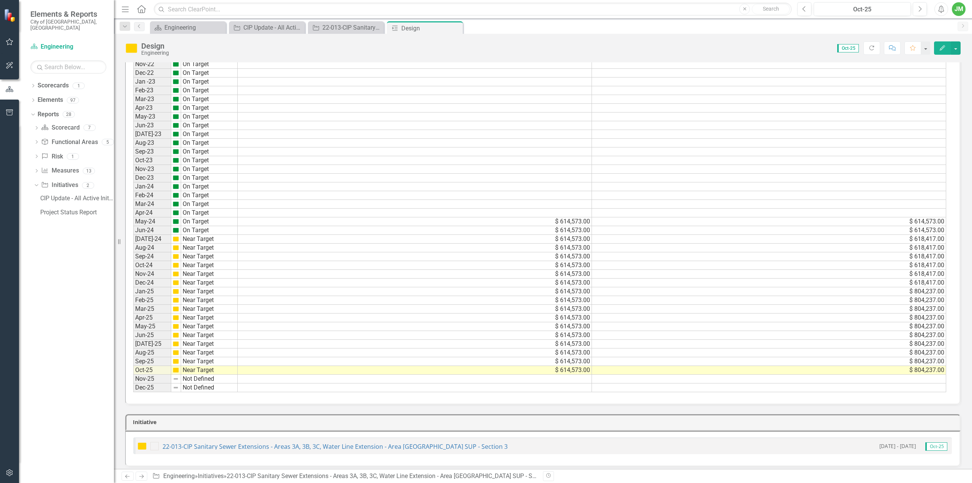
click at [0, 0] on icon "Close" at bounding box center [0, 0] width 0 height 0
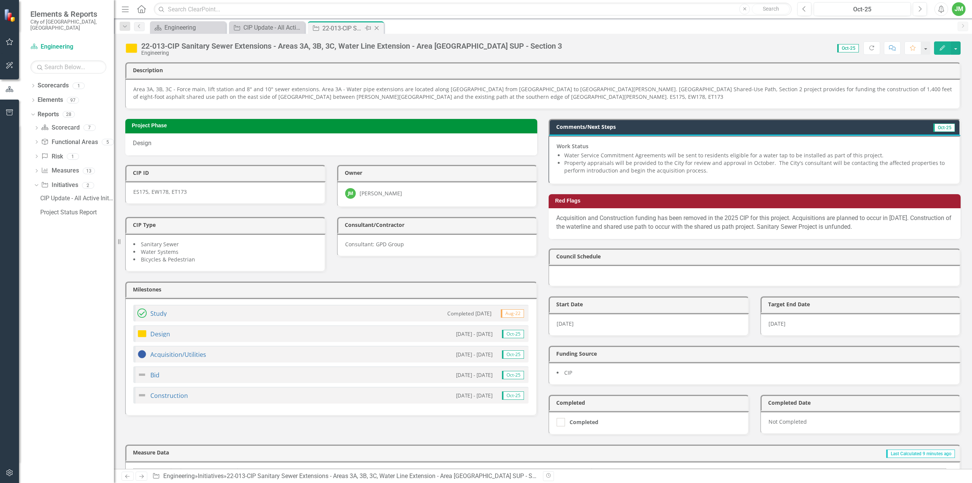
click at [380, 29] on icon "Close" at bounding box center [377, 28] width 8 height 6
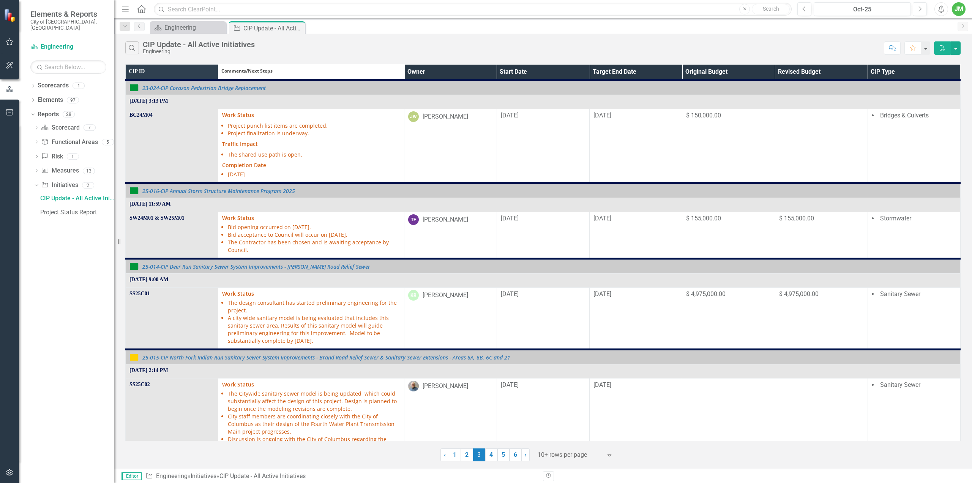
click at [457, 69] on th "Owner" at bounding box center [450, 73] width 93 height 16
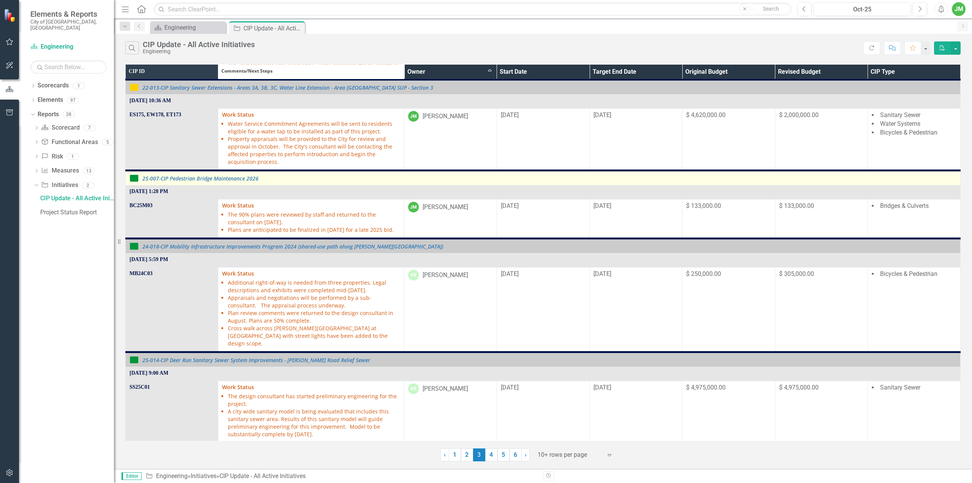
scroll to position [38, 0]
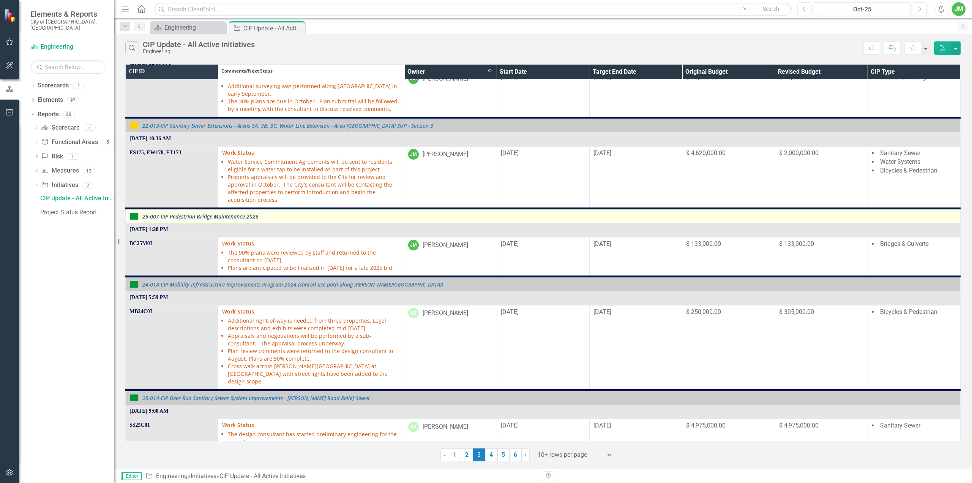
click at [226, 213] on link "25-007-CIP Pedestrian Bridge Maintenance 2026" at bounding box center [549, 216] width 814 height 6
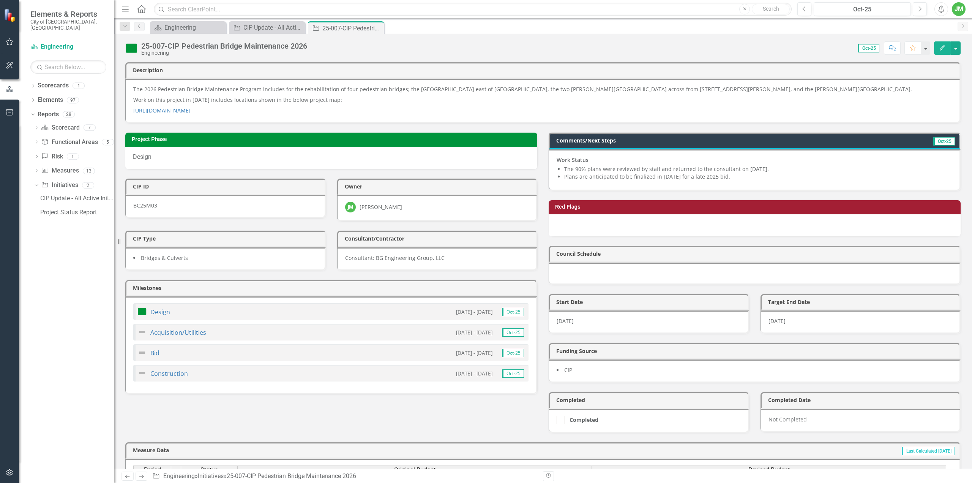
click at [703, 175] on li "Plans are anticipated to be finalized in [DATE] for a late 2025 bid." at bounding box center [758, 177] width 388 height 8
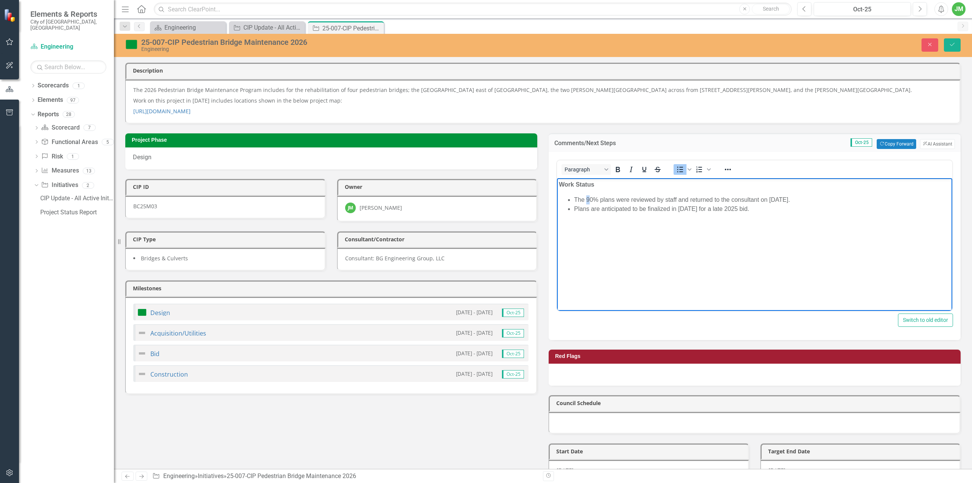
click at [587, 202] on li "The 90% plans were reviewed by staff and returned to the consultant on Septembe…" at bounding box center [762, 199] width 376 height 9
drag, startPoint x: 620, startPoint y: 200, endPoint x: 659, endPoint y: 201, distance: 38.7
click at [659, 201] on li "The 100% plans were reviewed by staff and returned to the consultant on Septemb…" at bounding box center [762, 199] width 376 height 9
click at [700, 202] on li "The 100% plans were provided on September by staff and returned to the consulta…" at bounding box center [762, 199] width 376 height 9
click at [673, 210] on li "Plans are anticipated to be finalized in [DATE] for a late 2025 bid." at bounding box center [762, 208] width 376 height 9
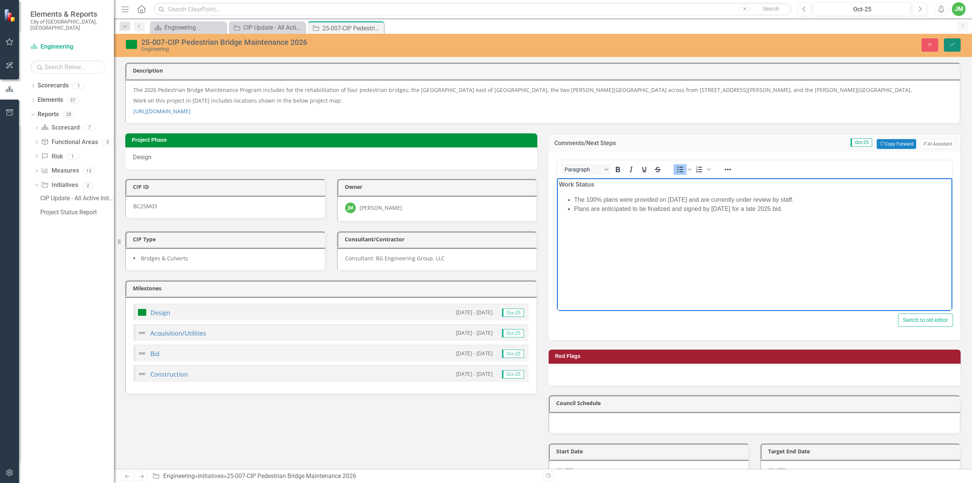
click at [952, 41] on button "Save" at bounding box center [952, 44] width 17 height 13
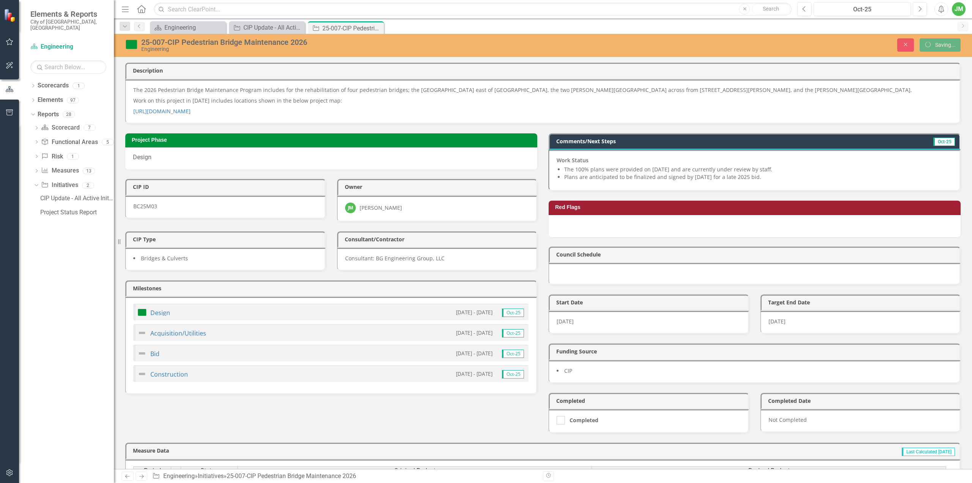
scroll to position [69, 0]
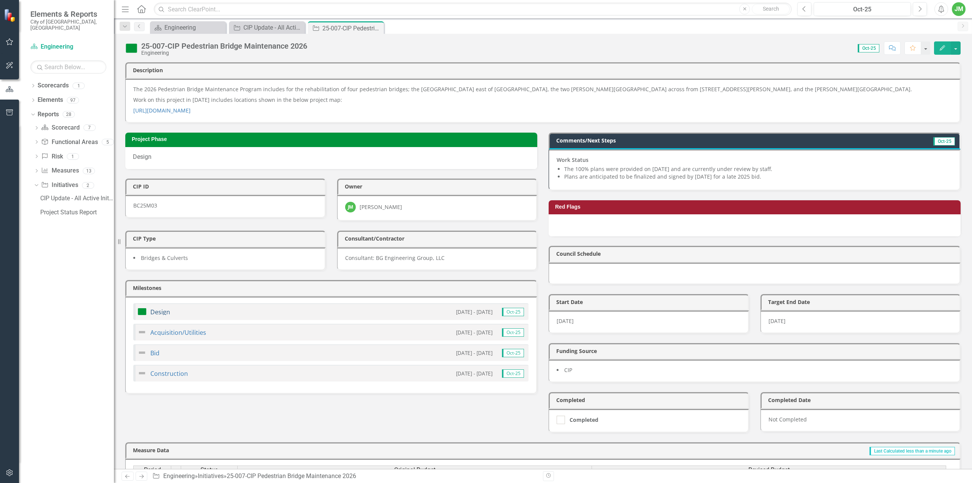
click at [160, 308] on link "Design" at bounding box center [160, 312] width 20 height 8
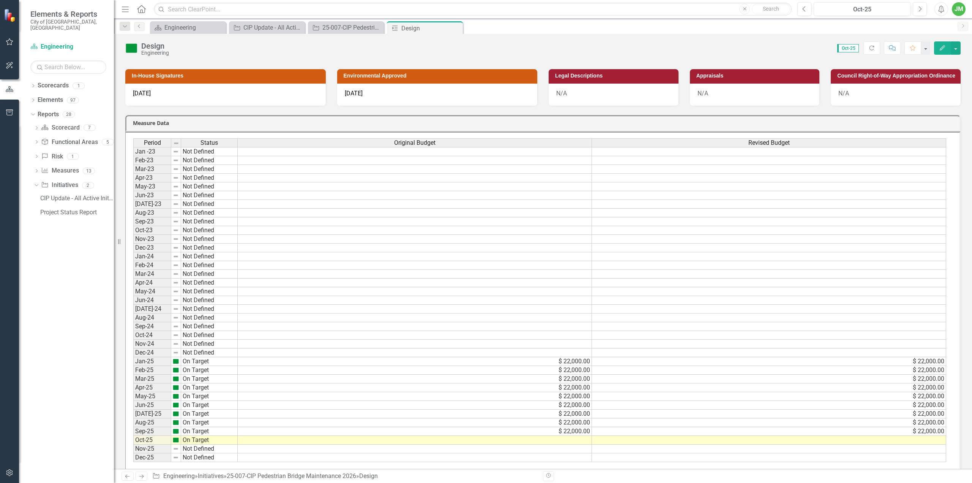
scroll to position [190, 0]
